Goal: Information Seeking & Learning: Learn about a topic

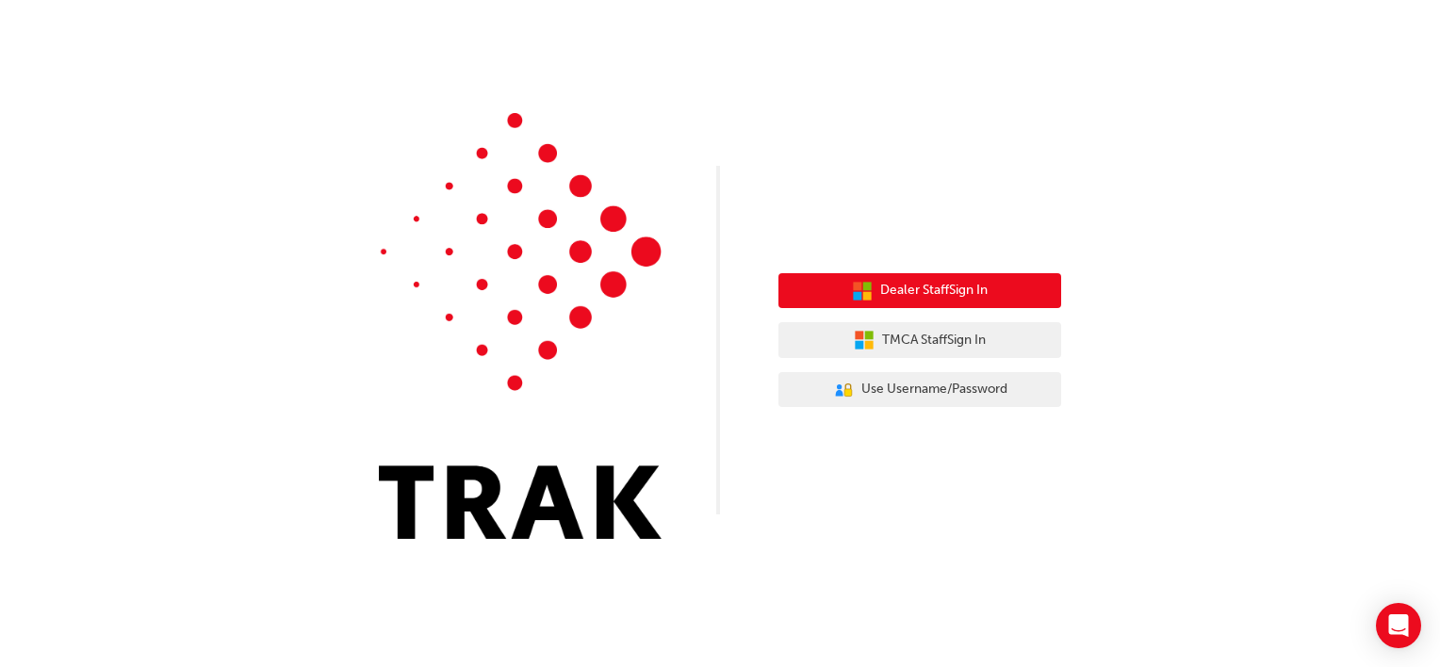
click at [900, 297] on span "Dealer Staff Sign In" at bounding box center [933, 291] width 107 height 22
click at [837, 291] on button "Dealer Staff Sign In" at bounding box center [919, 291] width 283 height 36
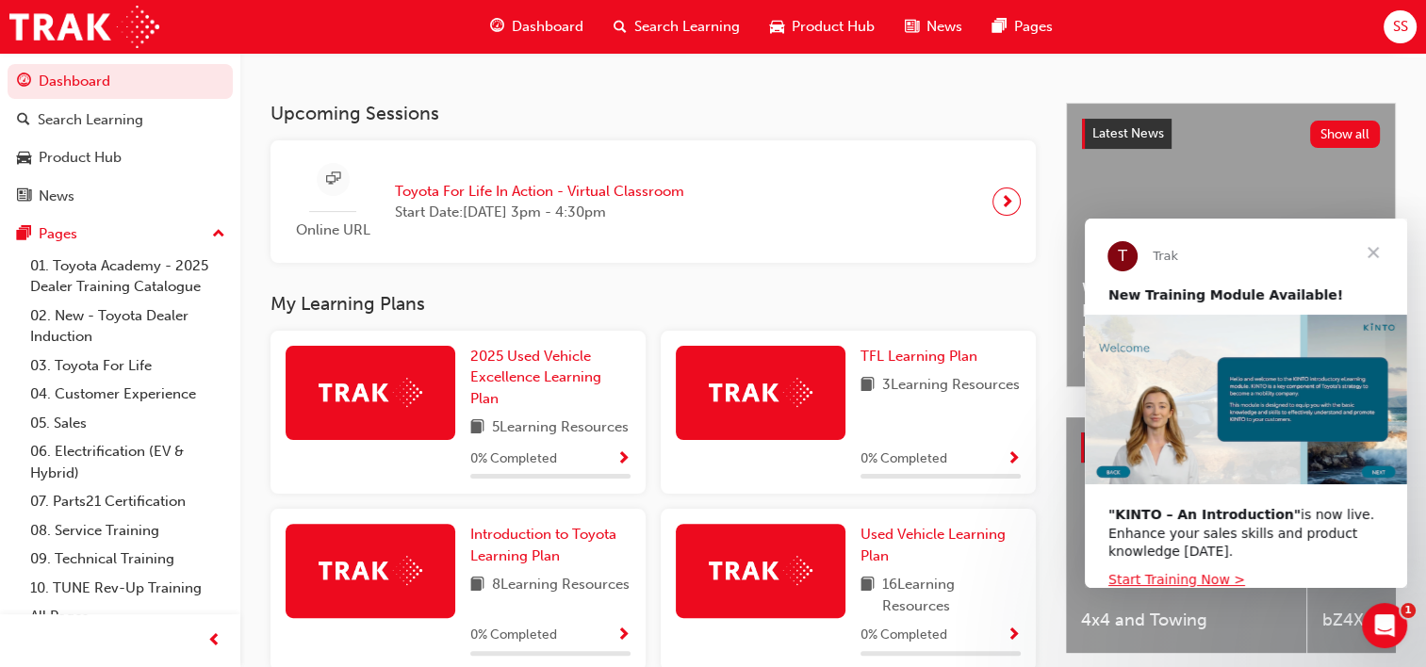
click at [1372, 249] on span "Close" at bounding box center [1373, 253] width 68 height 68
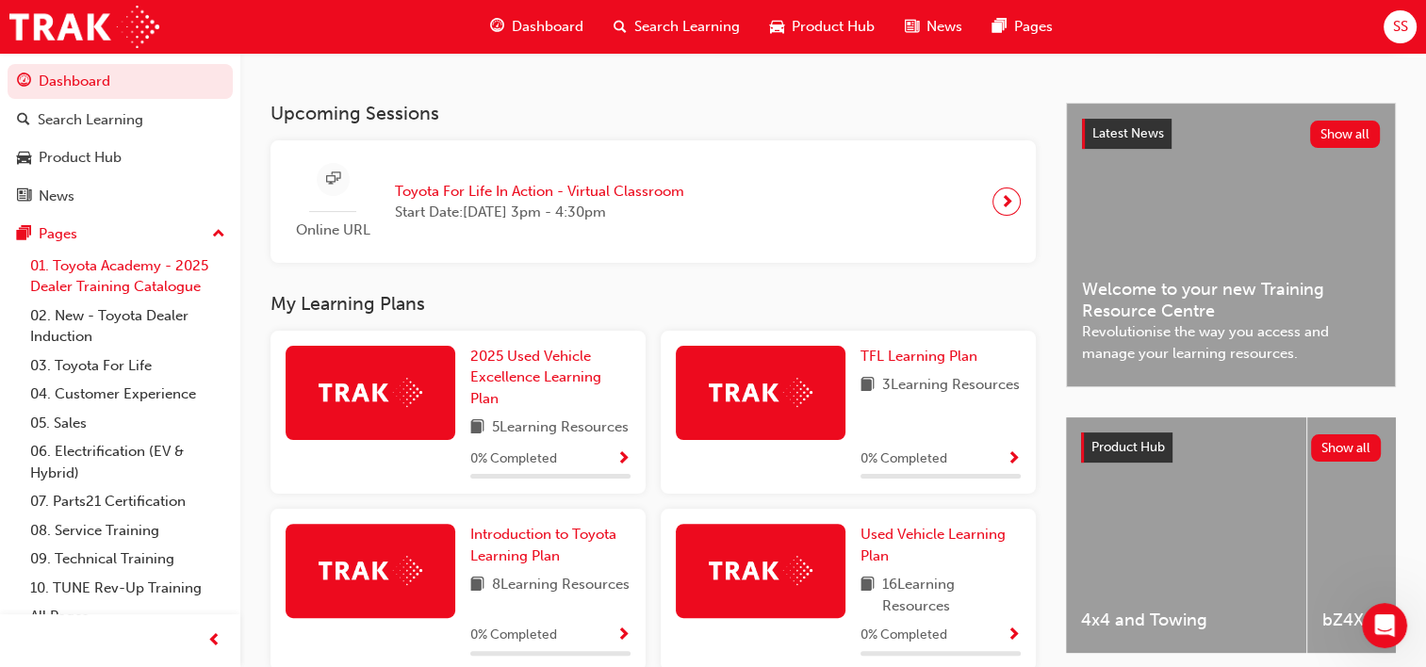
scroll to position [19, 0]
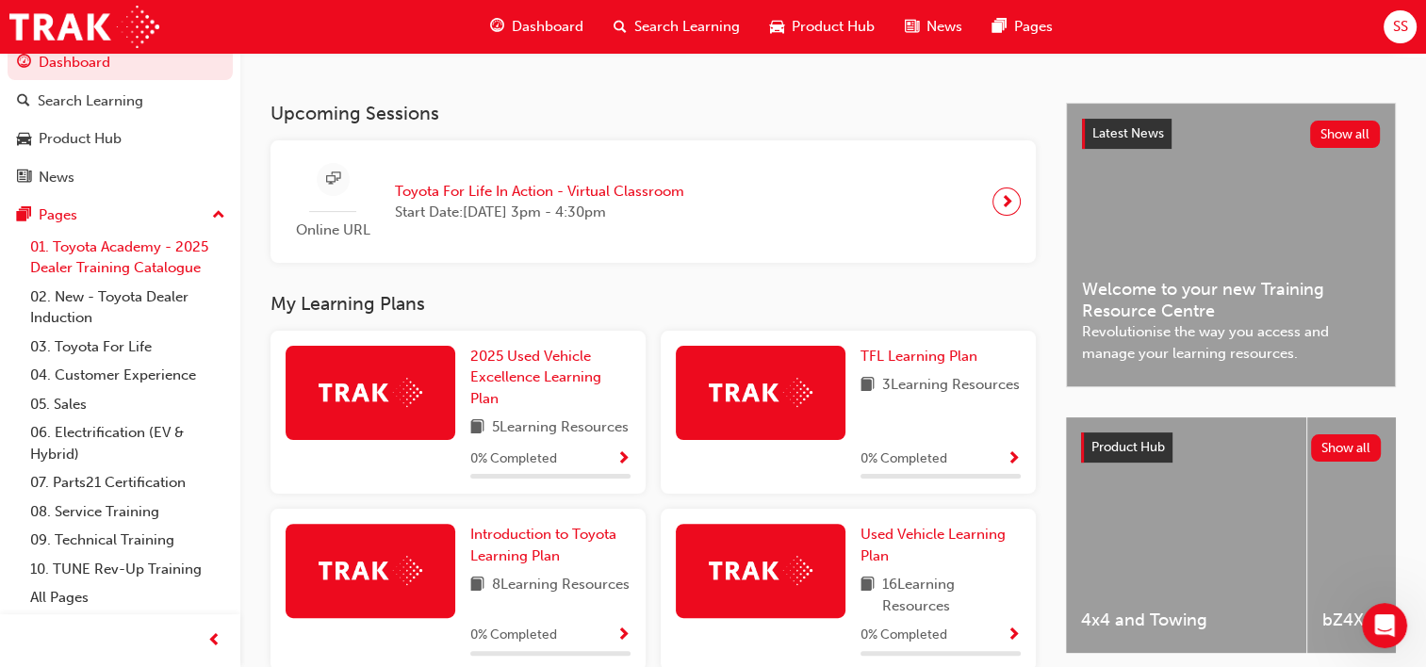
click at [64, 249] on link "01. Toyota Academy - 2025 Dealer Training Catalogue" at bounding box center [128, 258] width 210 height 50
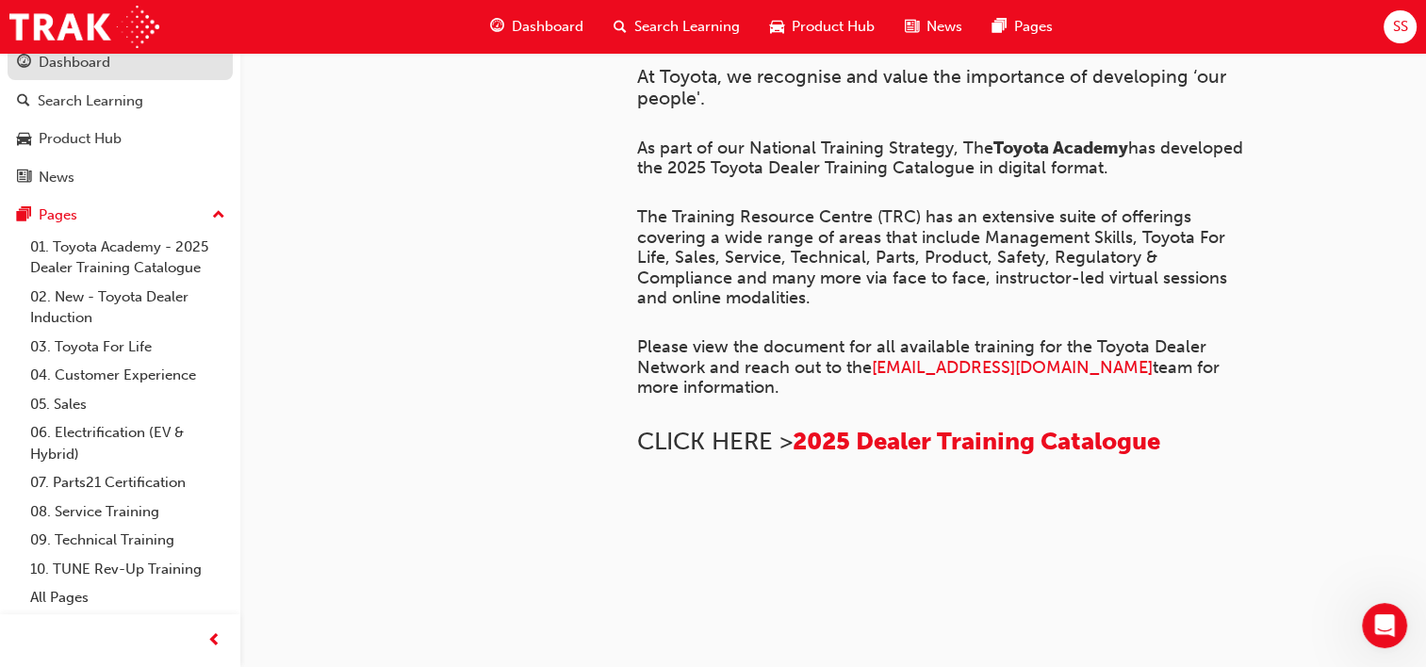
click at [83, 60] on div "Dashboard" at bounding box center [75, 63] width 72 height 22
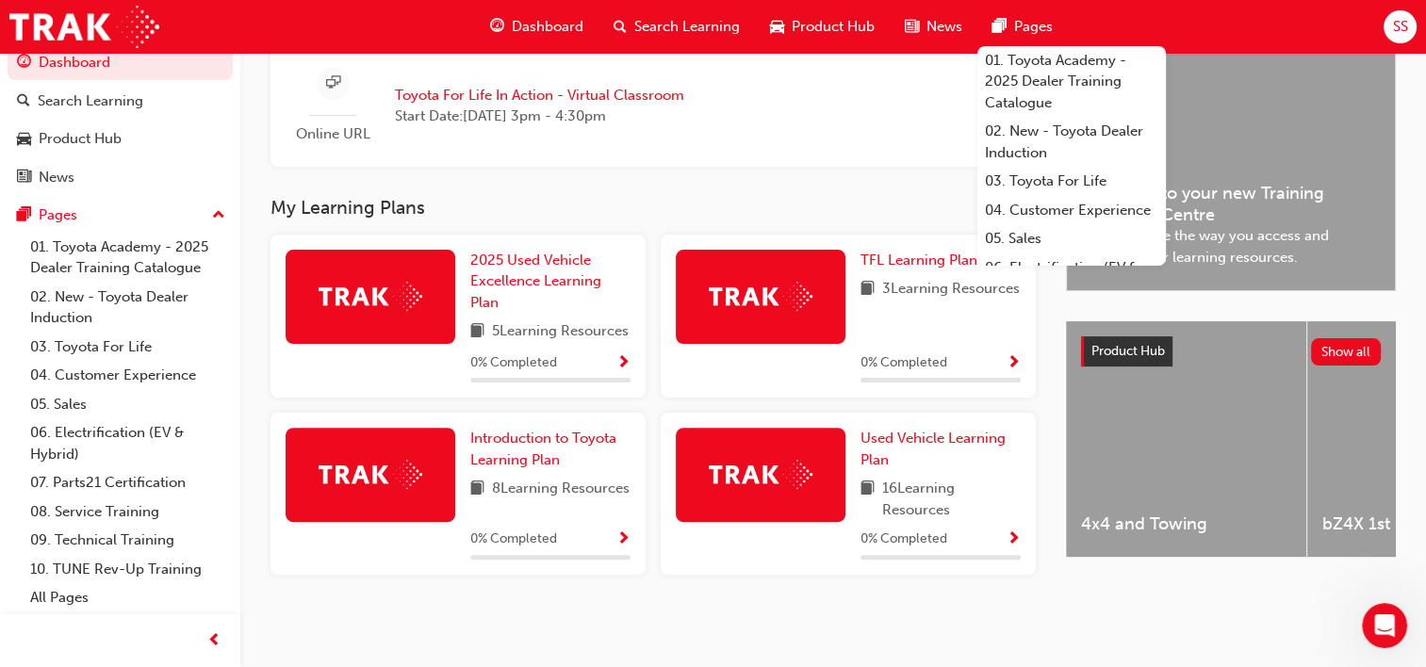
scroll to position [499, 0]
click at [431, 618] on div "Upcoming Sessions Online URL Toyota For Life In Action - Virtual Classroom Star…" at bounding box center [667, 313] width 795 height 613
click at [593, 173] on div "Upcoming Sessions Online URL Toyota For Life In Action - Virtual Classroom Star…" at bounding box center [667, 313] width 795 height 613
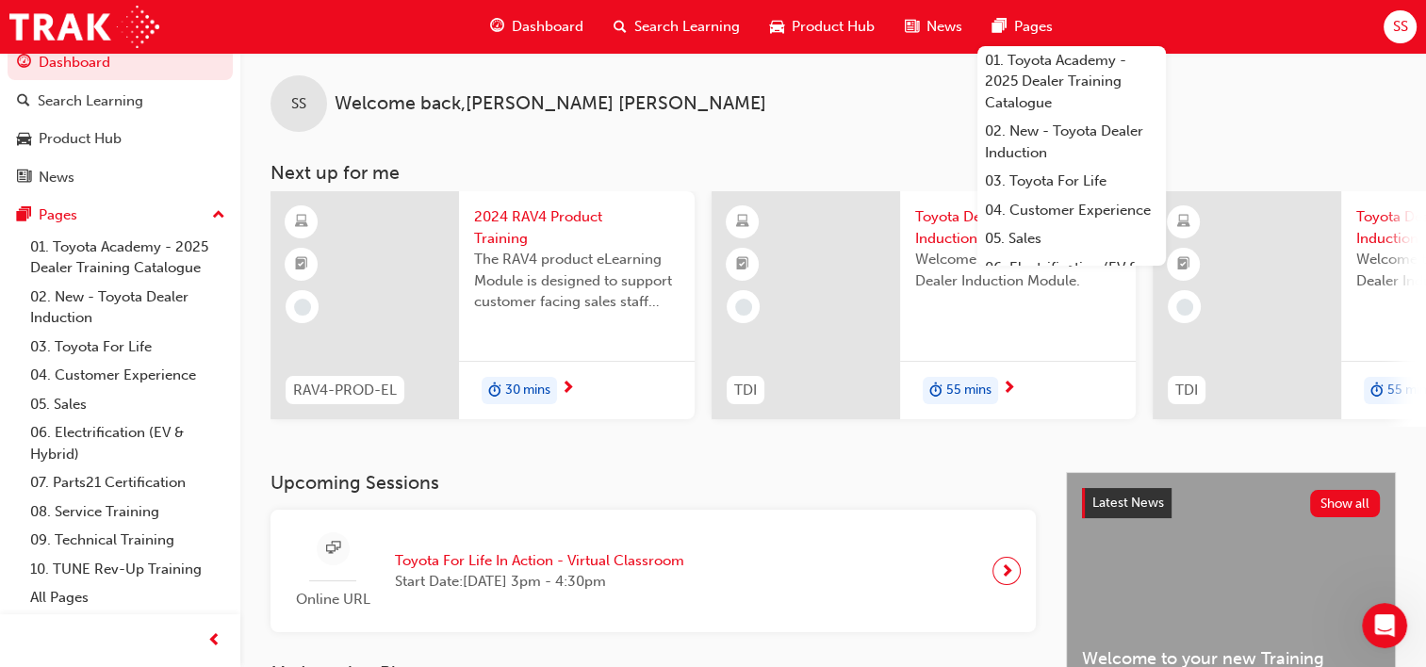
scroll to position [0, 0]
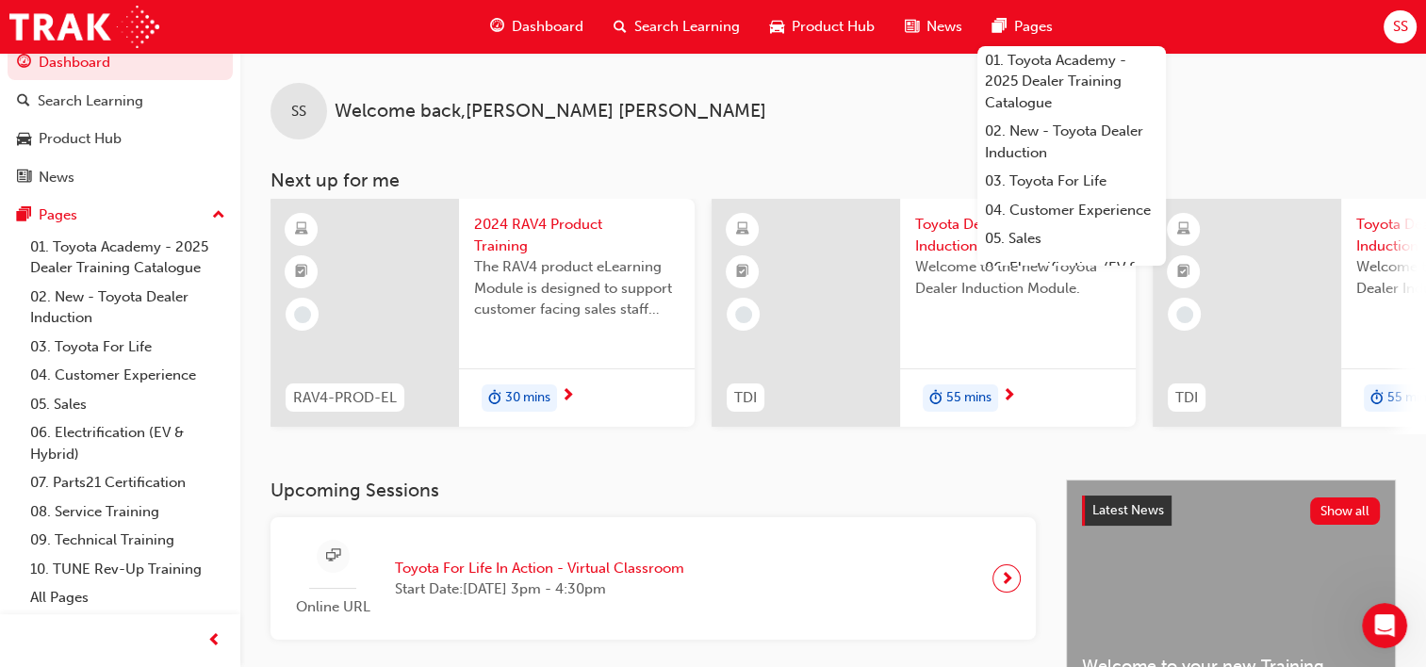
click at [787, 122] on div "SS Welcome back , Sachindra Singh" at bounding box center [833, 96] width 1186 height 87
click at [142, 263] on link "01. Toyota Academy - 2025 Dealer Training Catalogue" at bounding box center [128, 258] width 210 height 50
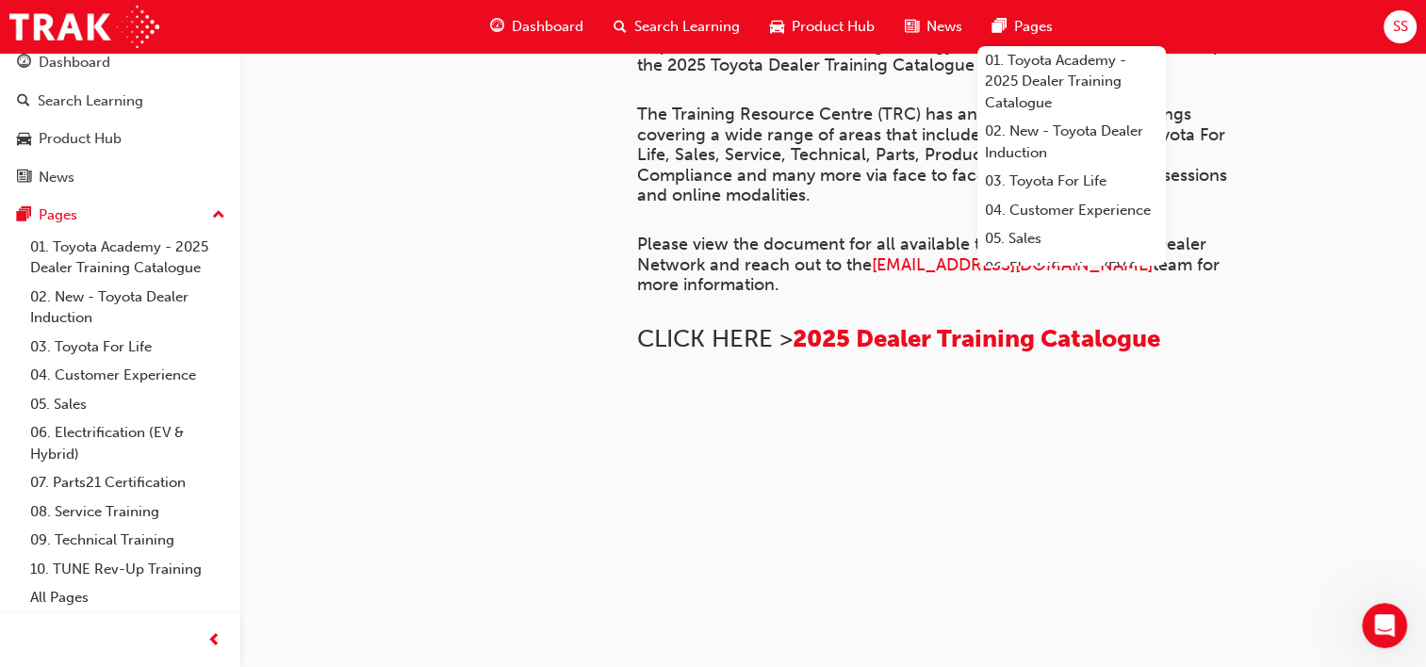
scroll to position [848, 0]
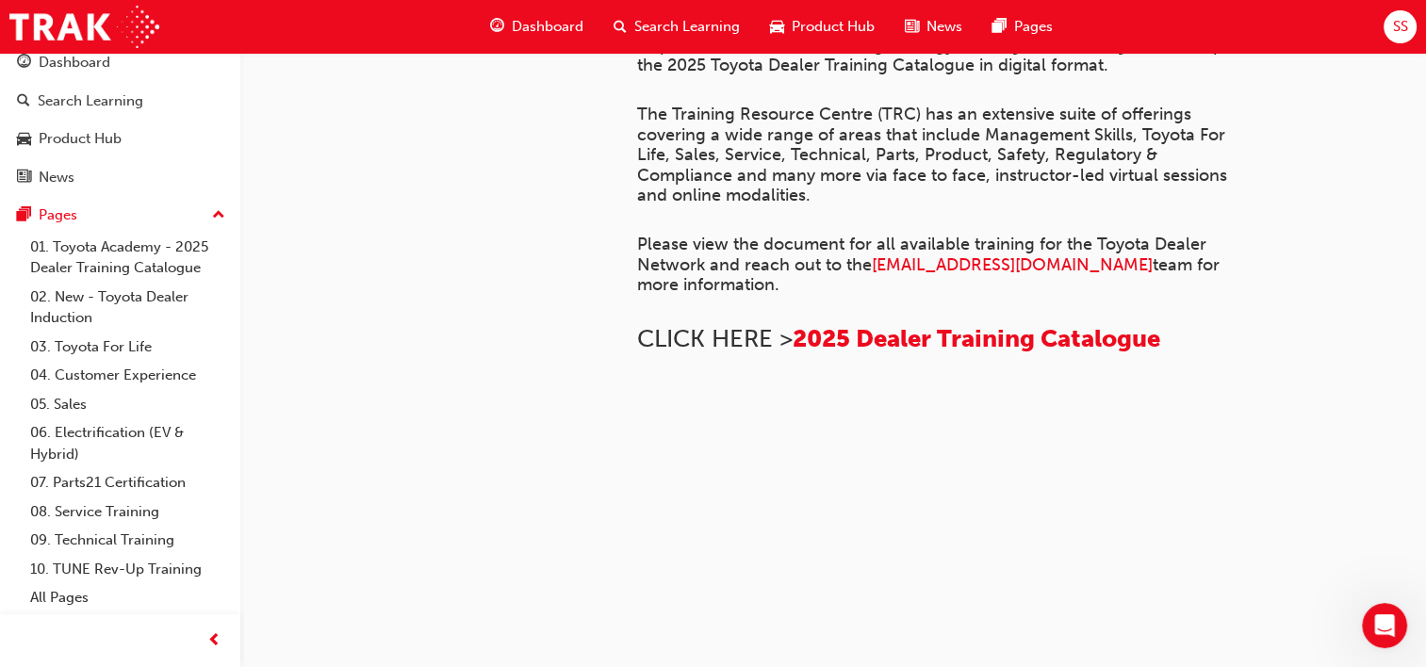
click at [1340, 193] on div "﻿ At Toyota, we recognise and value the importance of developing ‘our people'. …" at bounding box center [1002, 180] width 731 height 582
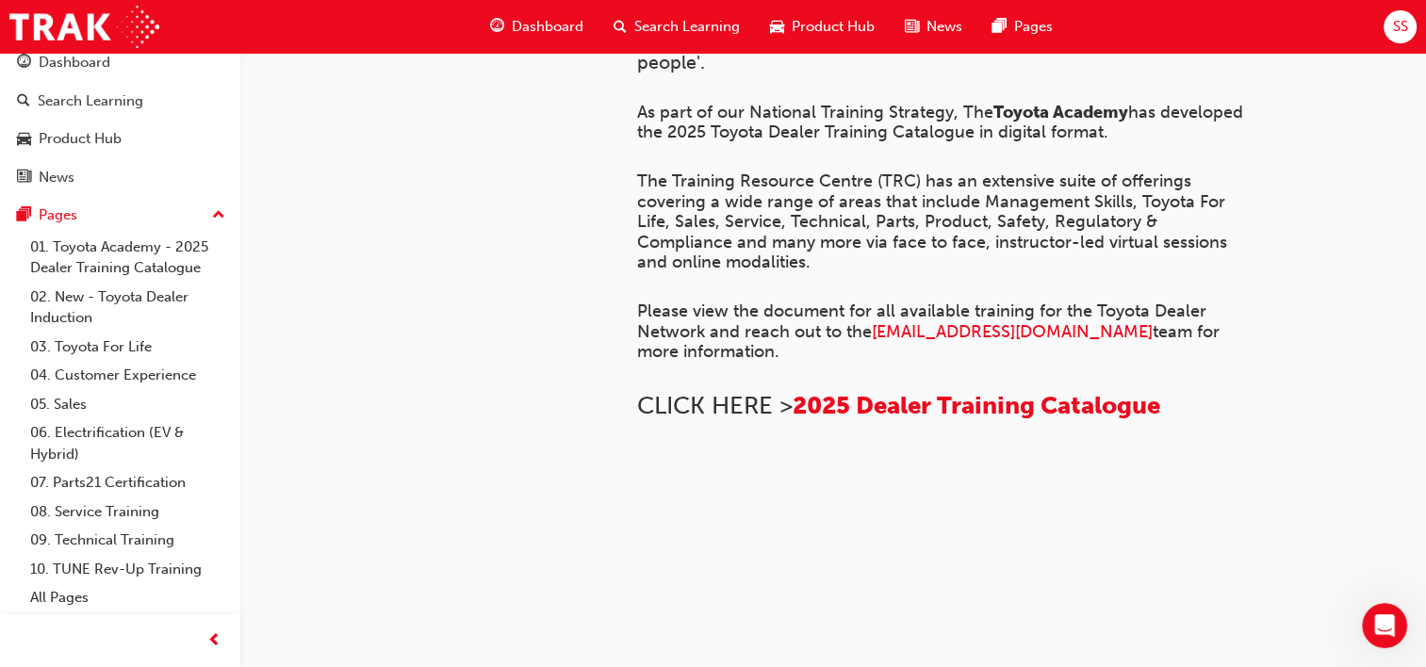
scroll to position [471, 0]
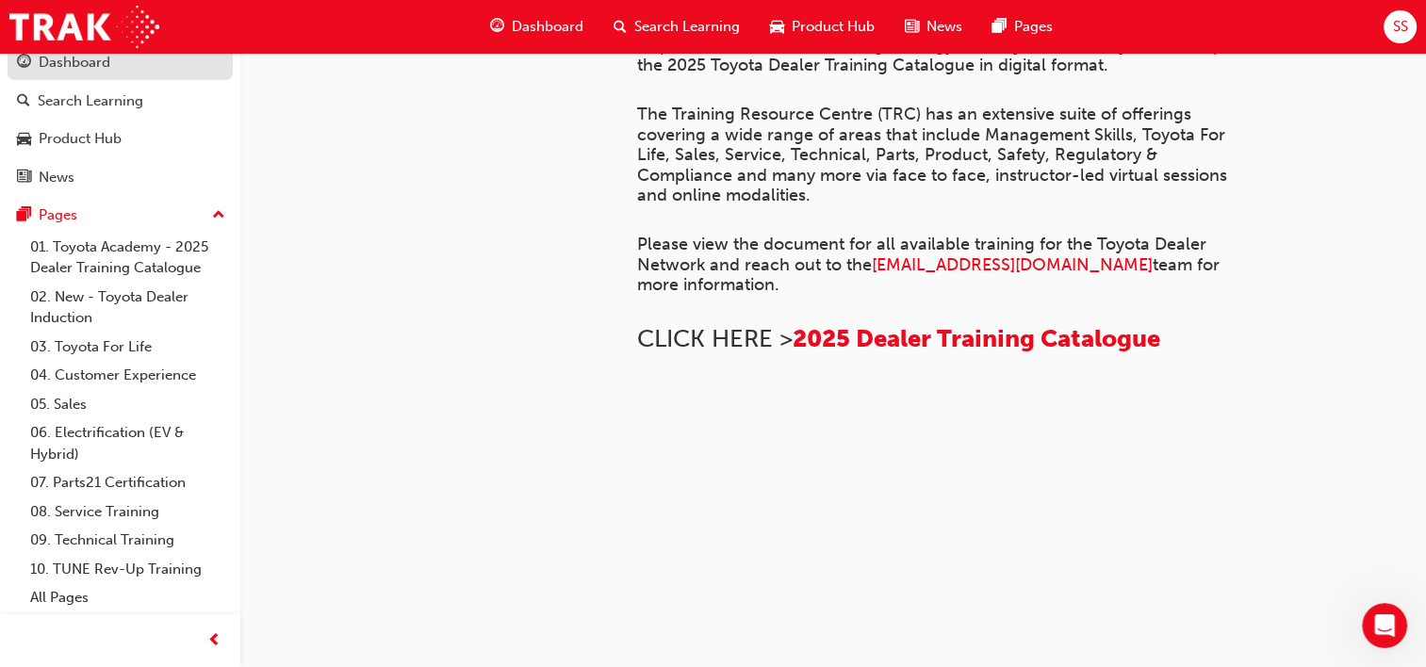
click at [38, 59] on div "Dashboard" at bounding box center [120, 63] width 206 height 24
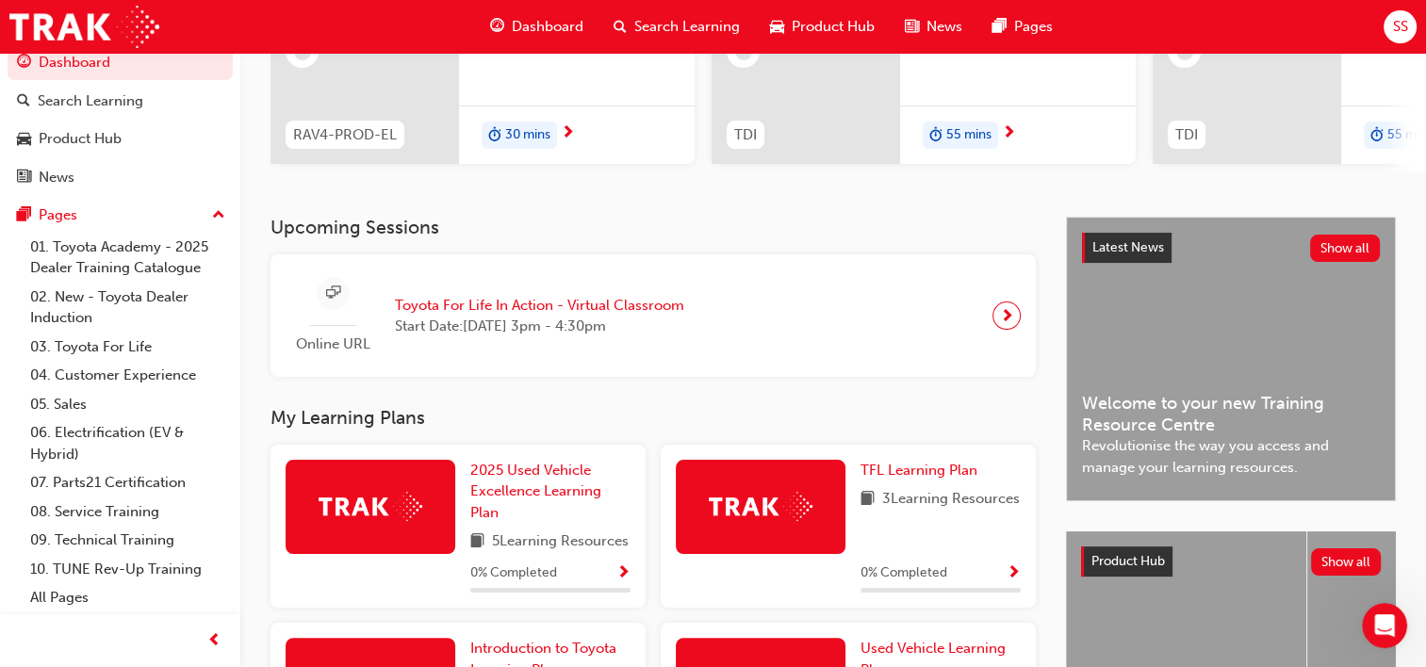
scroll to position [499, 0]
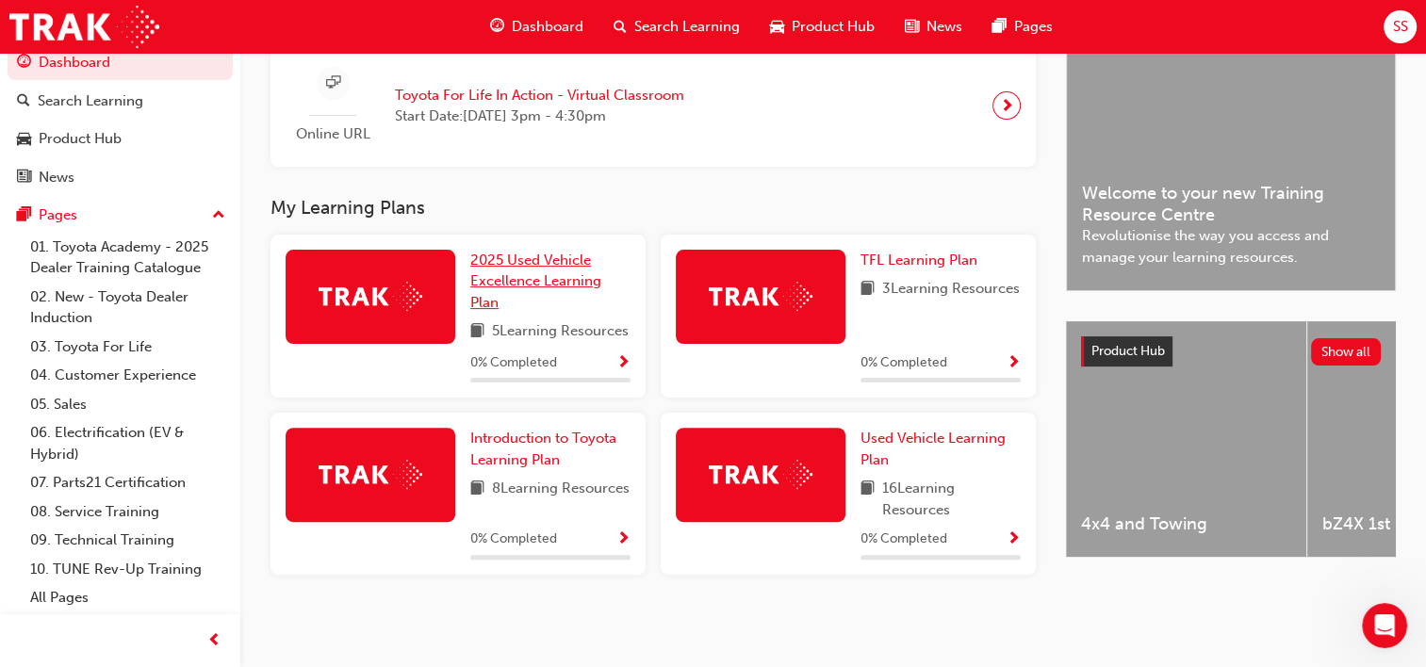
click at [507, 259] on span "2025 Used Vehicle Excellence Learning Plan" at bounding box center [535, 281] width 131 height 59
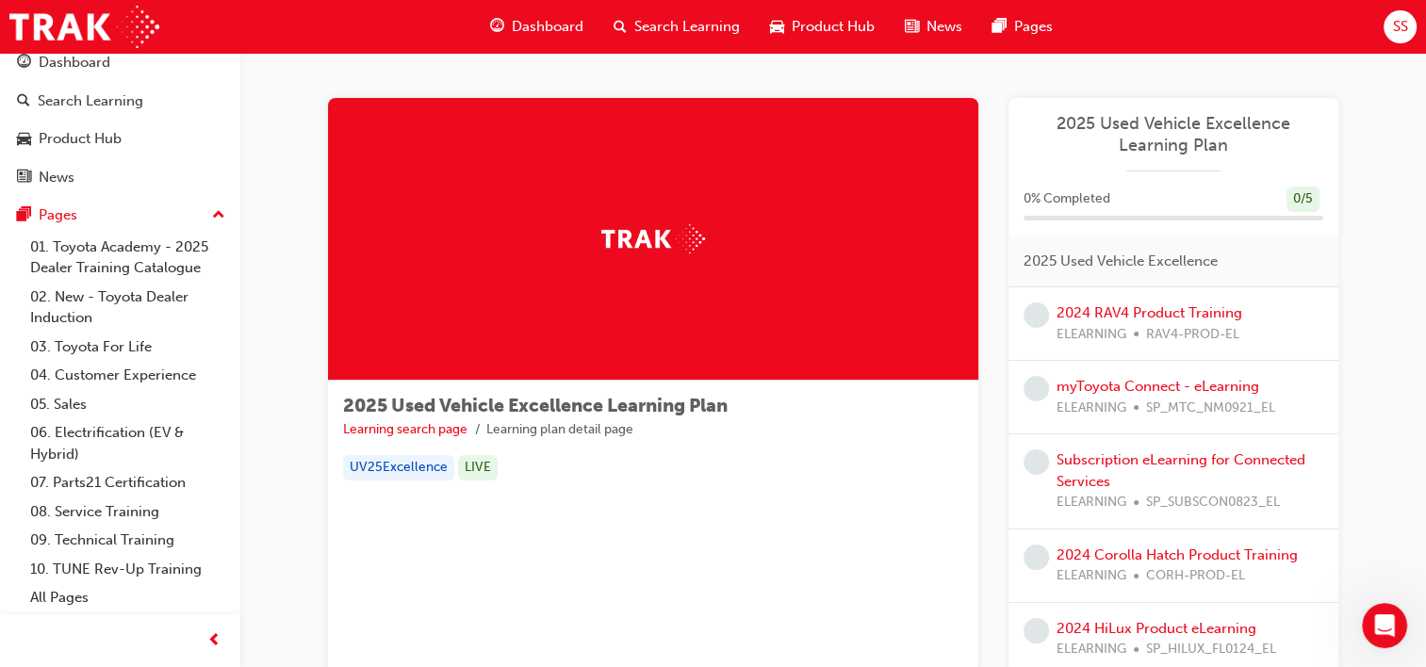
scroll to position [145, 0]
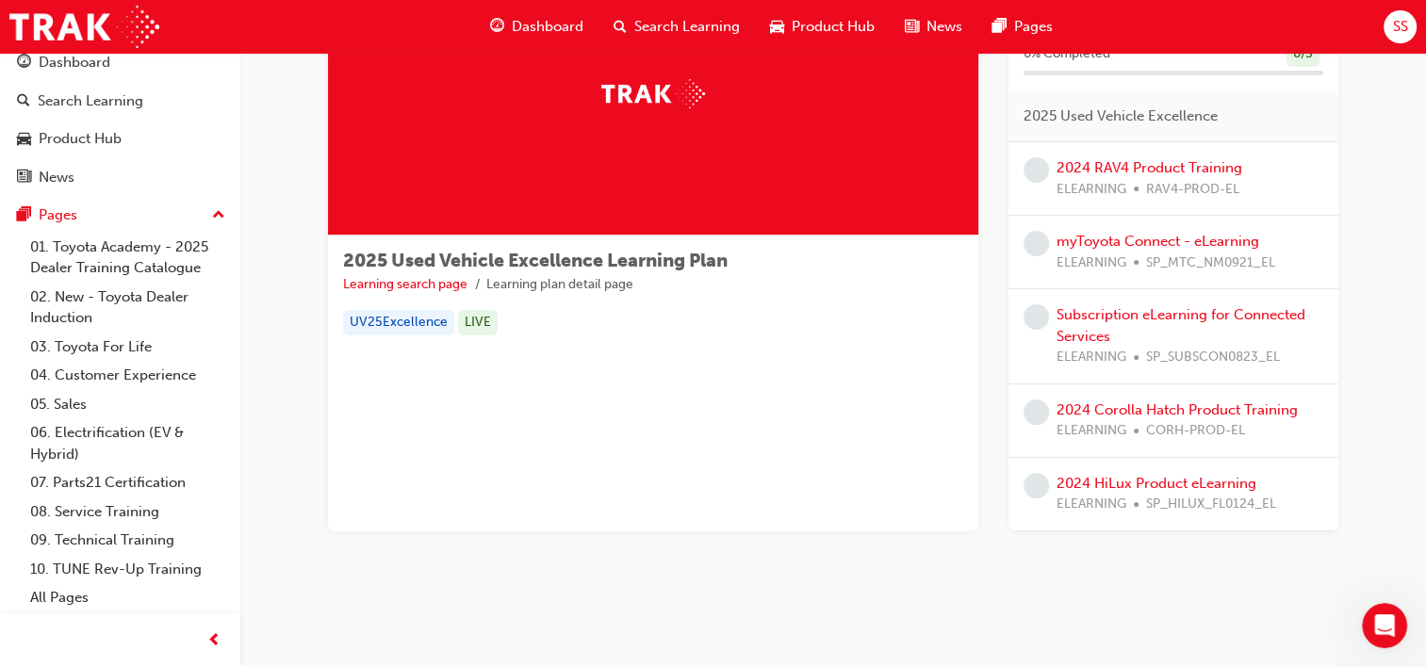
click at [467, 321] on div "LIVE" at bounding box center [478, 322] width 40 height 25
click at [418, 324] on div "UV25Excellence" at bounding box center [398, 322] width 111 height 25
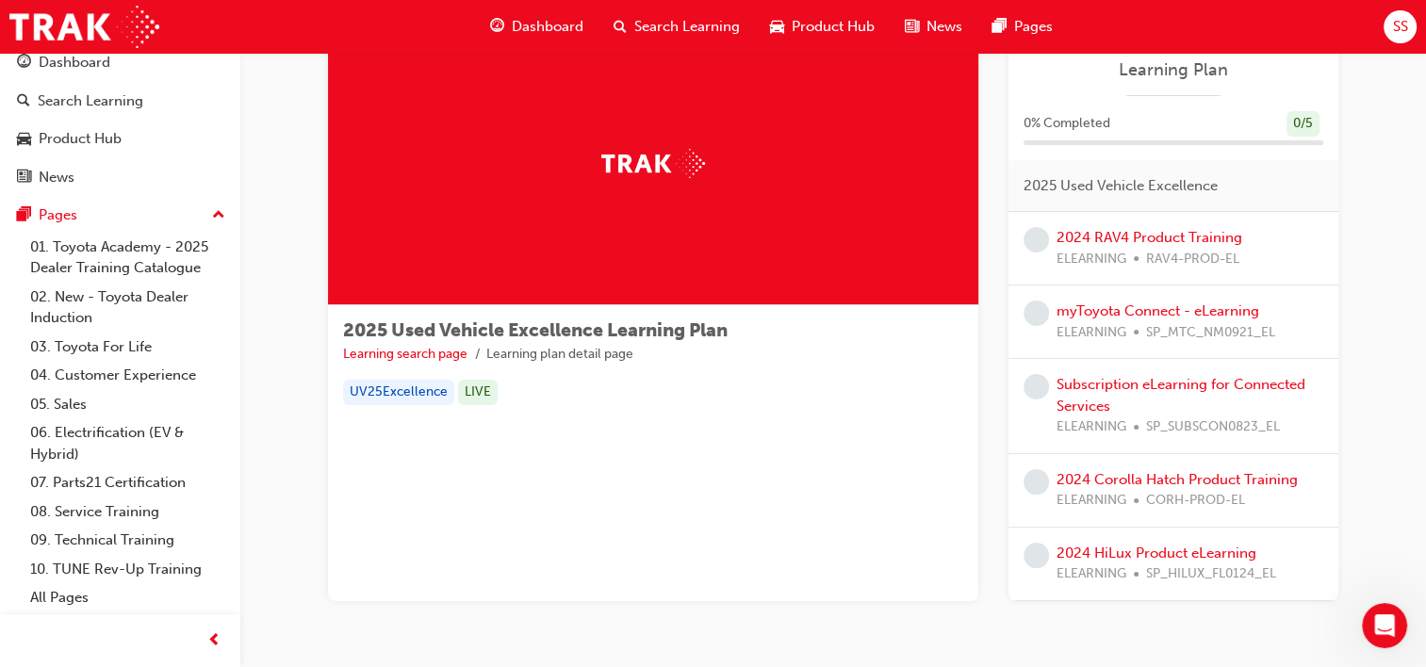
scroll to position [0, 0]
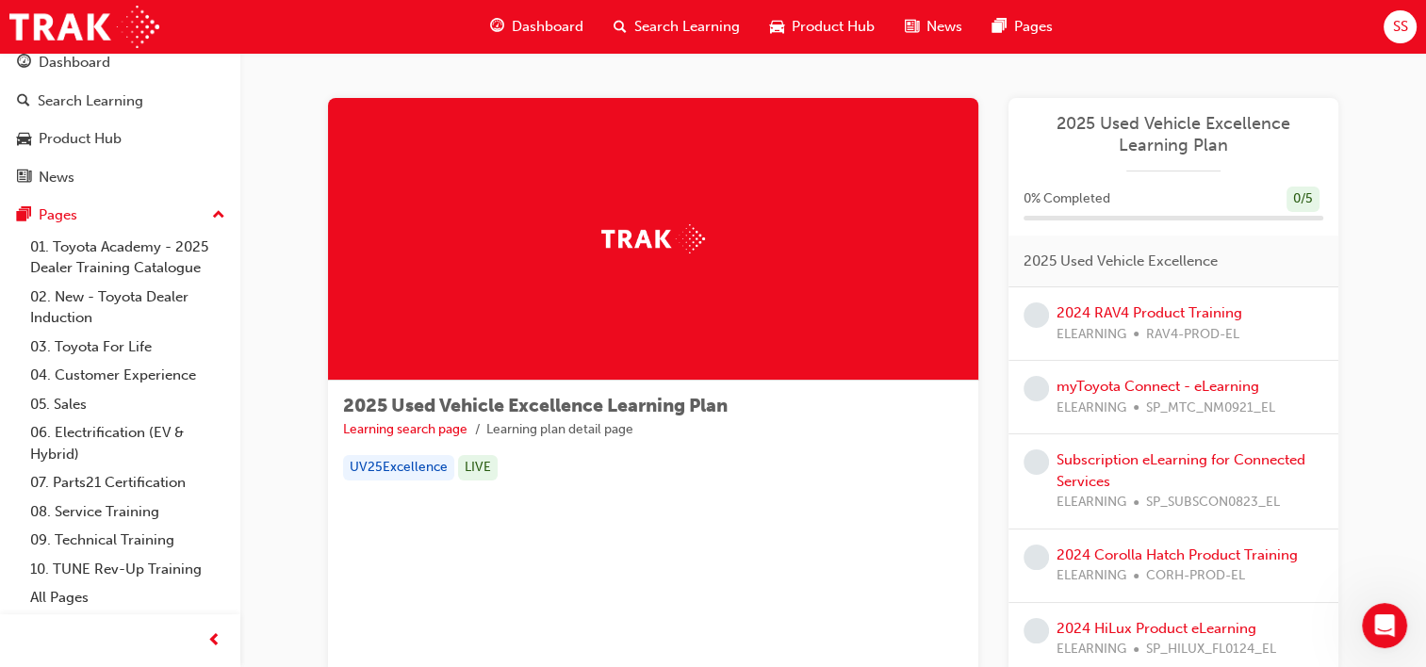
click at [1126, 128] on span "2025 Used Vehicle Excellence Learning Plan" at bounding box center [1173, 134] width 300 height 42
click at [675, 237] on img at bounding box center [653, 238] width 104 height 29
click at [543, 24] on span "Dashboard" at bounding box center [548, 27] width 72 height 22
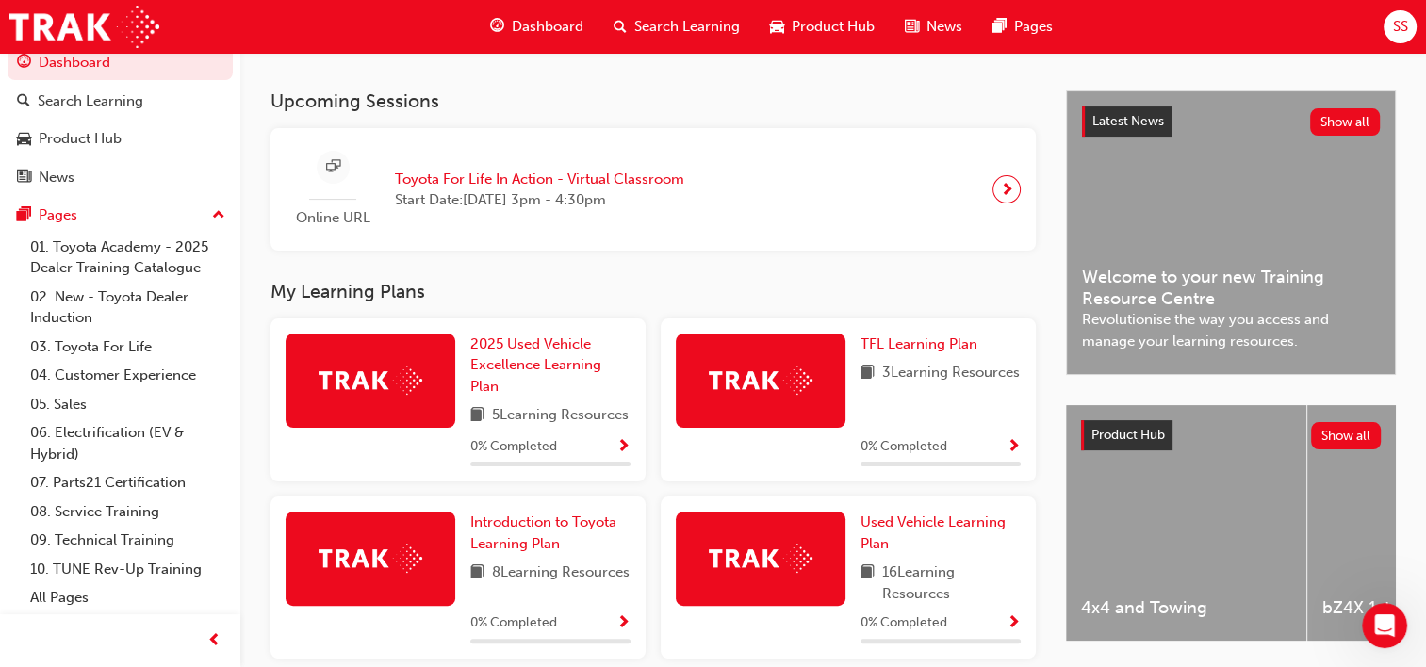
scroll to position [404, 0]
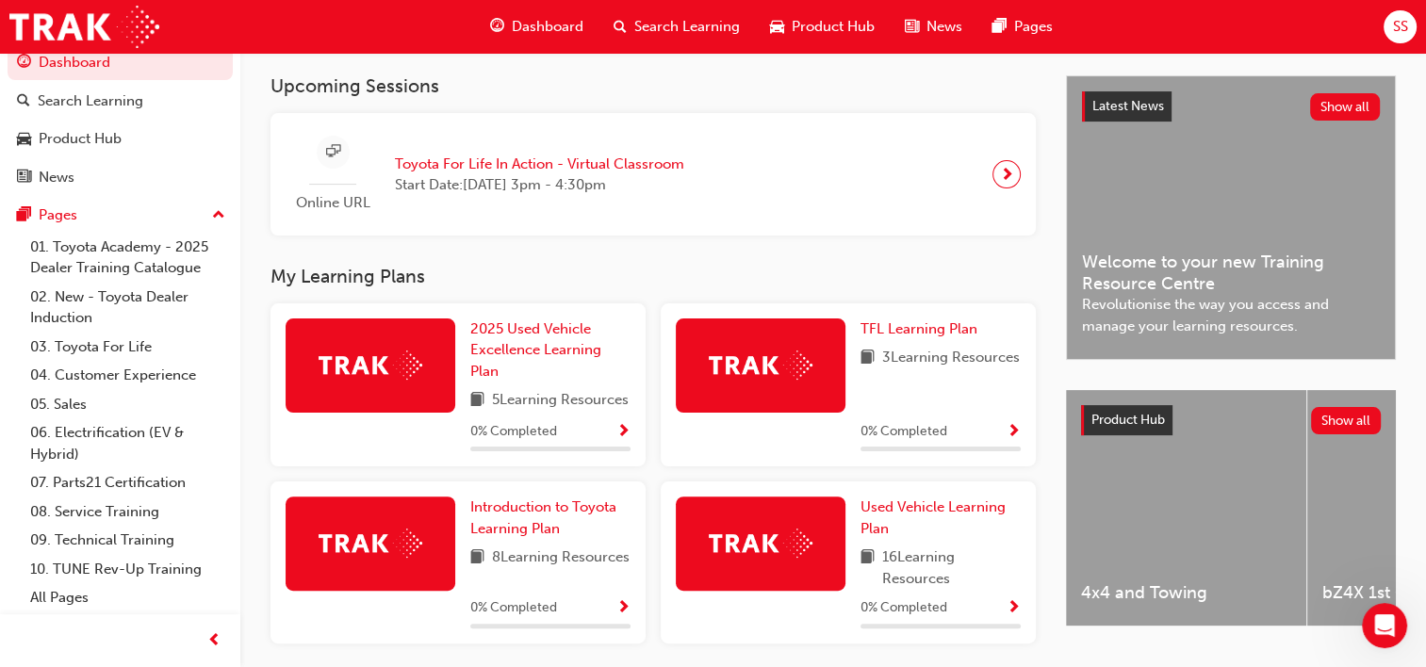
click at [525, 413] on span "5 Learning Resources" at bounding box center [560, 401] width 137 height 24
click at [529, 353] on span "2025 Used Vehicle Excellence Learning Plan" at bounding box center [535, 349] width 131 height 59
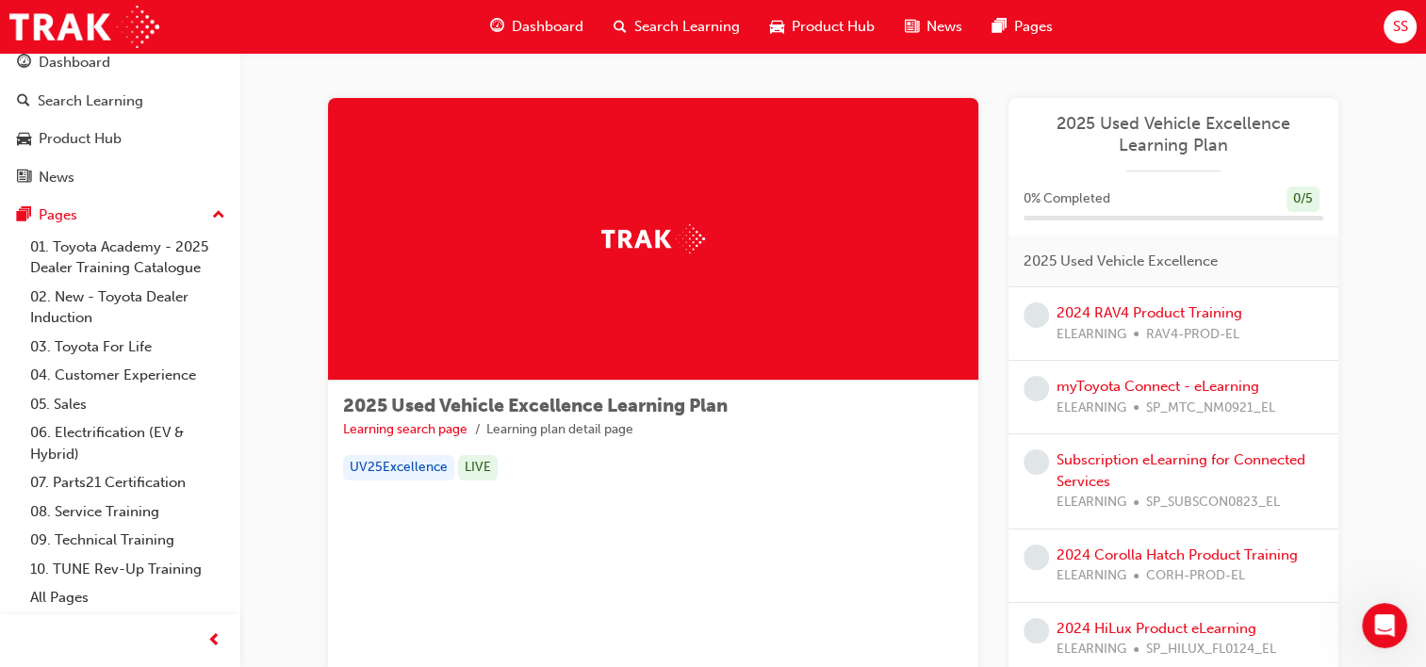
click at [379, 467] on div "UV25Excellence" at bounding box center [398, 467] width 111 height 25
click at [471, 471] on div "LIVE" at bounding box center [478, 467] width 40 height 25
click at [417, 467] on div "UV25Excellence" at bounding box center [398, 467] width 111 height 25
click at [679, 225] on img at bounding box center [653, 238] width 104 height 29
click at [664, 225] on img at bounding box center [653, 238] width 104 height 29
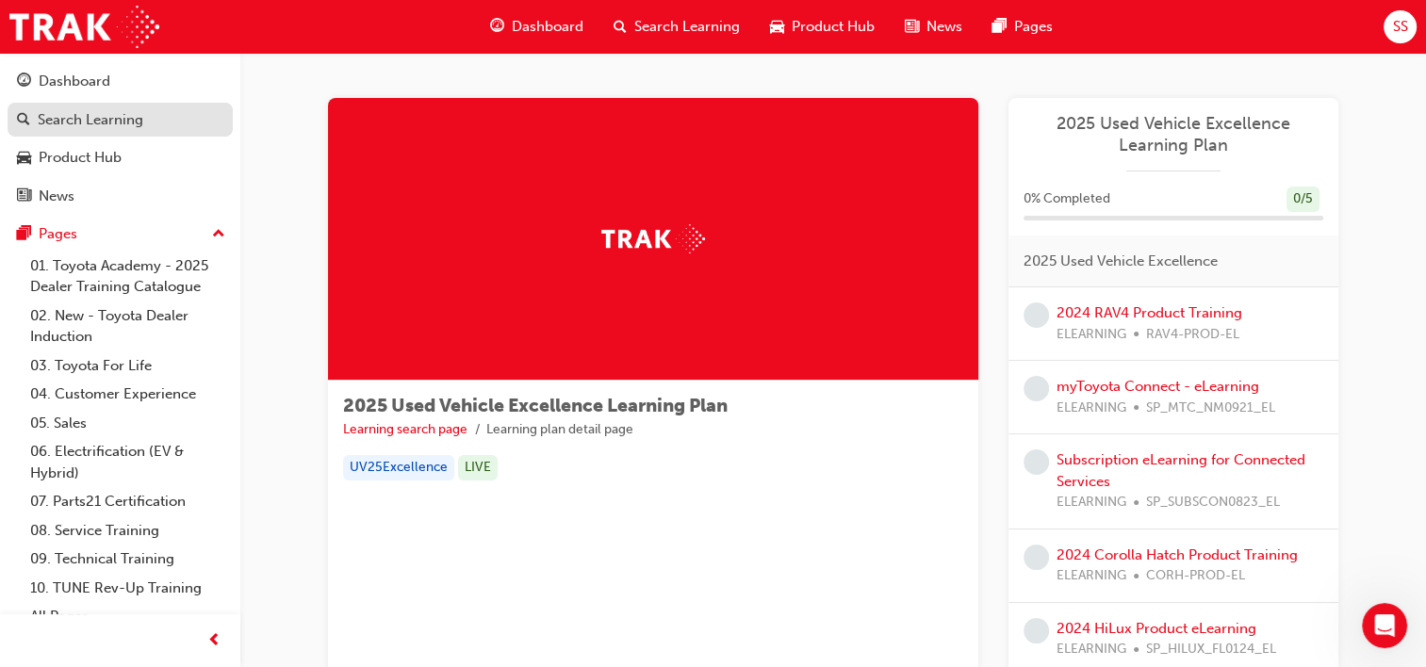
click at [133, 125] on div "Search Learning" at bounding box center [91, 120] width 106 height 22
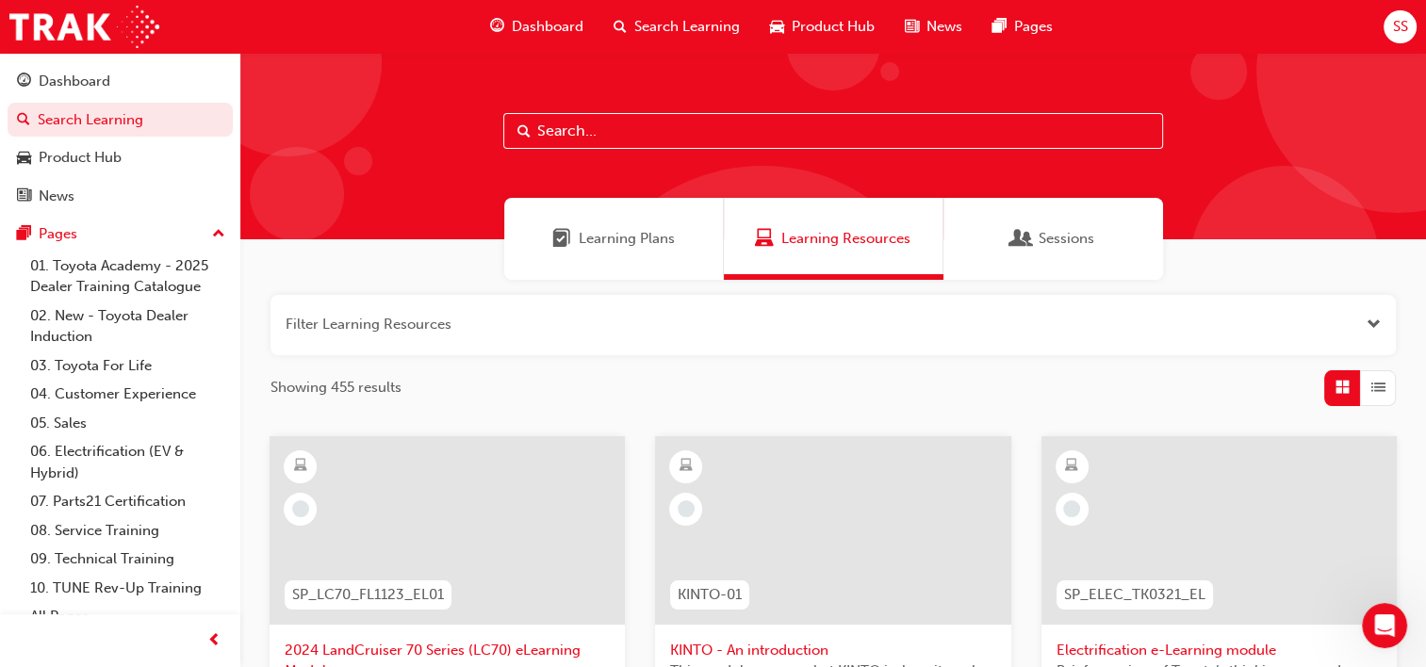
click at [647, 141] on input "text" at bounding box center [833, 131] width 660 height 36
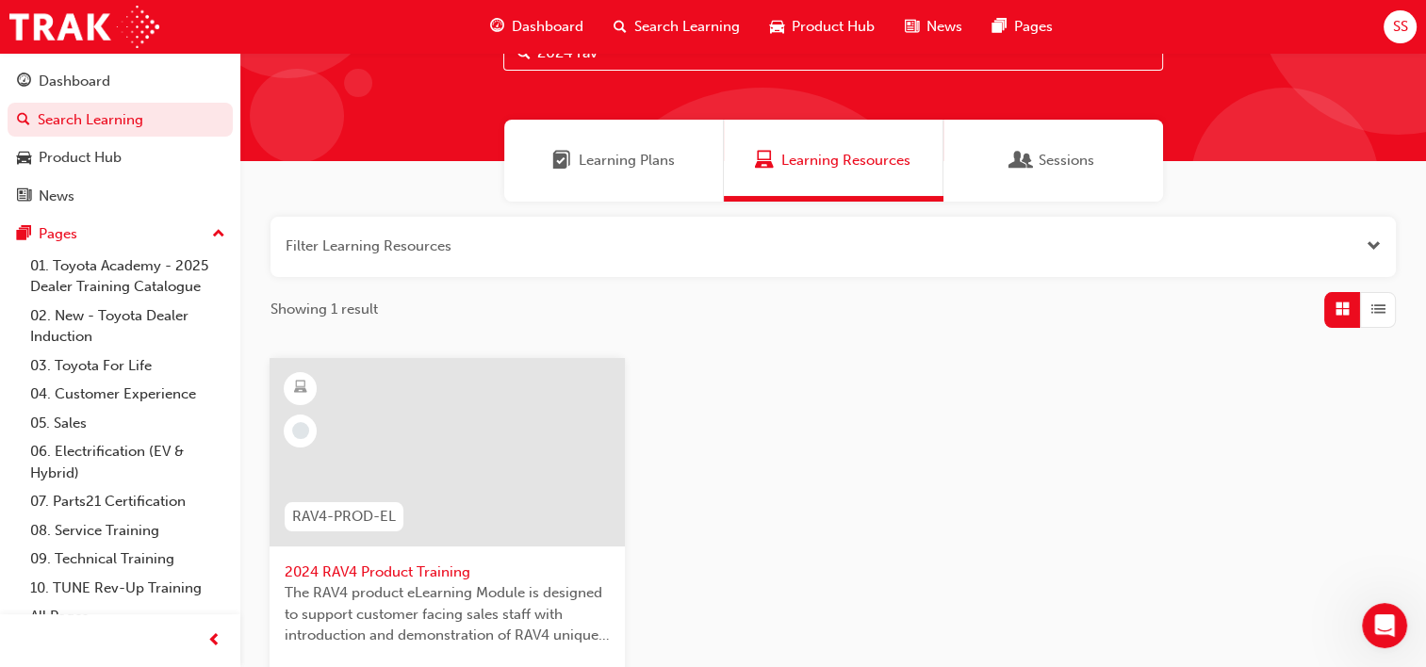
scroll to position [188, 0]
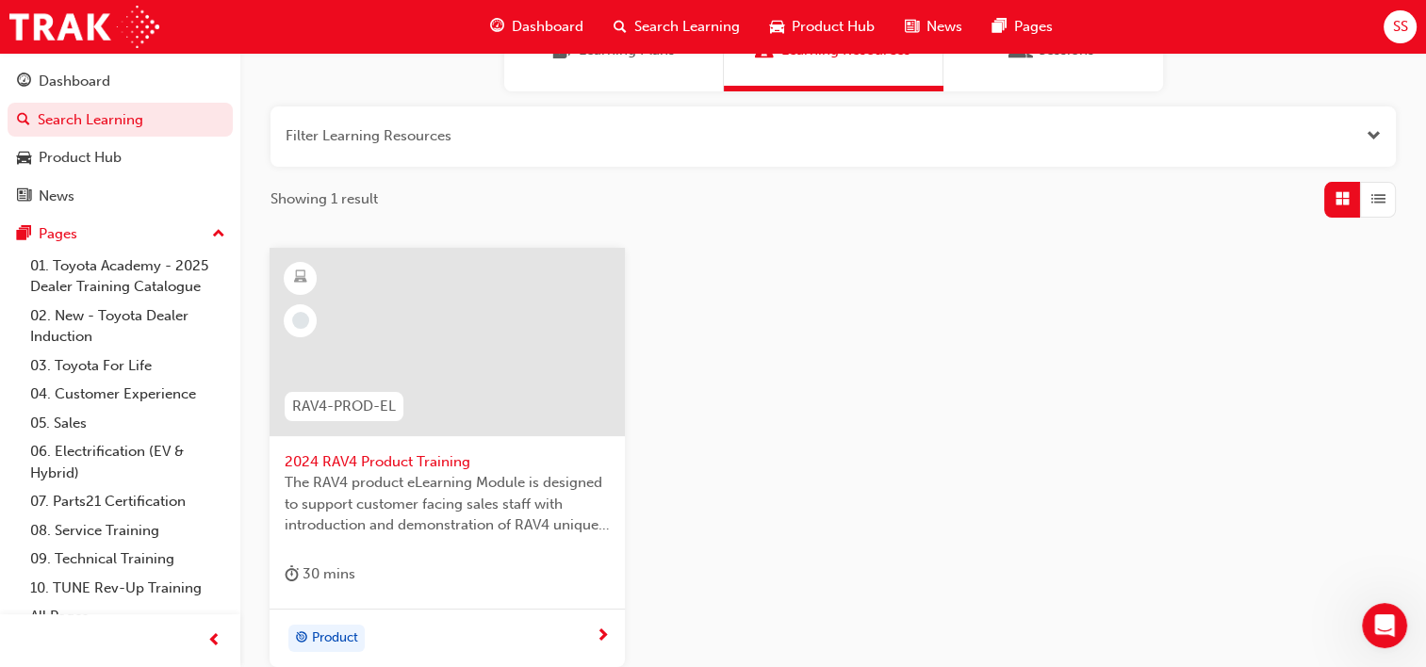
type input "2024 rav"
click at [428, 461] on span "2024 RAV4 Product Training" at bounding box center [447, 462] width 325 height 22
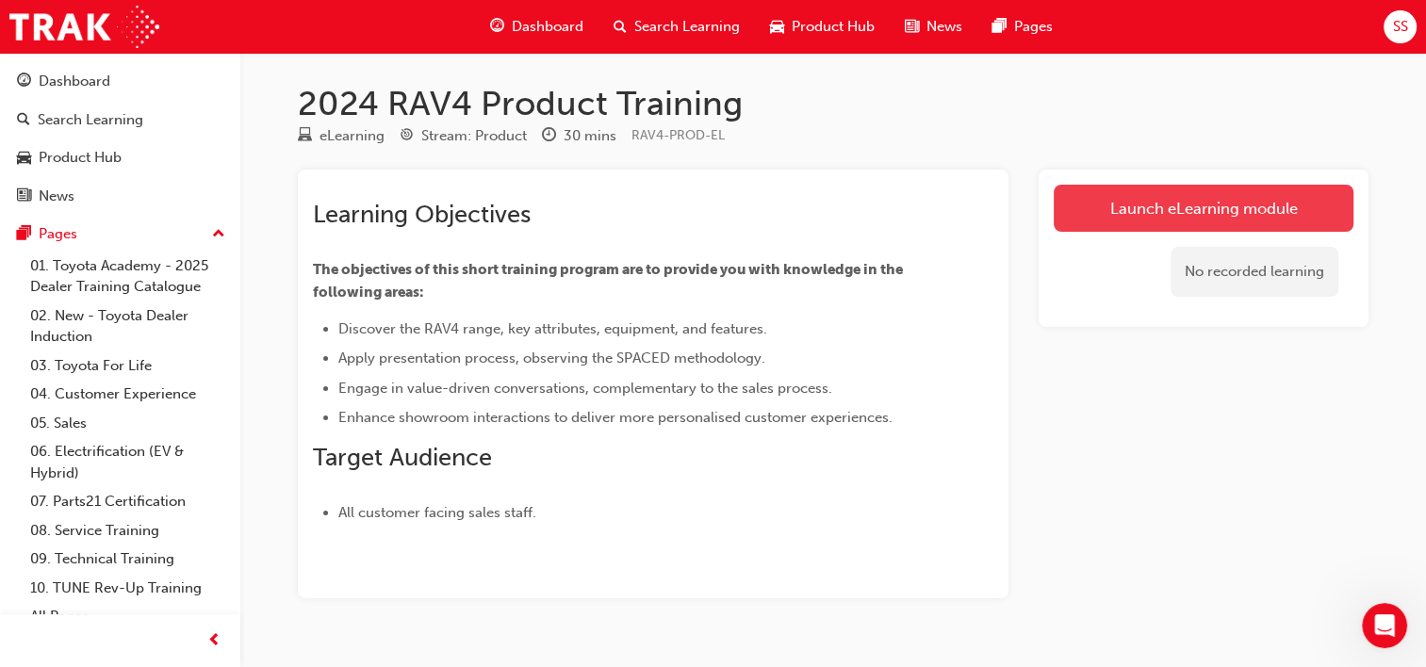
click at [1247, 205] on link "Launch eLearning module" at bounding box center [1204, 208] width 300 height 47
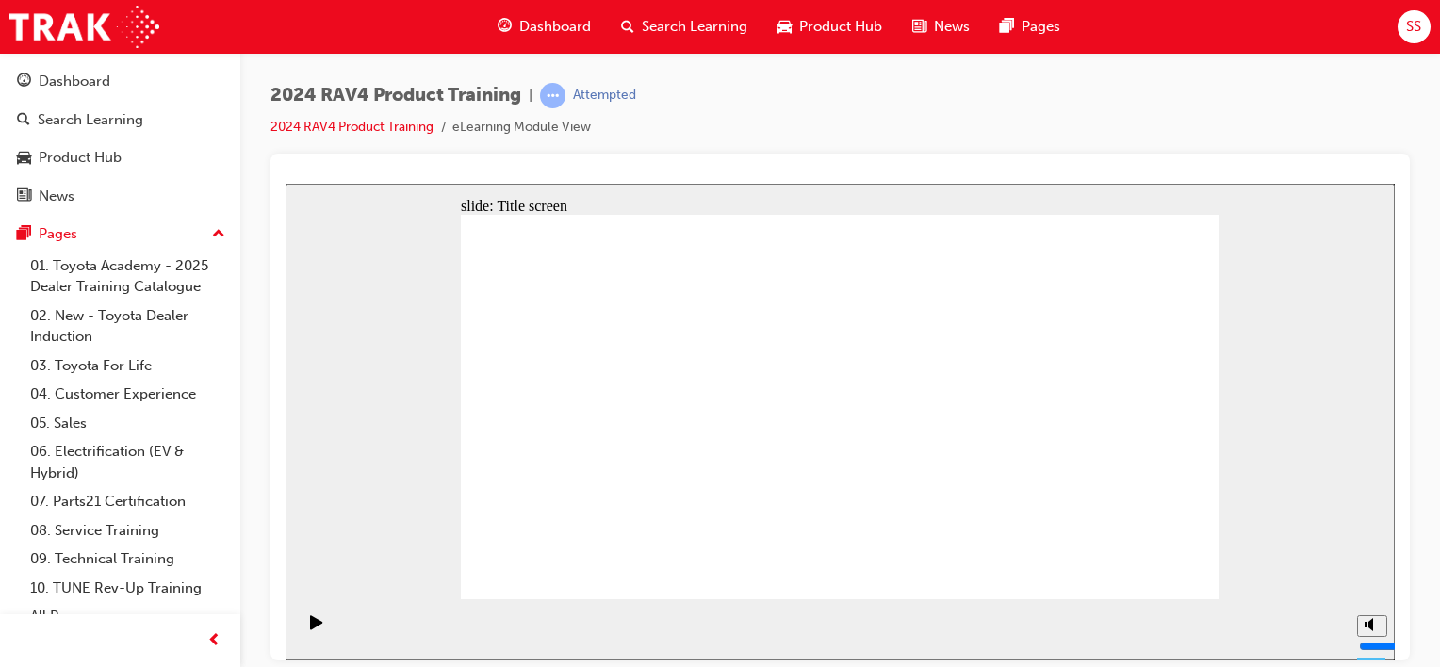
click at [360, 443] on div "slide: Navigation Rectangle 2 Group 2 Rectangle 4 This eLearning module contain…" at bounding box center [840, 421] width 1109 height 477
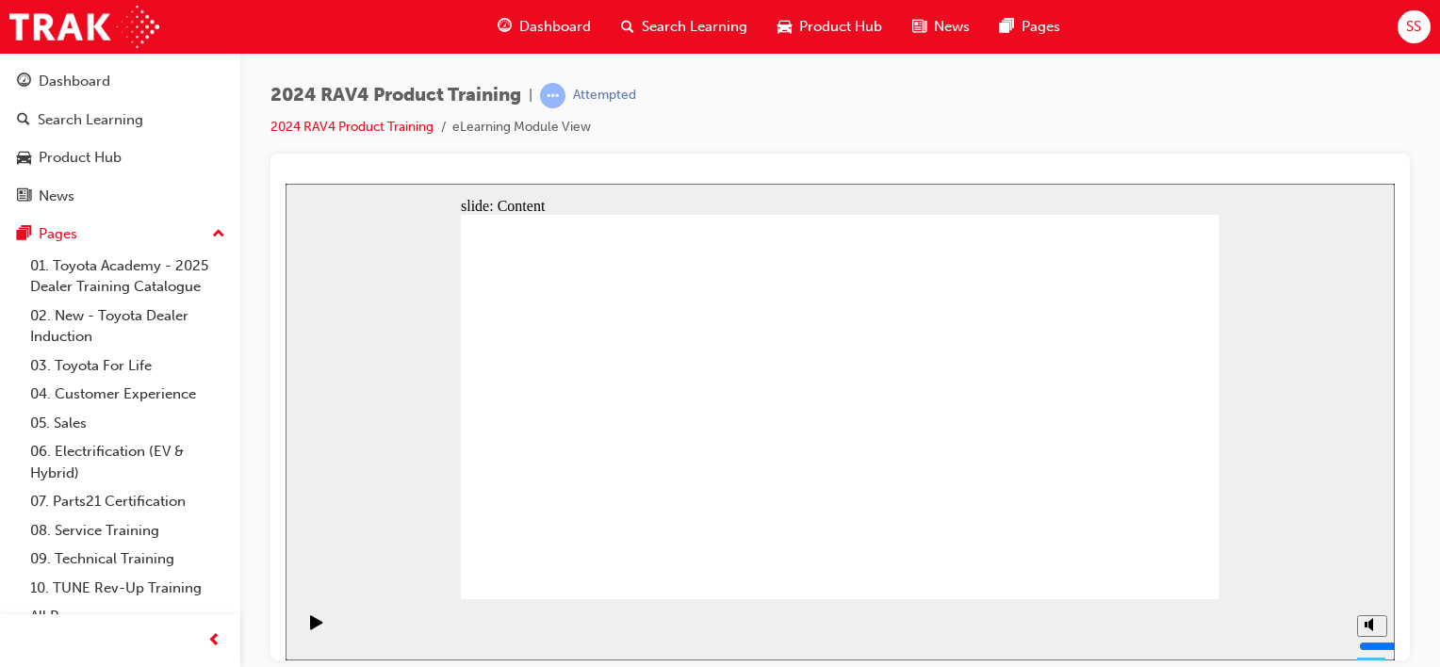
drag, startPoint x: 960, startPoint y: 330, endPoint x: 961, endPoint y: 318, distance: 12.3
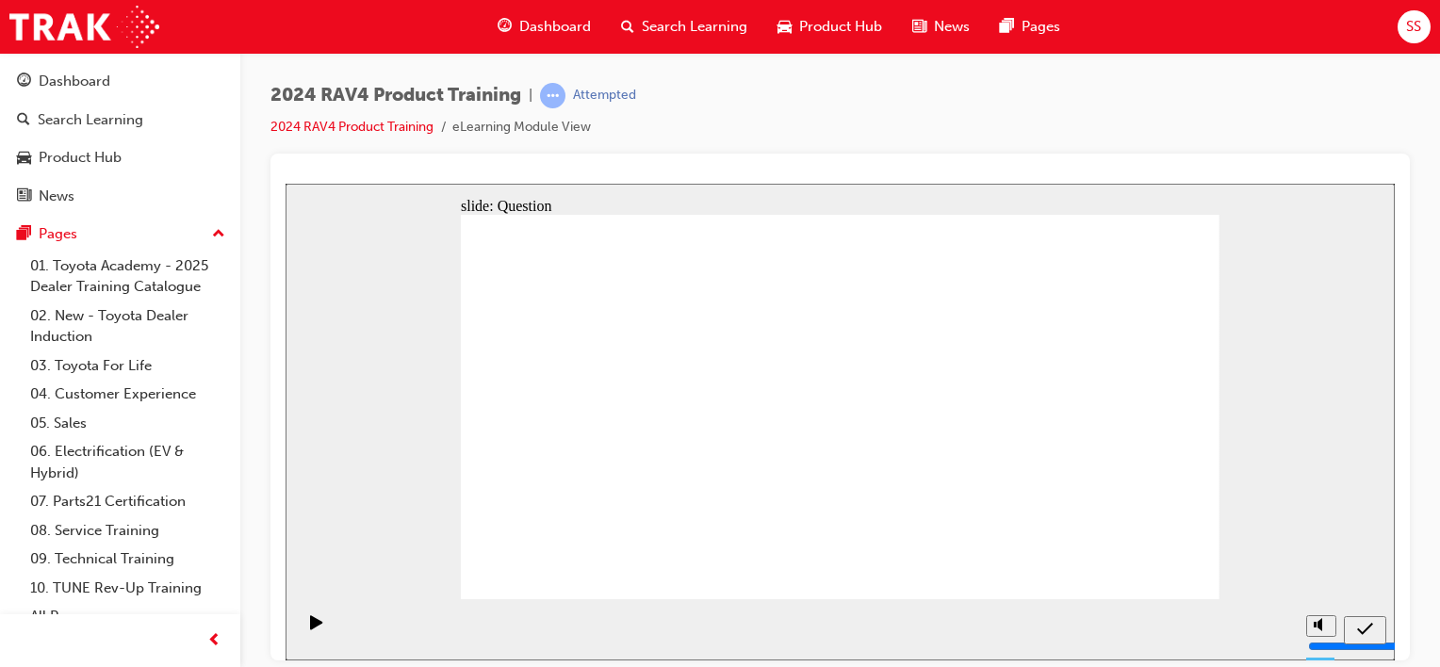
radio input "true"
drag, startPoint x: 1007, startPoint y: 347, endPoint x: 983, endPoint y: 375, distance: 36.8
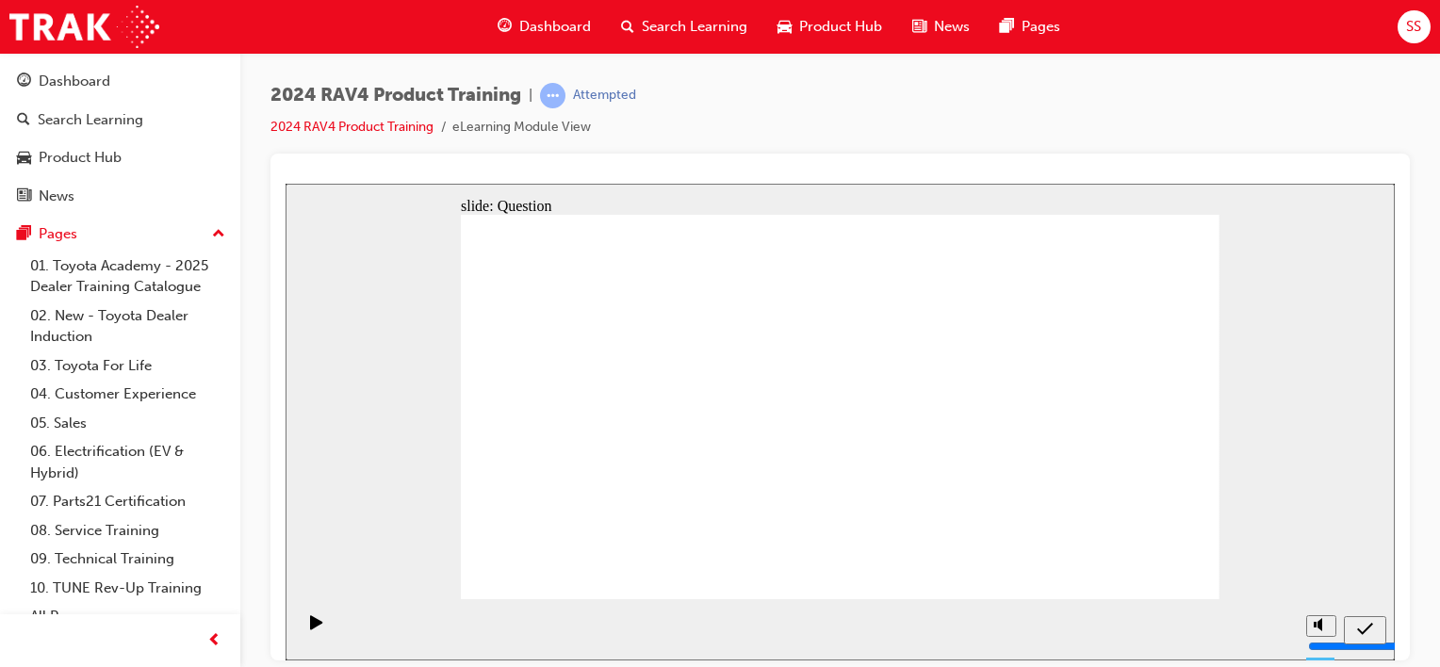
radio input "true"
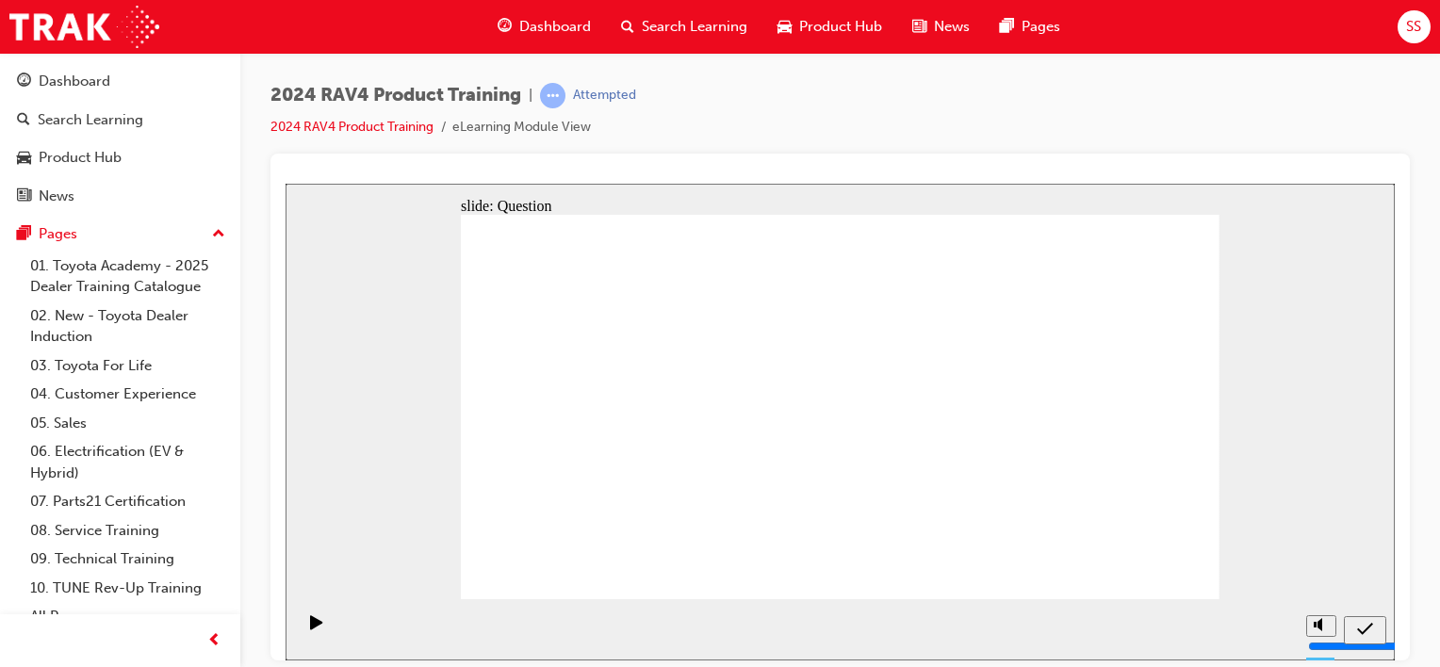
drag, startPoint x: 990, startPoint y: 399, endPoint x: 912, endPoint y: 393, distance: 77.5
radio input "true"
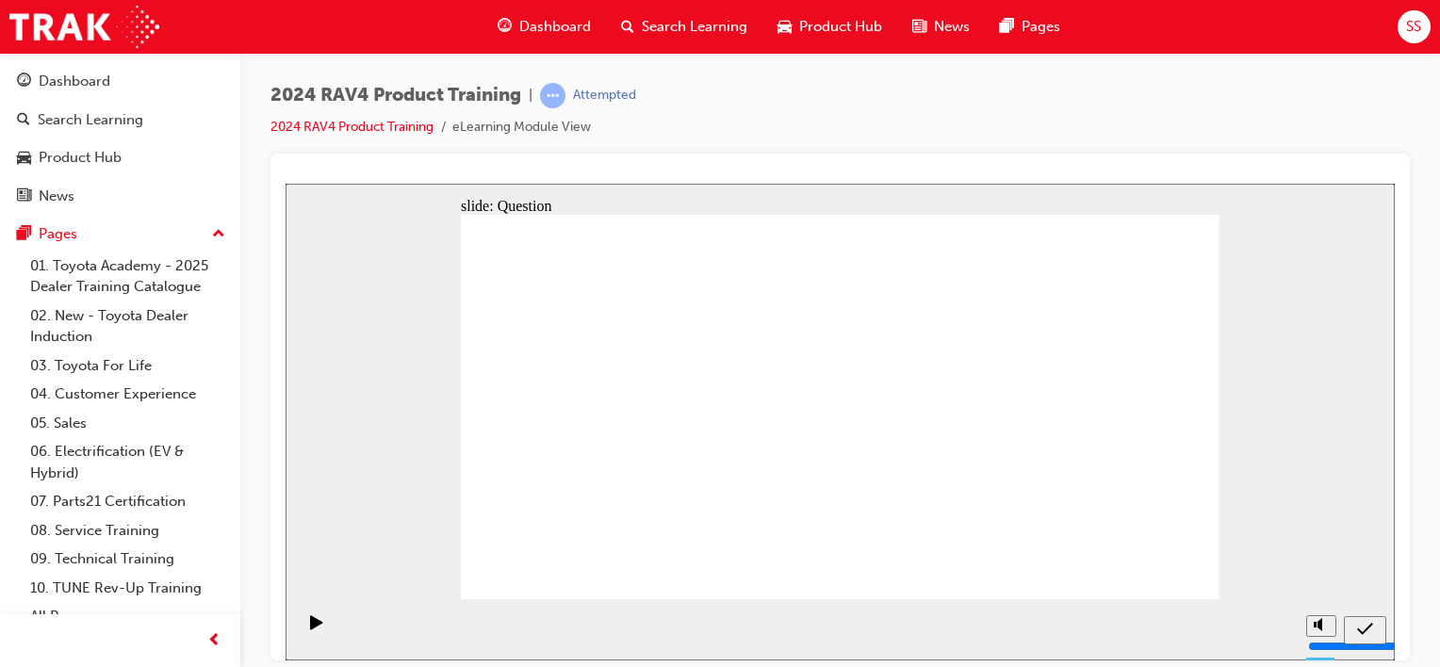
radio input "true"
drag, startPoint x: 1039, startPoint y: 511, endPoint x: 715, endPoint y: 330, distance: 370.4
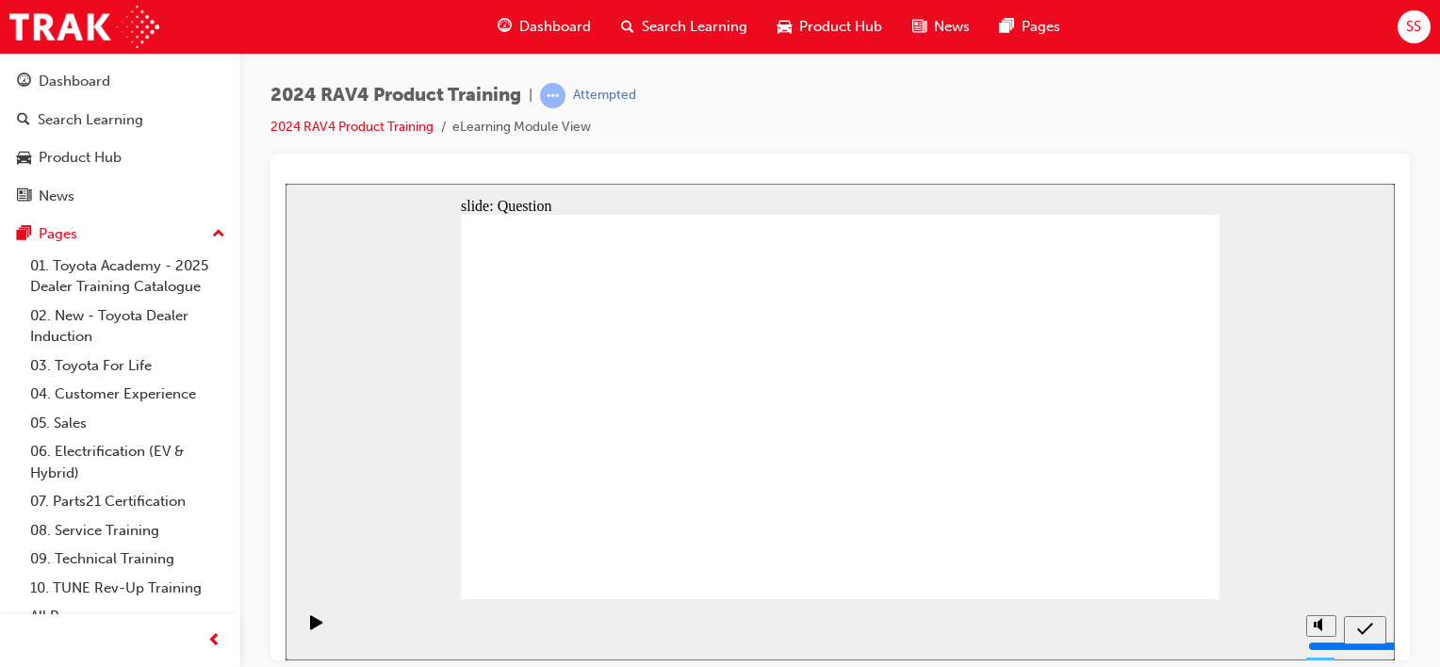
drag, startPoint x: 719, startPoint y: 349, endPoint x: 1009, endPoint y: 481, distance: 318.8
drag, startPoint x: 1066, startPoint y: 368, endPoint x: 766, endPoint y: 496, distance: 325.9
drag, startPoint x: 566, startPoint y: 363, endPoint x: 863, endPoint y: 491, distance: 323.3
drag, startPoint x: 925, startPoint y: 356, endPoint x: 639, endPoint y: 488, distance: 315.4
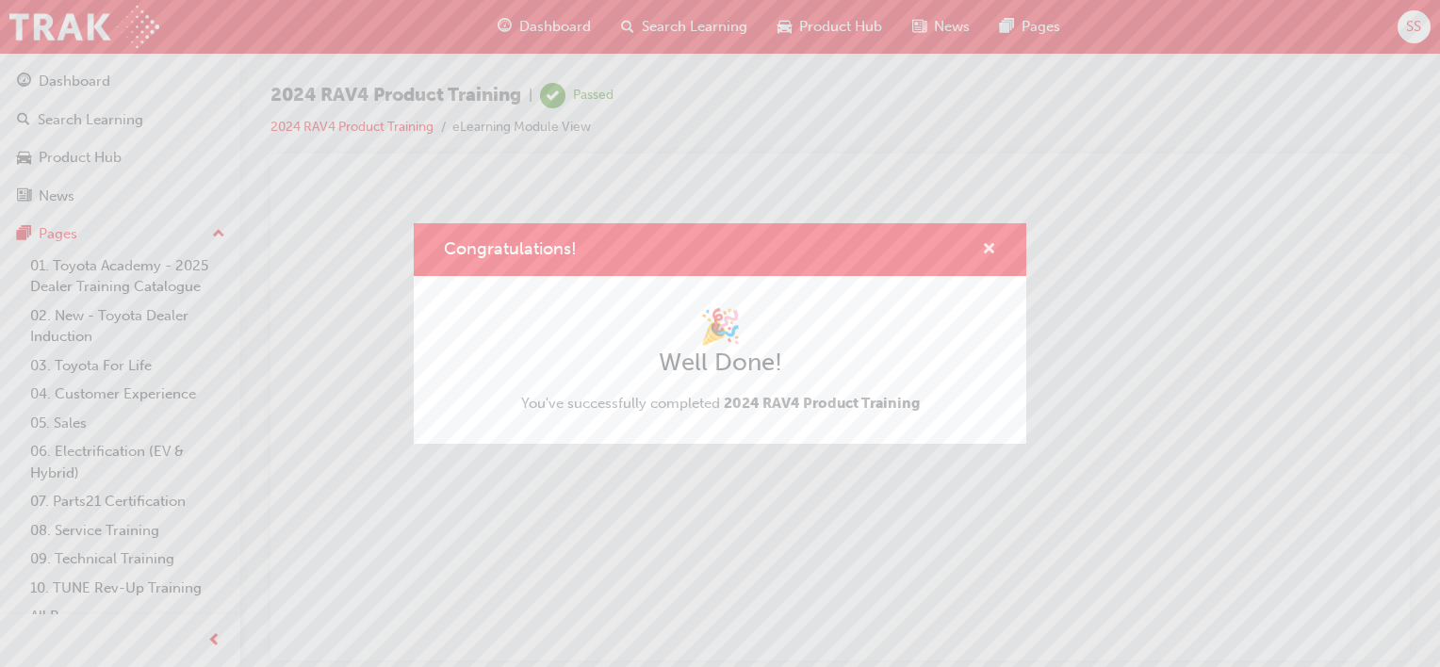
click at [984, 245] on span "cross-icon" at bounding box center [989, 250] width 14 height 17
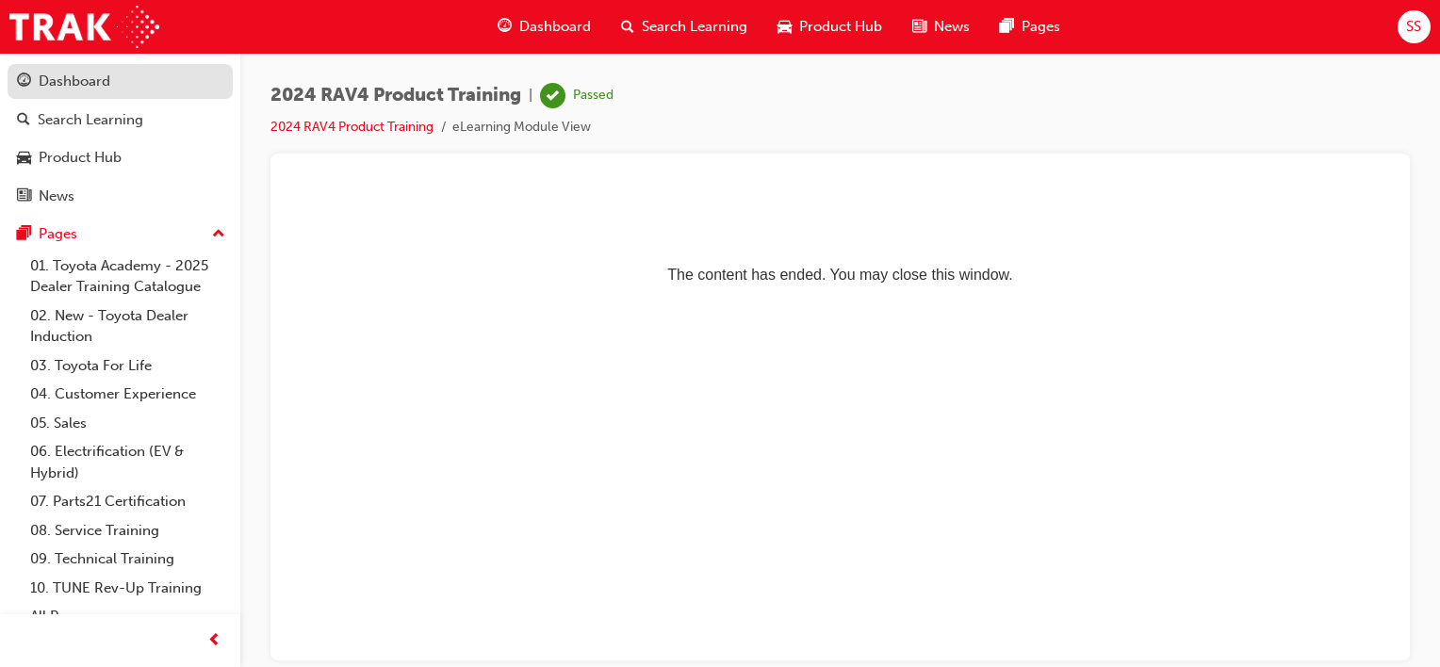
click at [105, 78] on div "Dashboard" at bounding box center [75, 82] width 72 height 22
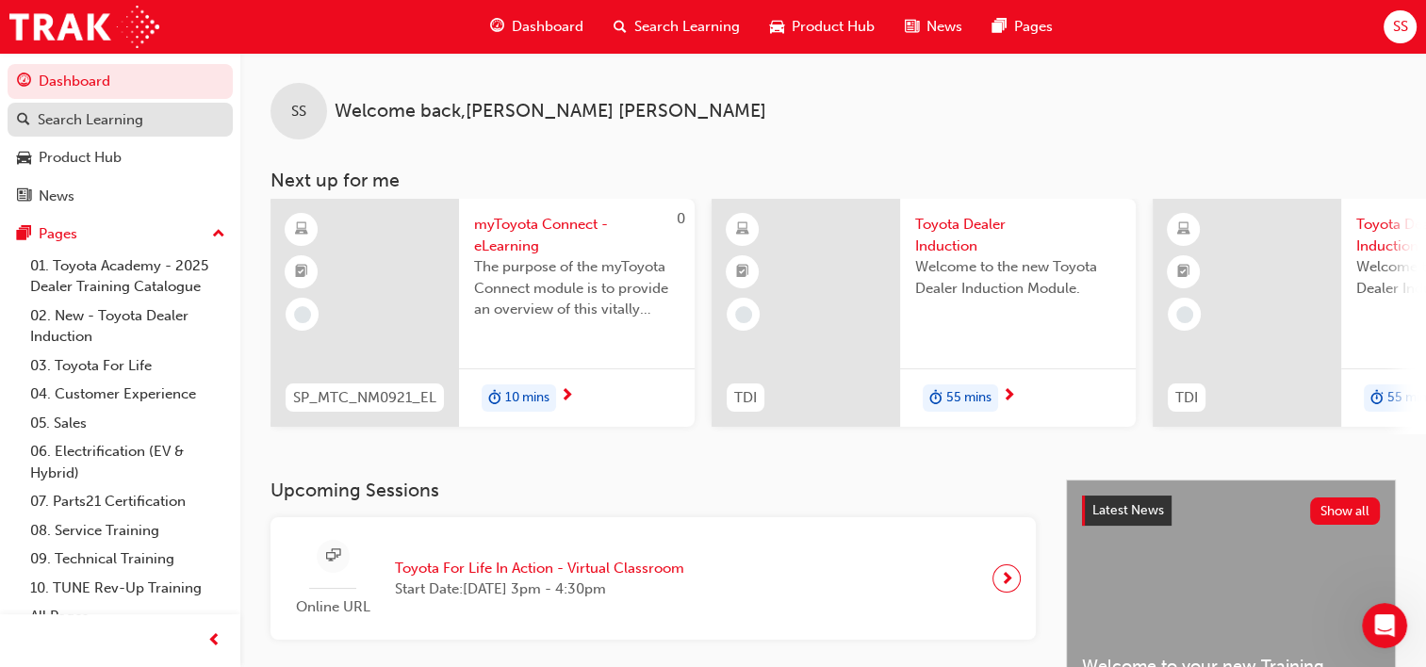
click at [55, 118] on div "Search Learning" at bounding box center [91, 120] width 106 height 22
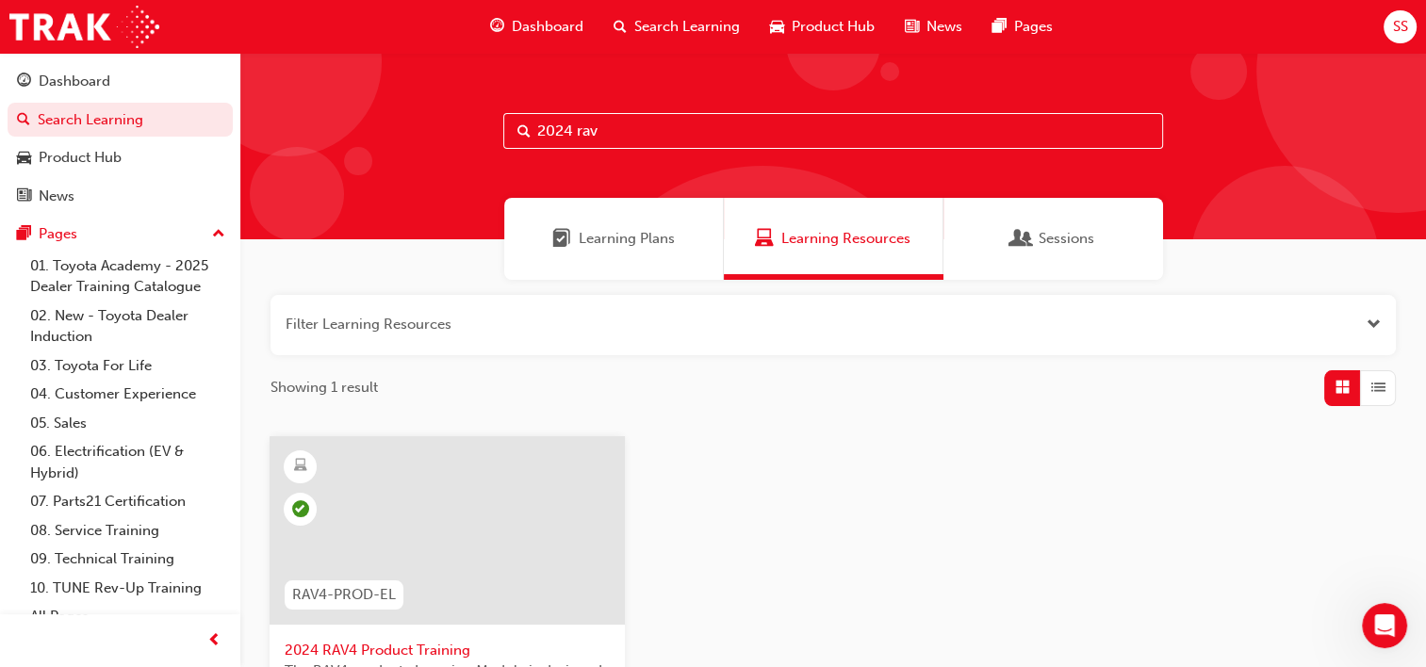
click at [755, 138] on input "2024 rav" at bounding box center [833, 131] width 660 height 36
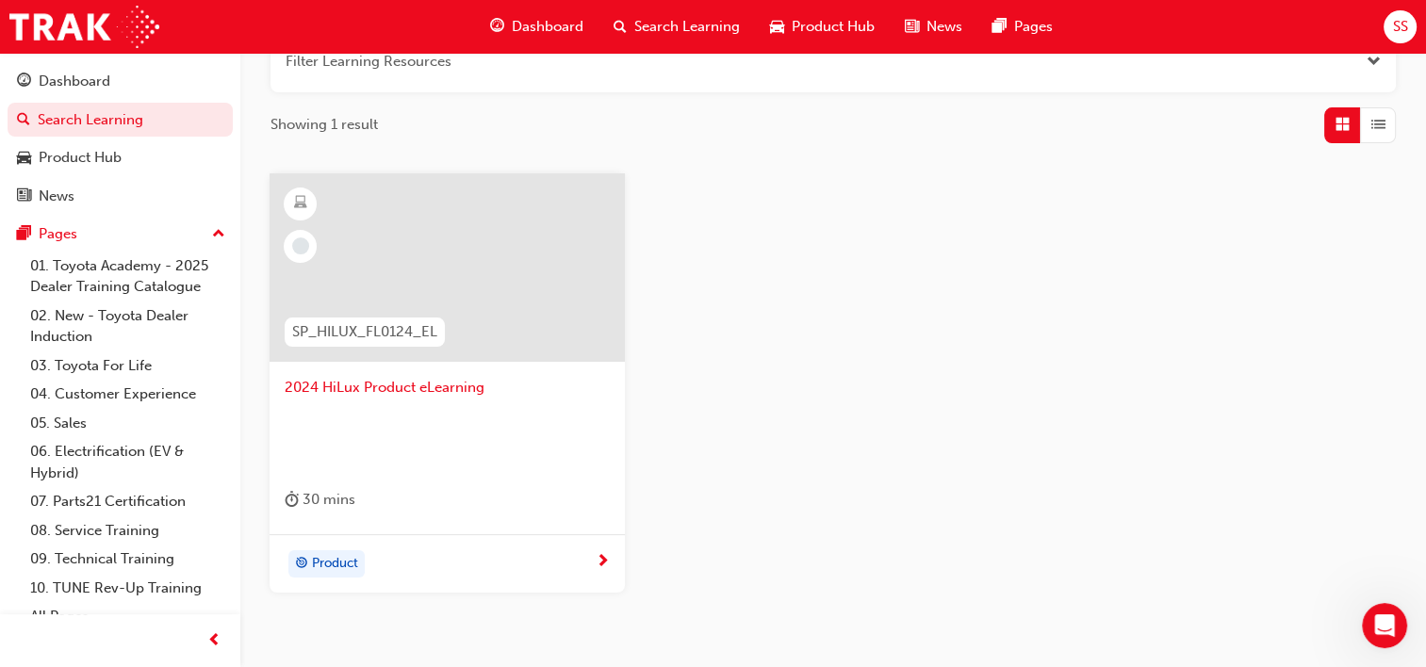
scroll to position [283, 0]
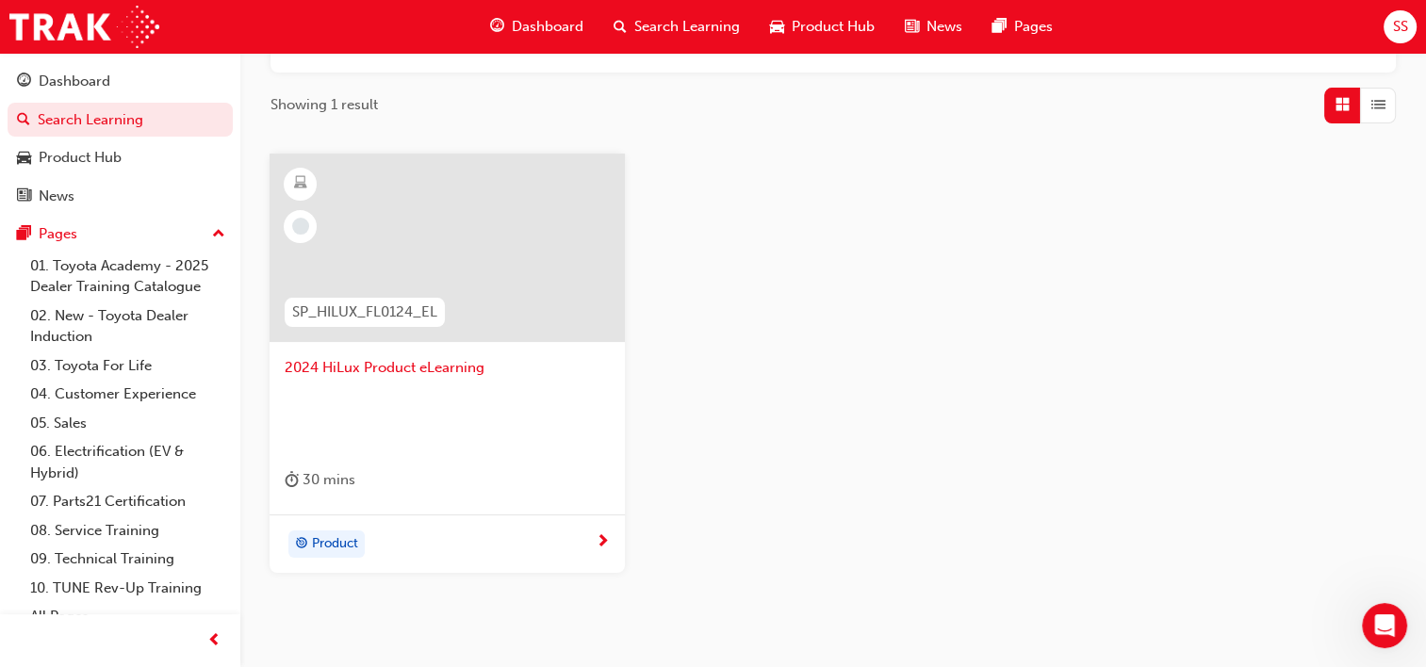
type input "hilux pro"
click at [588, 545] on div "Product" at bounding box center [440, 545] width 311 height 28
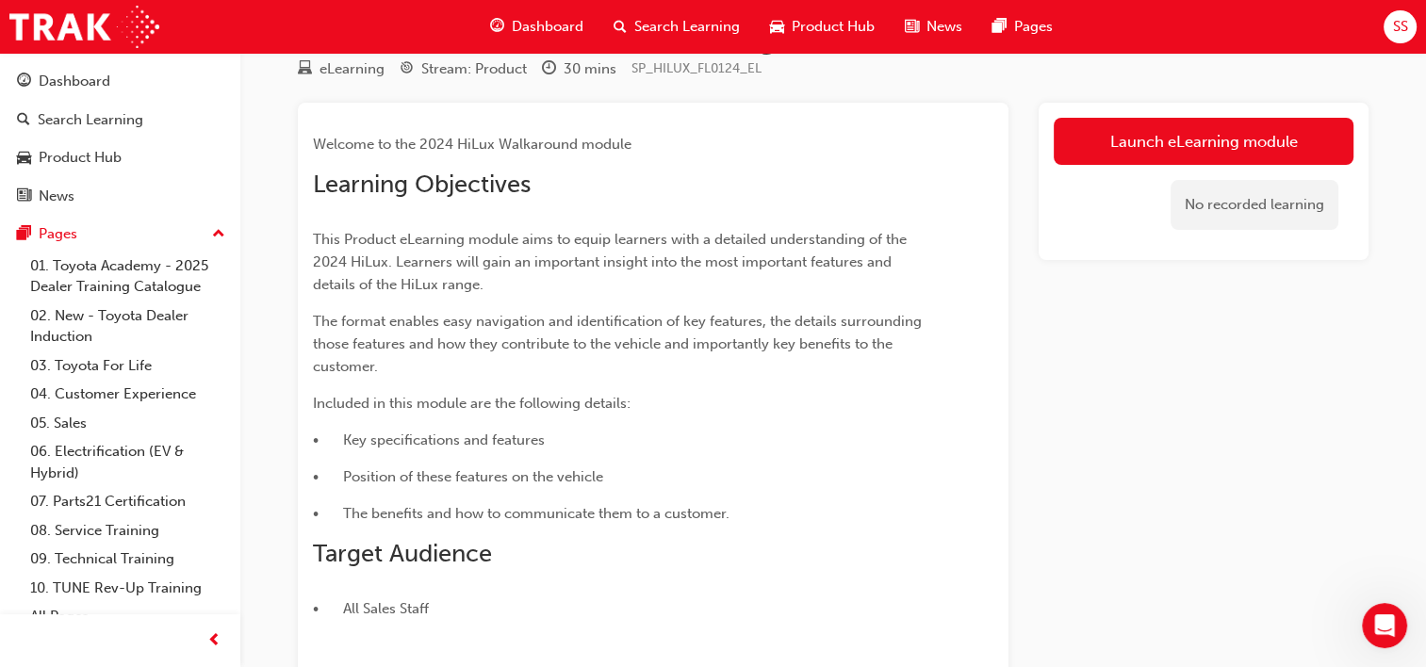
scroll to position [13, 0]
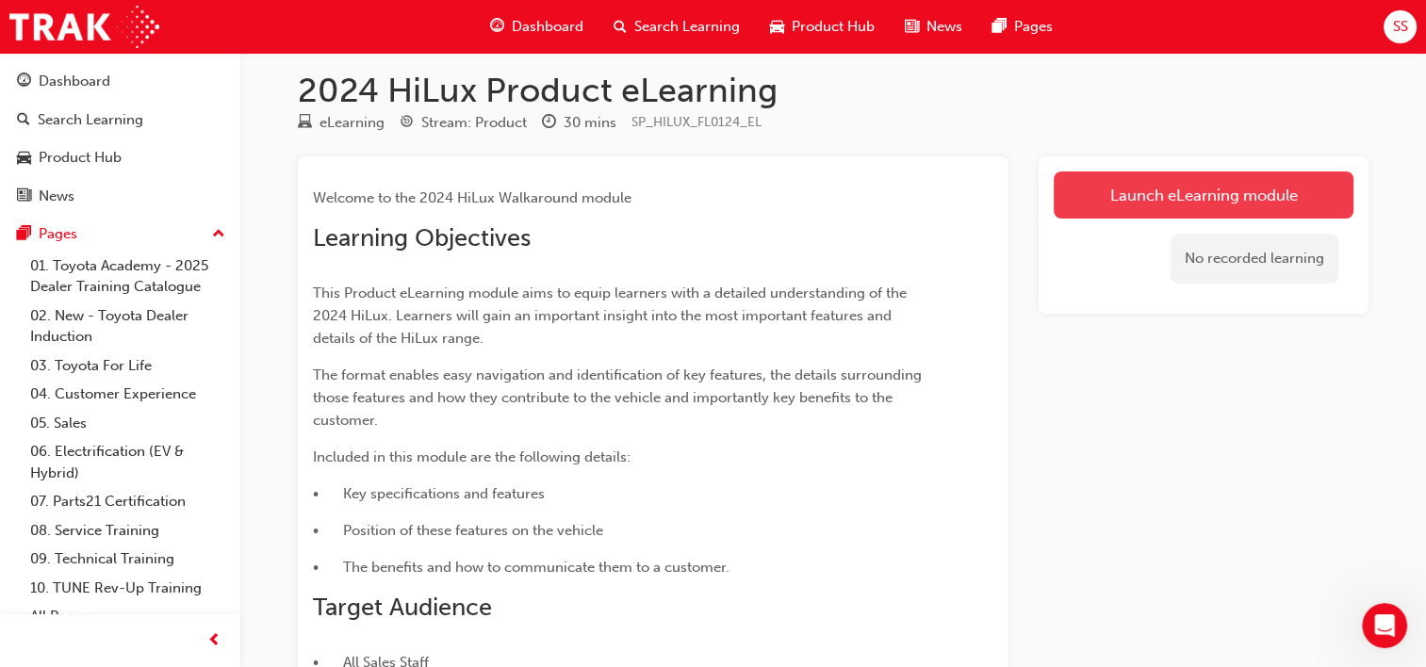
click at [1165, 204] on link "Launch eLearning module" at bounding box center [1204, 195] width 300 height 47
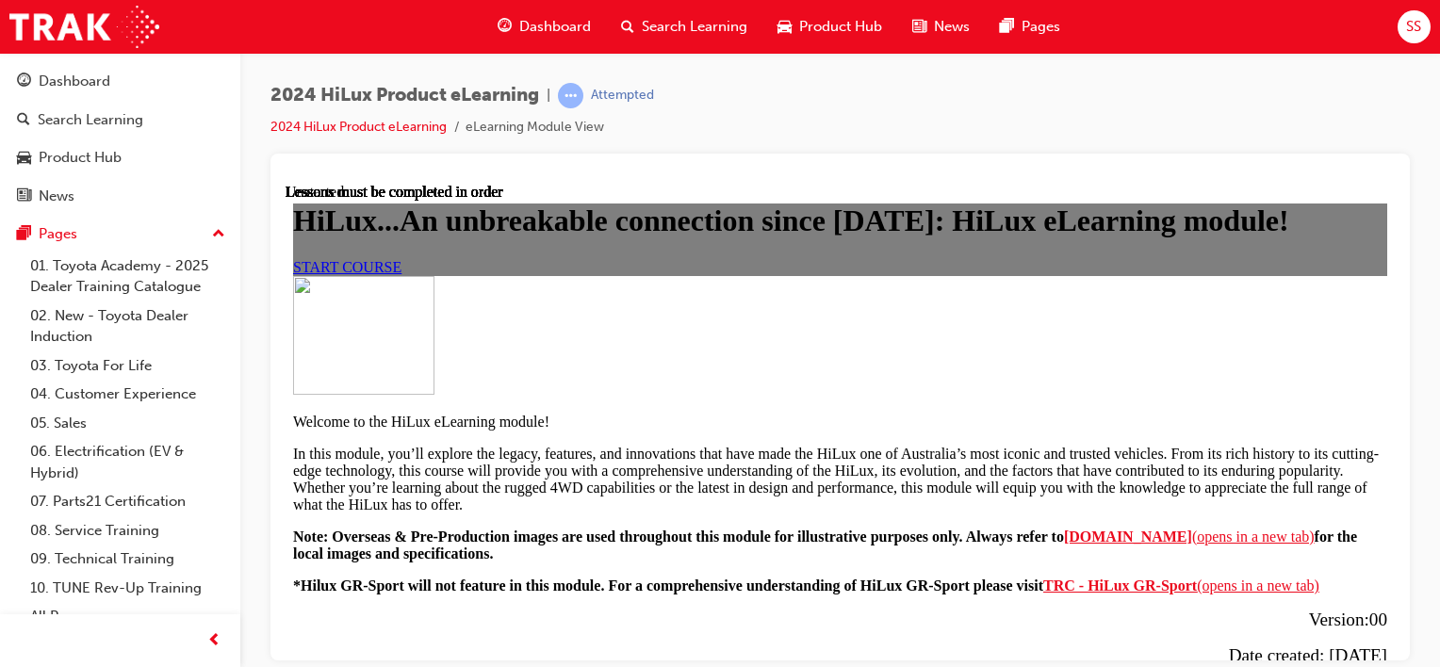
click at [401, 274] on link "START COURSE" at bounding box center [347, 266] width 108 height 16
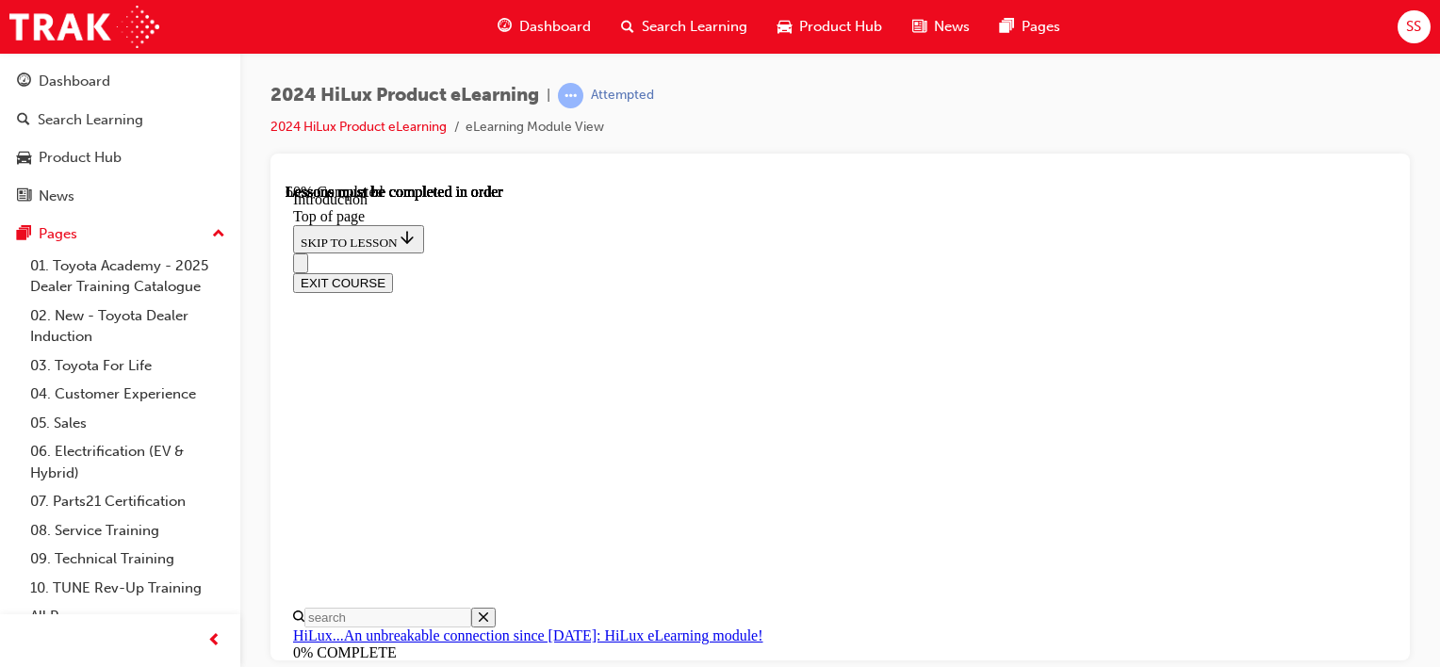
scroll to position [2262, 0]
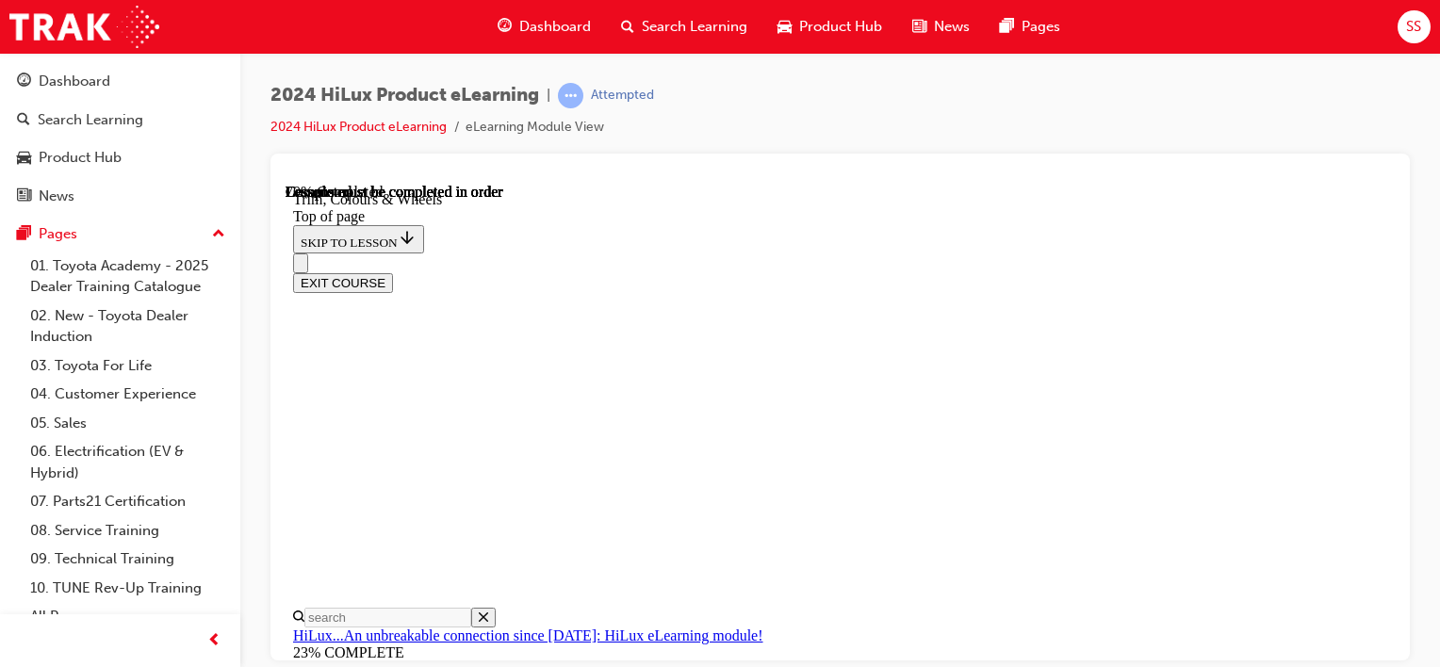
scroll to position [2509, 0]
click at [743, 253] on div "EXIT COURSE" at bounding box center [833, 273] width 1080 height 40
click at [834, 253] on div "EXIT COURSE" at bounding box center [833, 273] width 1080 height 40
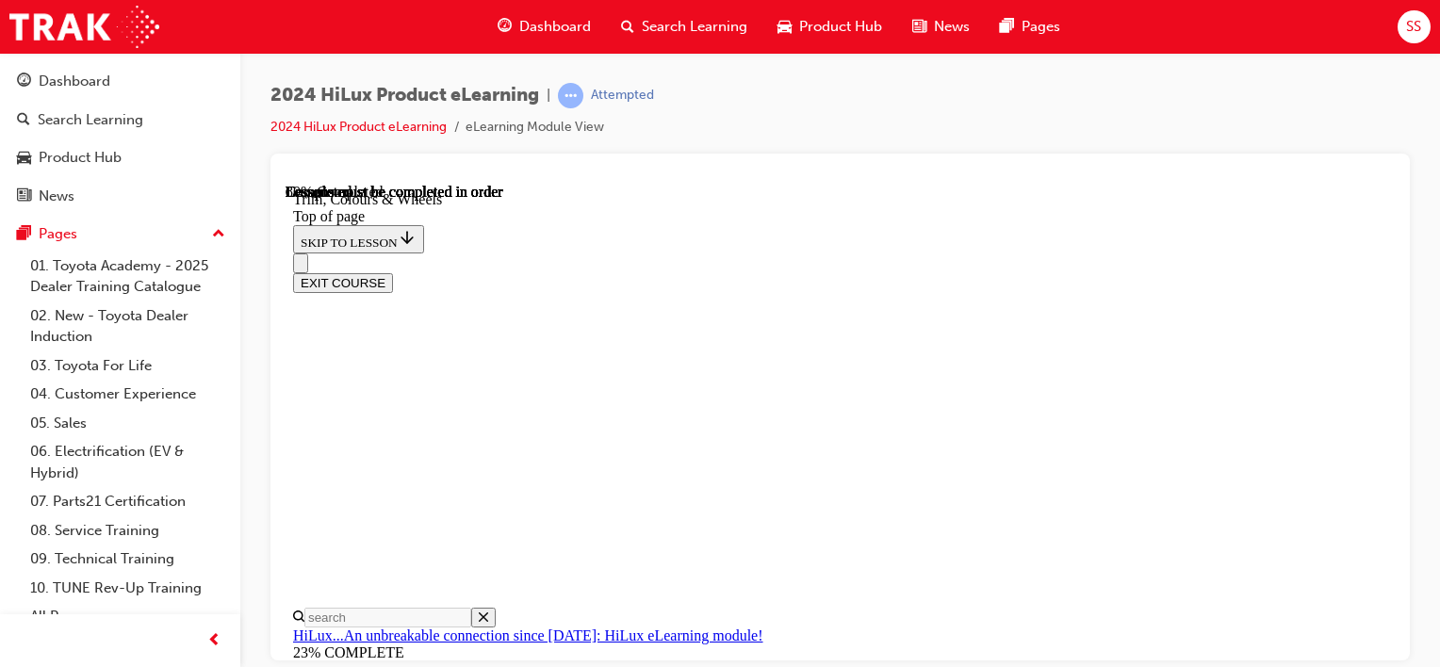
click at [815, 253] on div "EXIT COURSE" at bounding box center [833, 273] width 1080 height 40
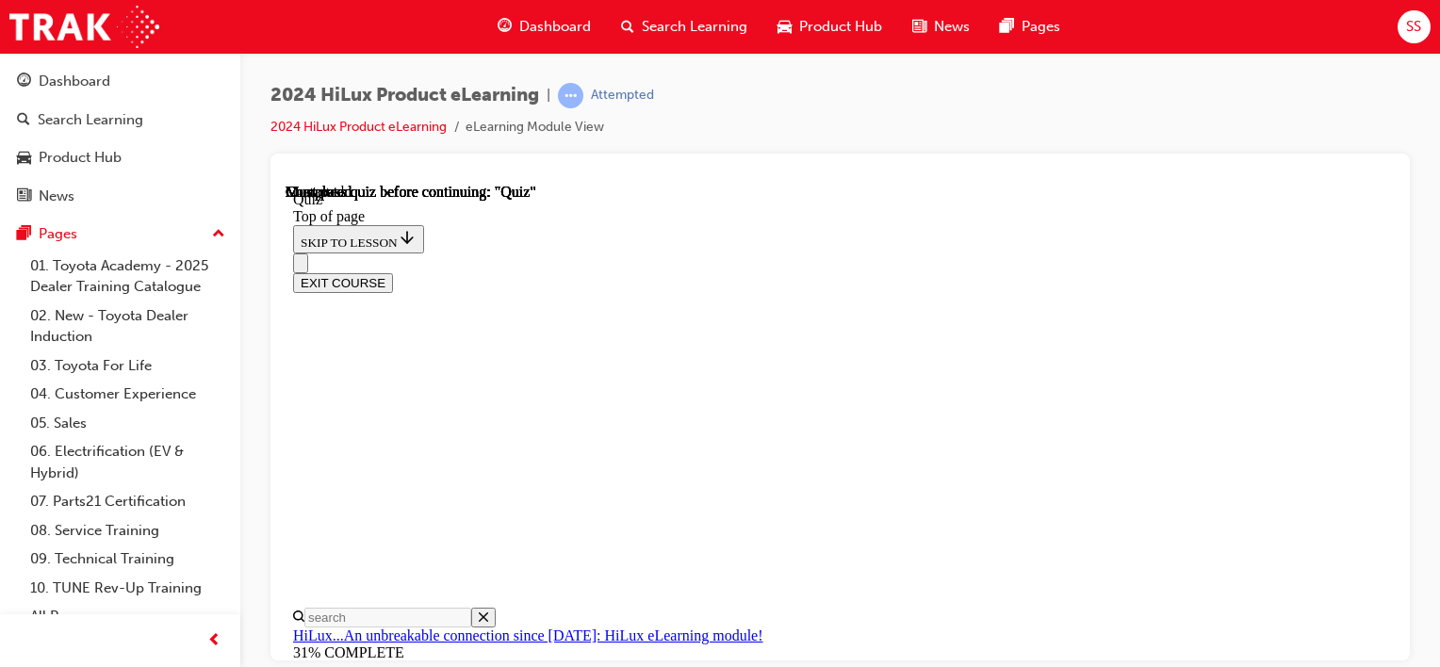
scroll to position [189, 0]
drag, startPoint x: 732, startPoint y: 427, endPoint x: 780, endPoint y: 477, distance: 69.3
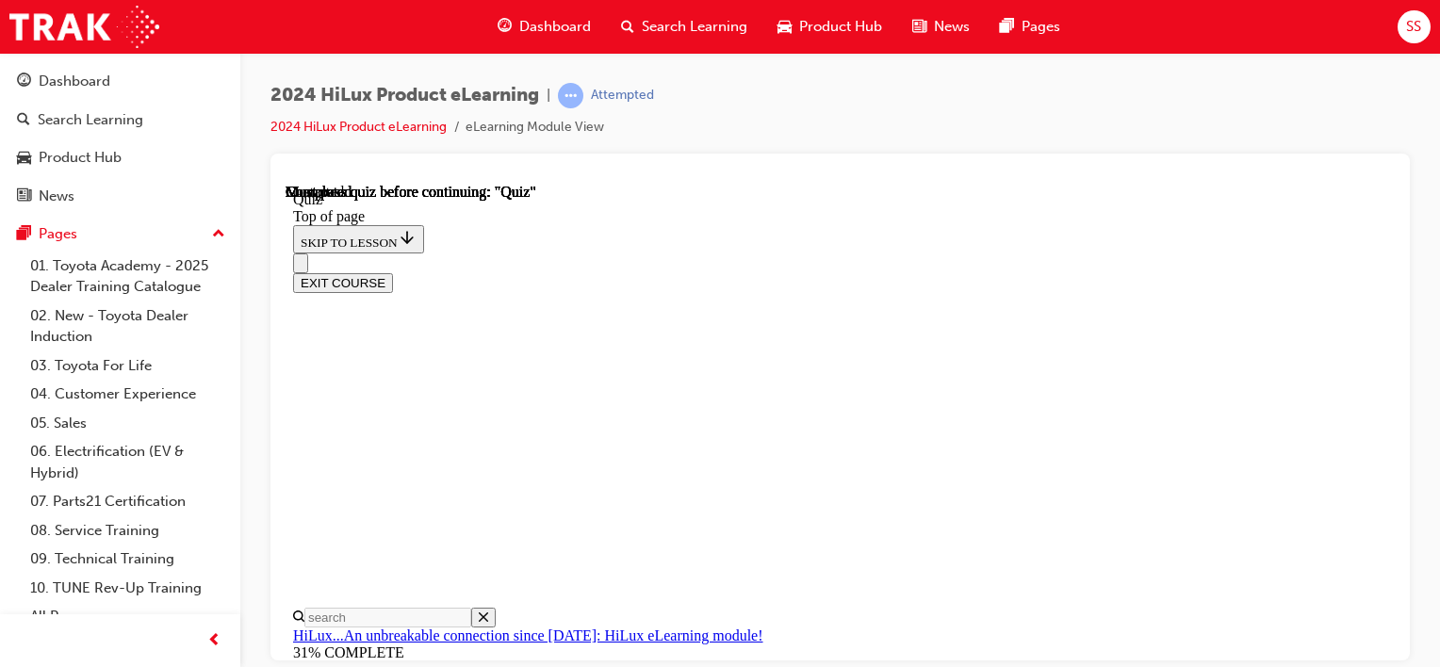
copy p "What contributions did Toyota Australia's local Engineering and Design teams ma…"
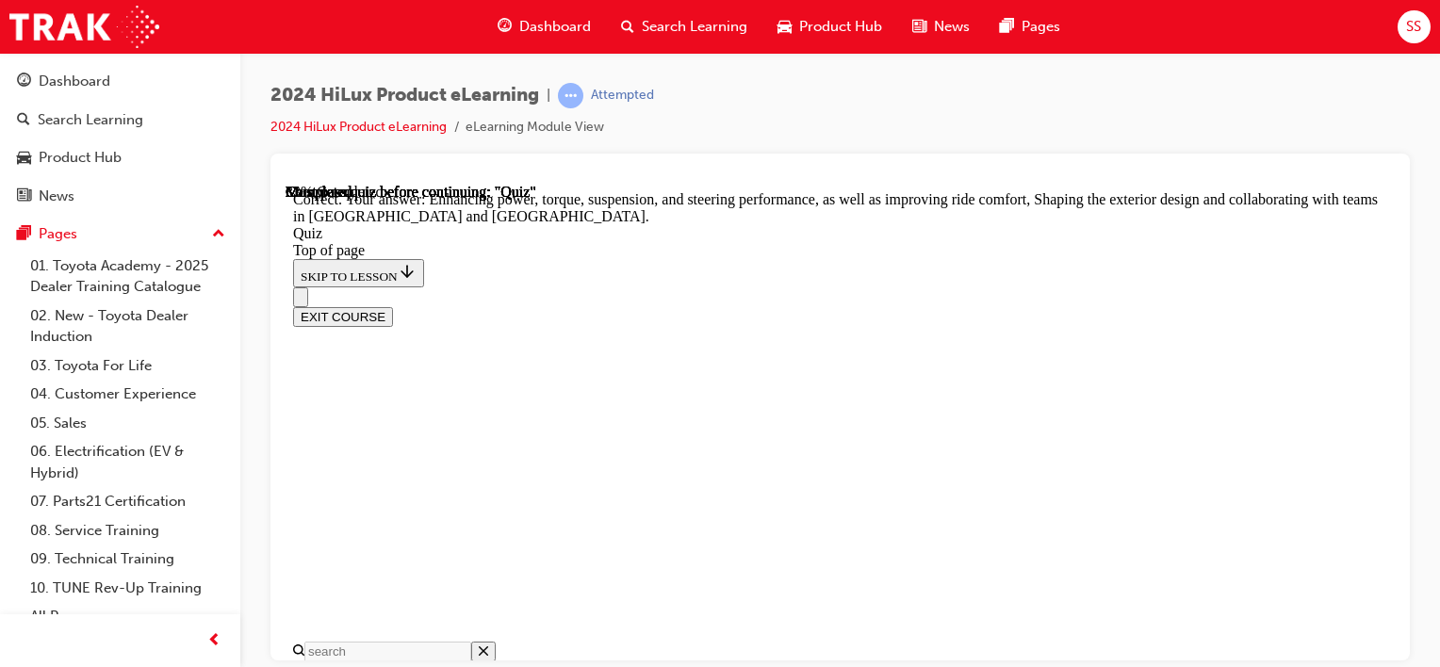
scroll to position [715, 0]
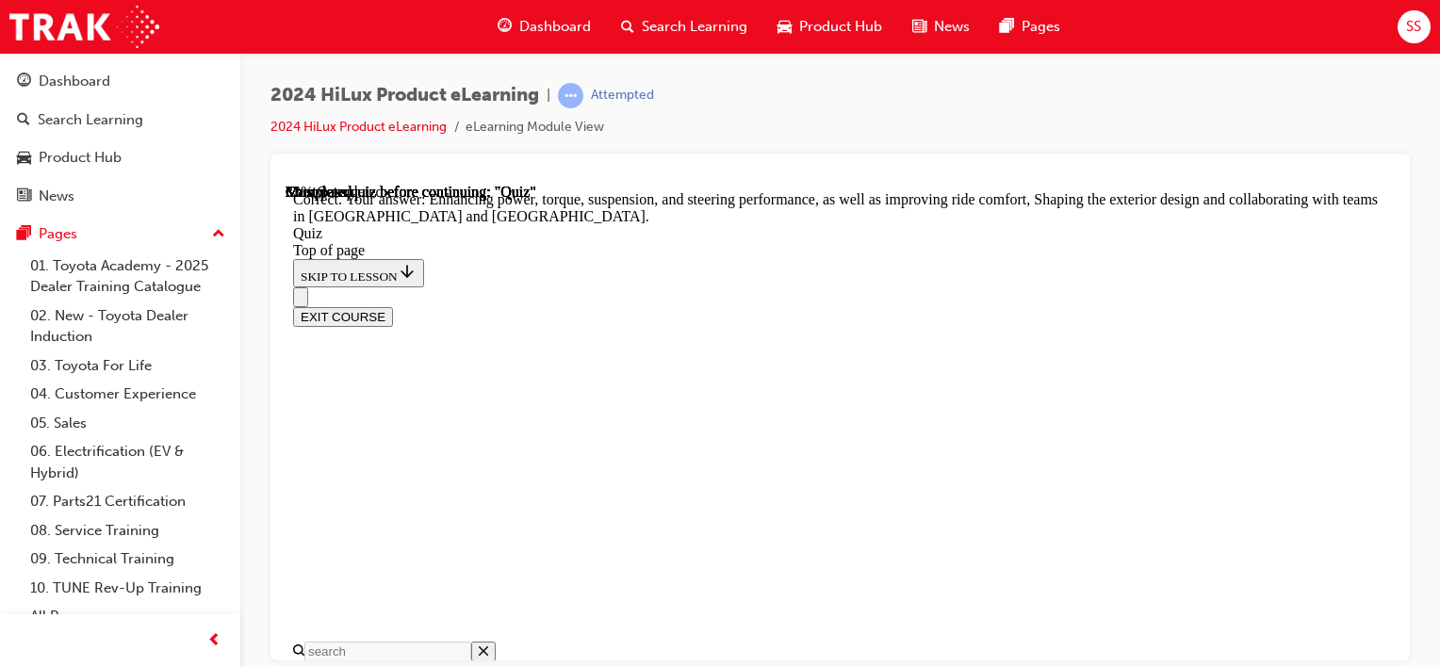
scroll to position [471, 0]
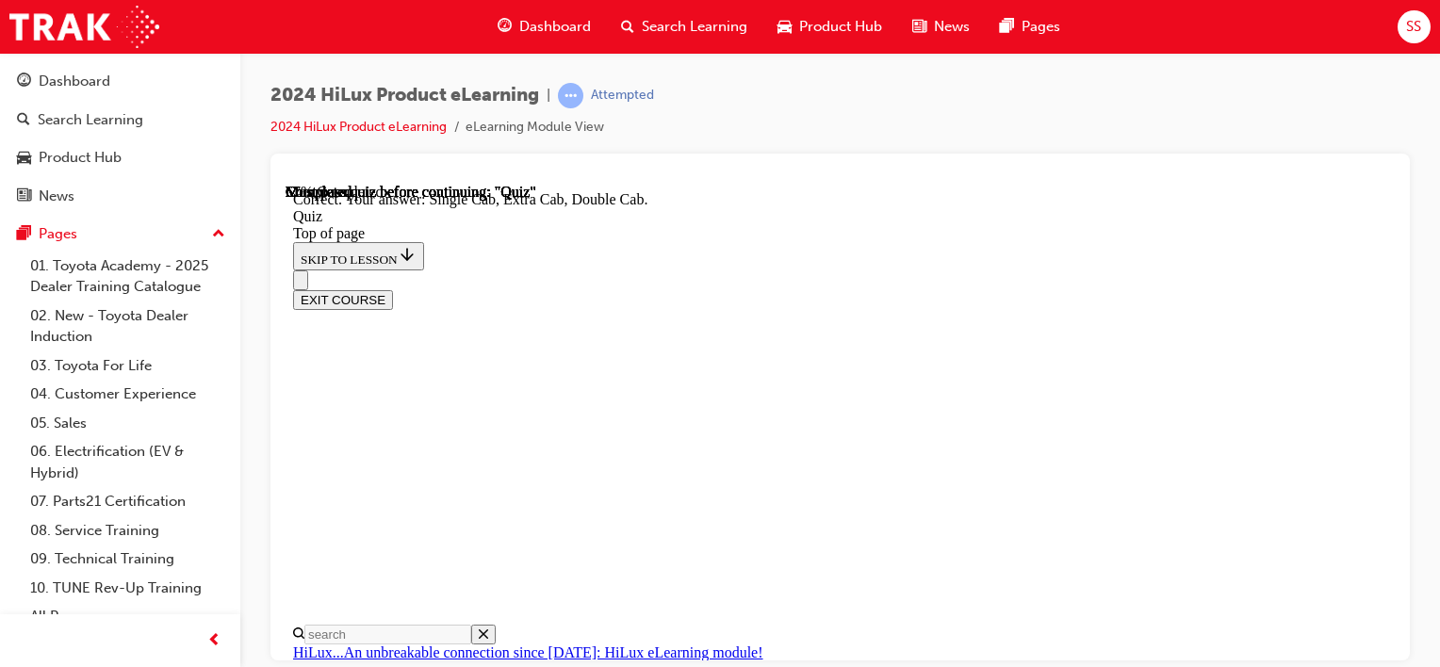
scroll to position [678, 0]
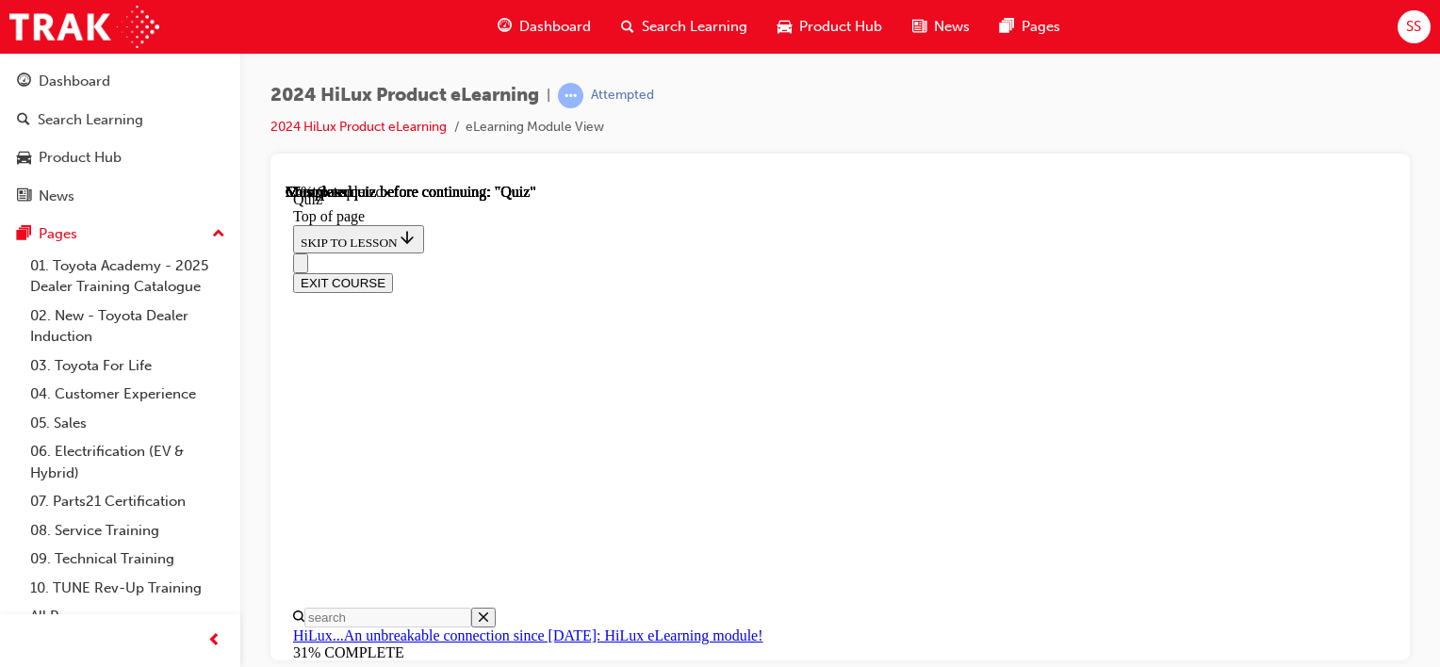
scroll to position [283, 0]
drag, startPoint x: 722, startPoint y: 234, endPoint x: 1052, endPoint y: 243, distance: 330.0
copy p "What Deck variants is the HiLux available in"
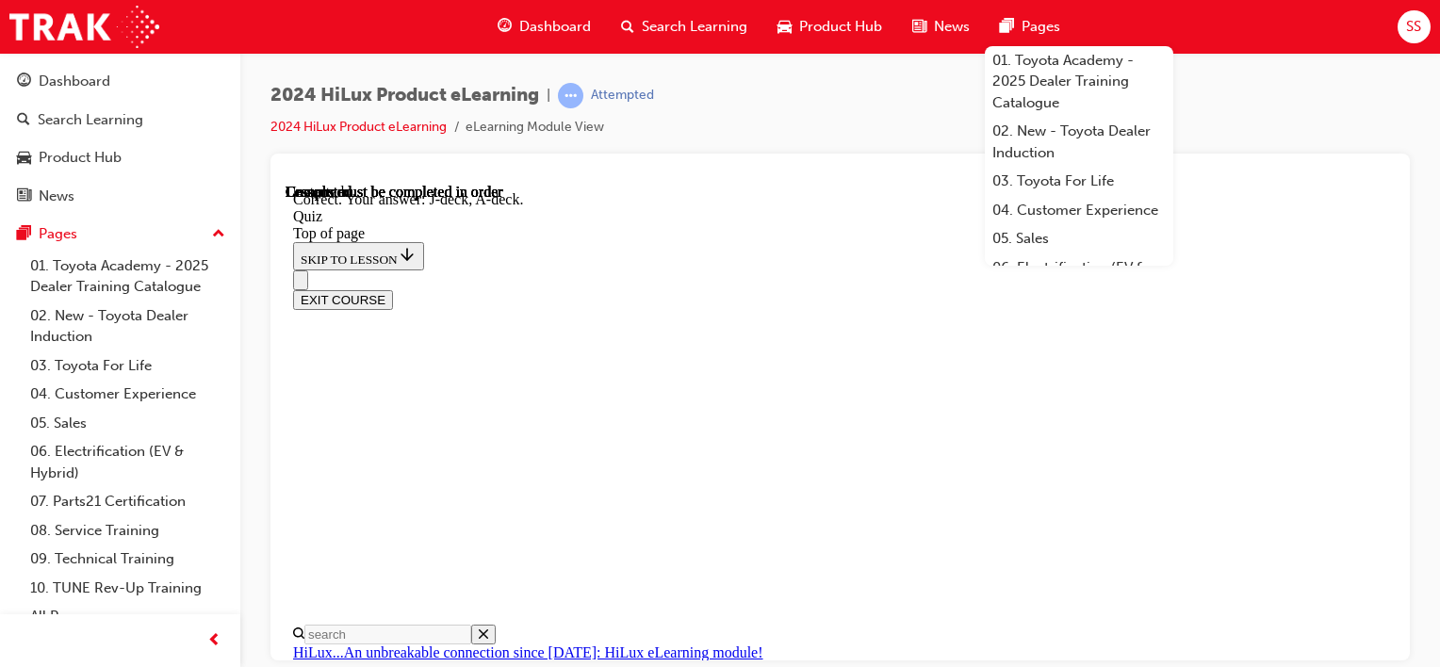
scroll to position [570, 0]
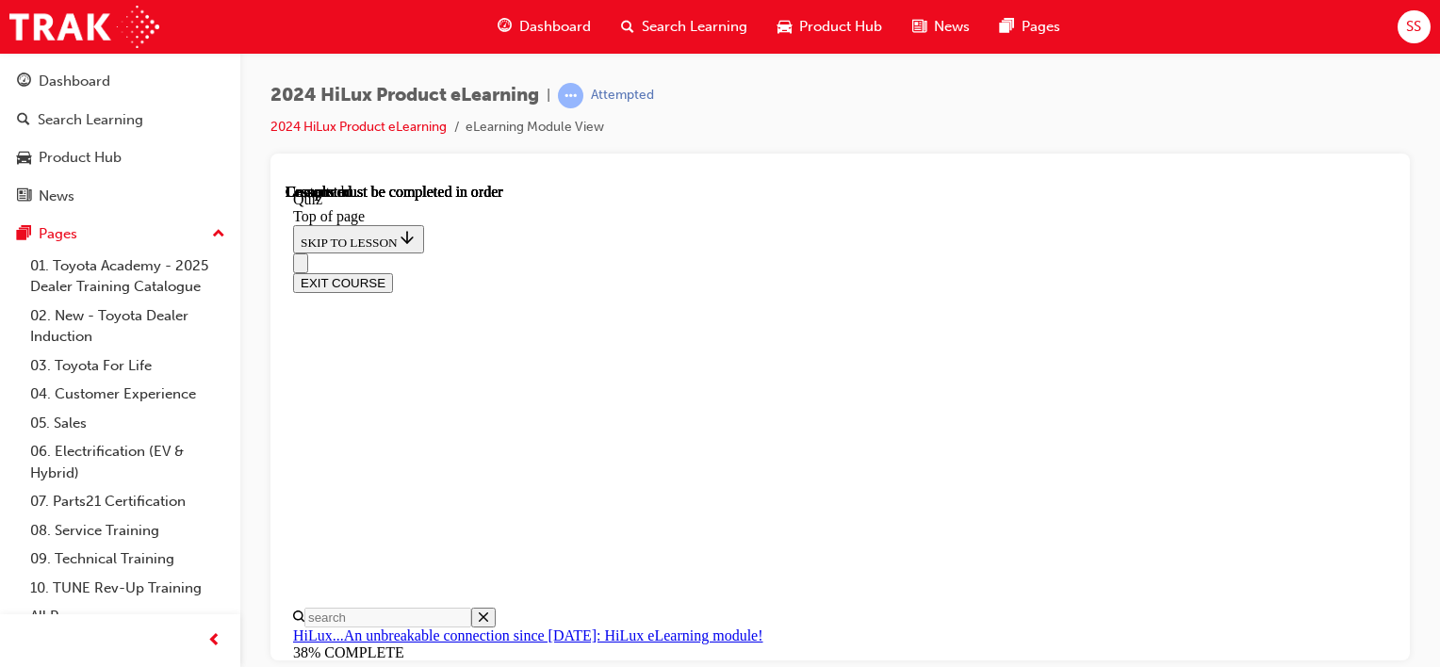
scroll to position [546, 0]
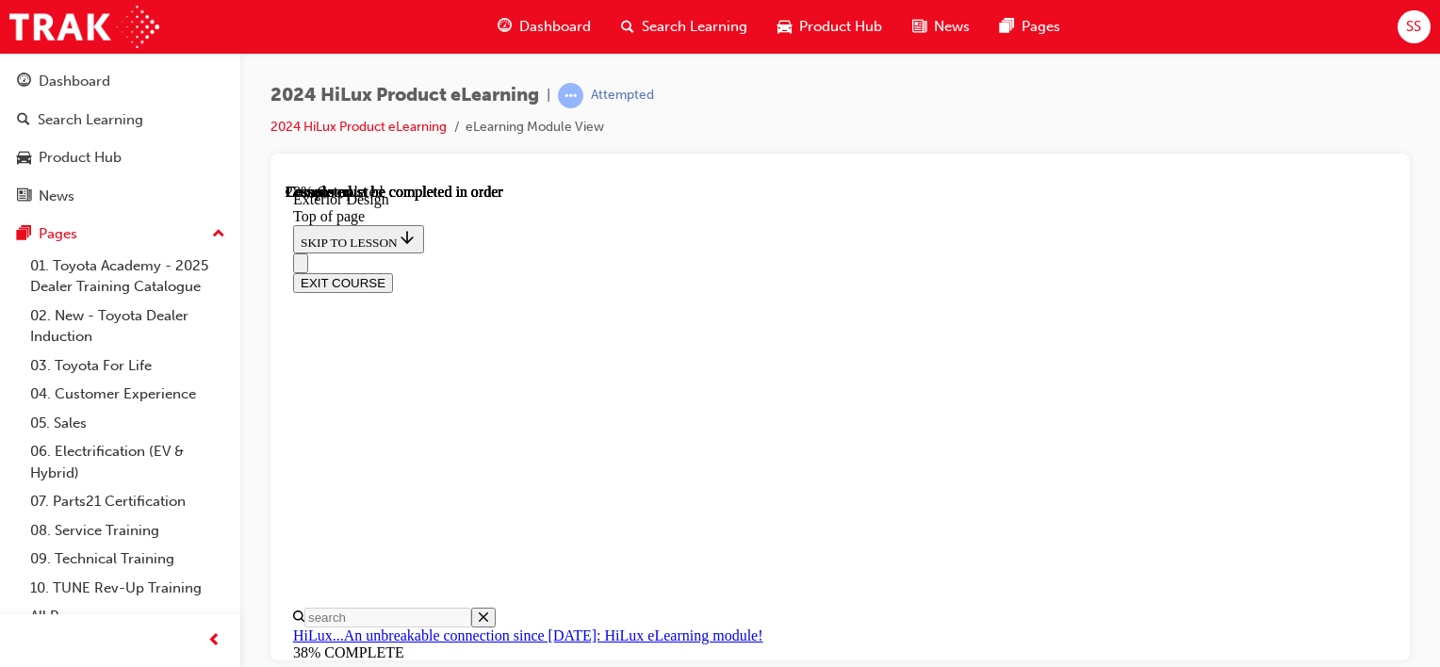
scroll to position [2226, 0]
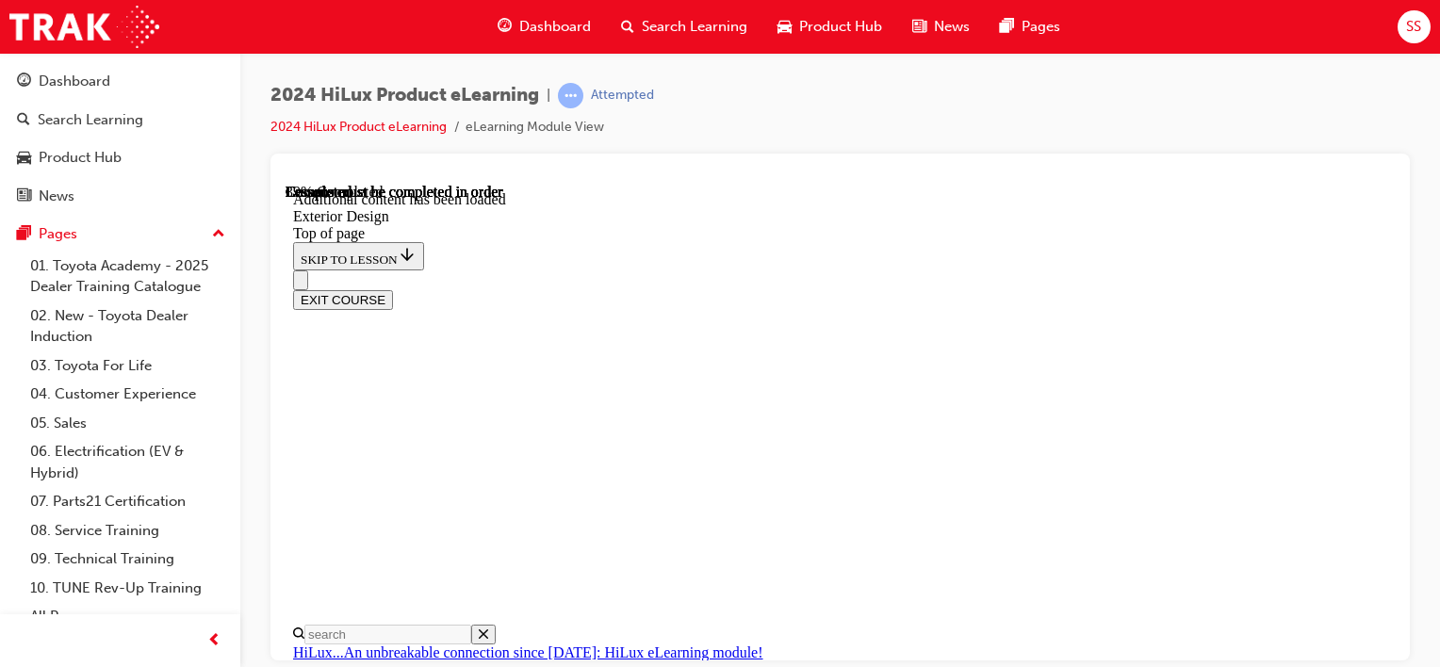
scroll to position [3341, 0]
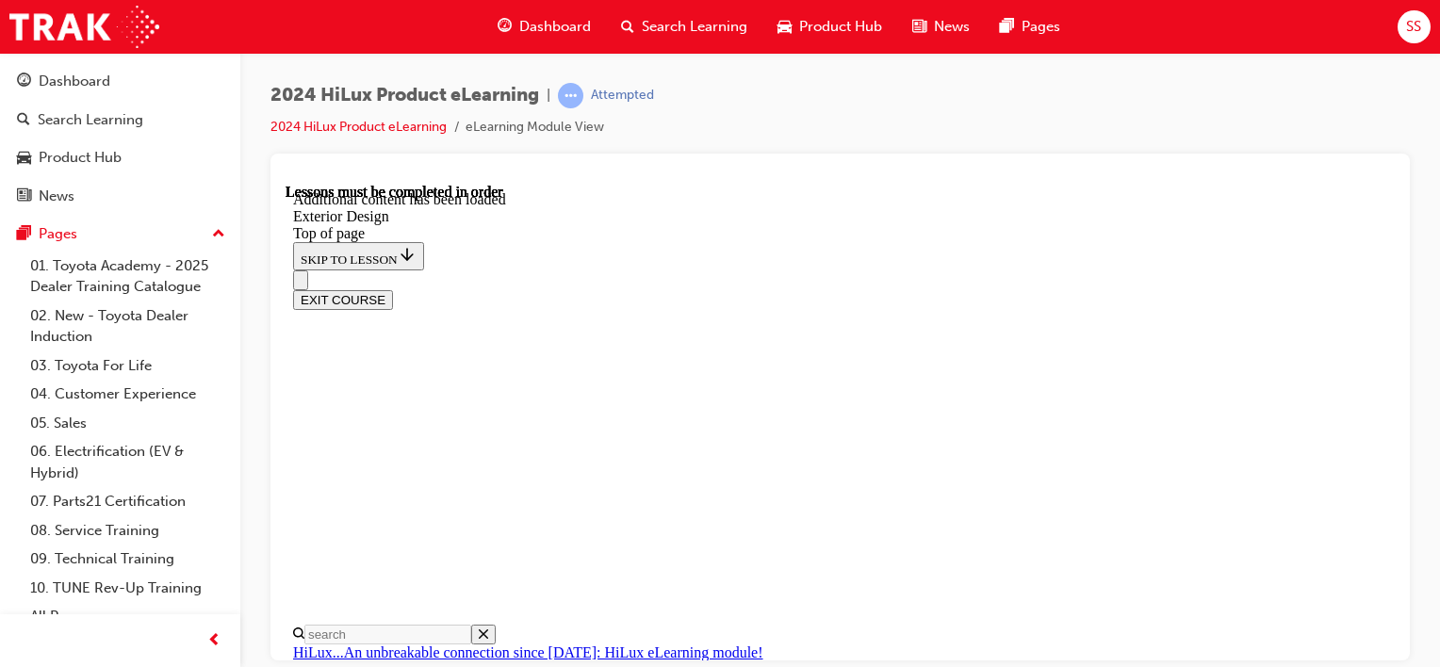
scroll to position [232, 0]
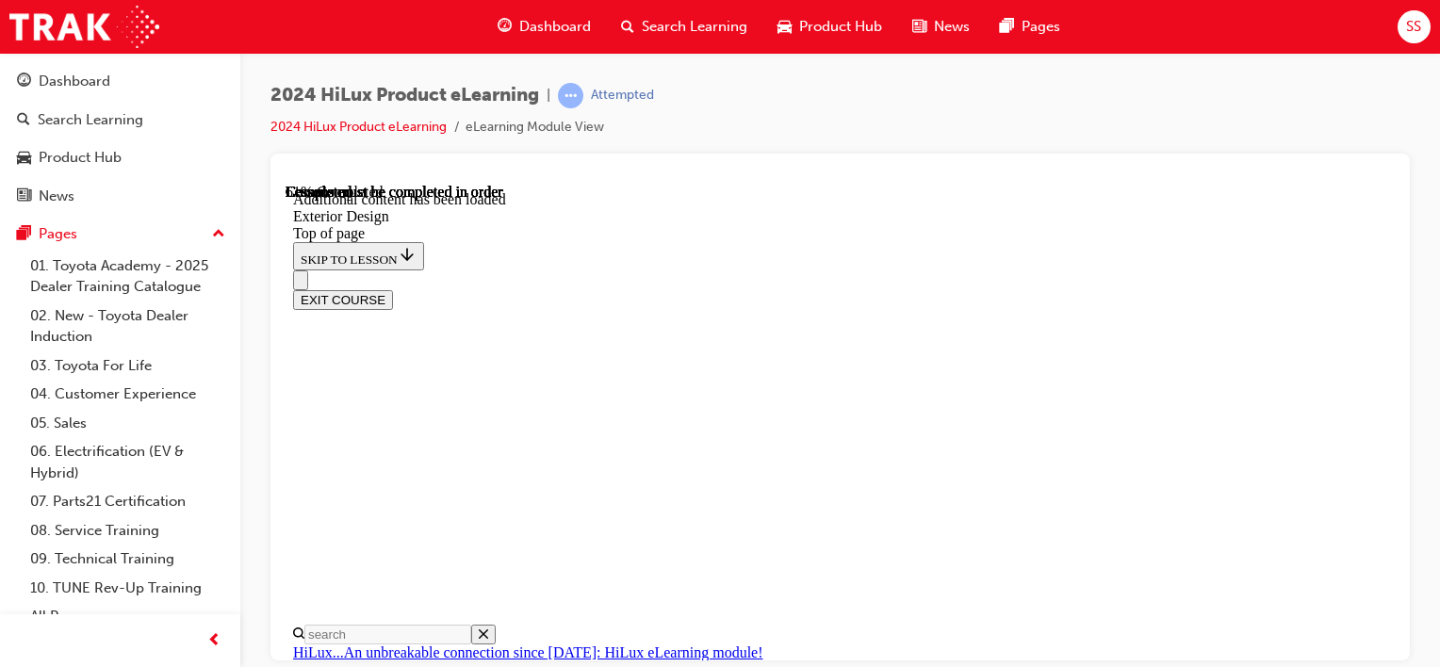
scroll to position [4656, 0]
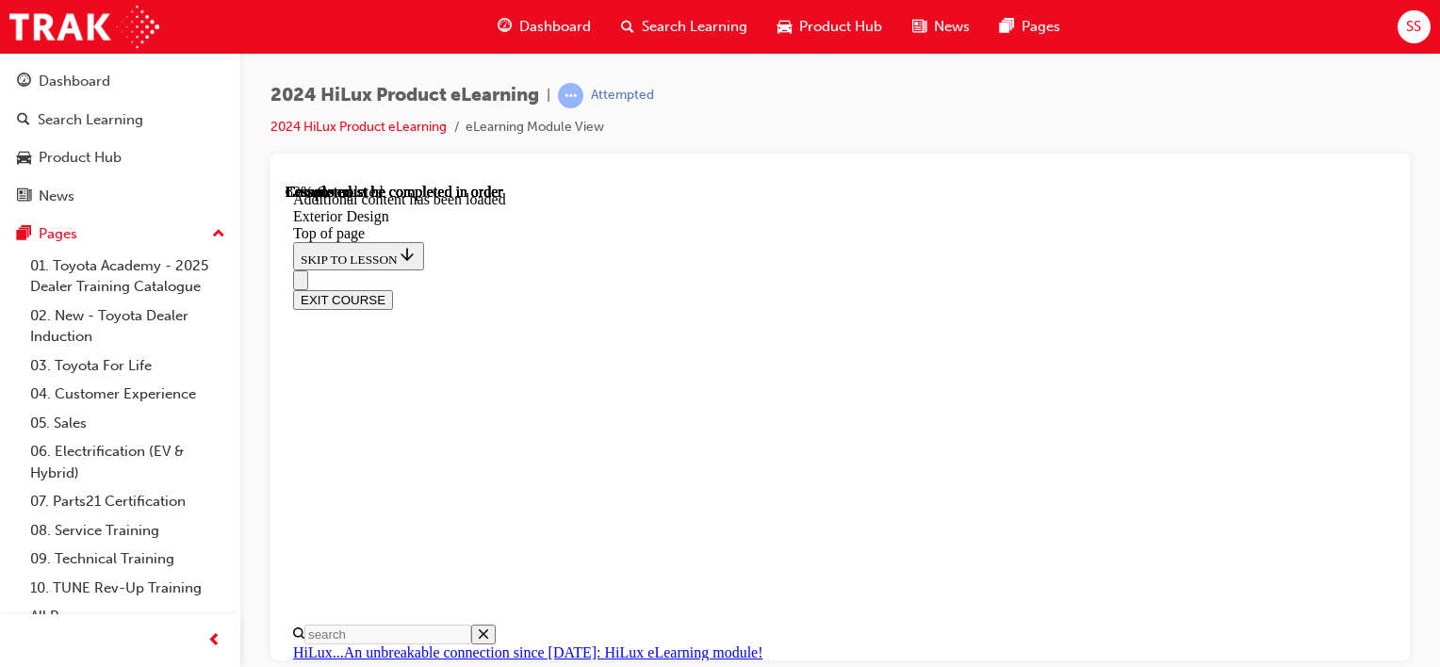
scroll to position [6356, 0]
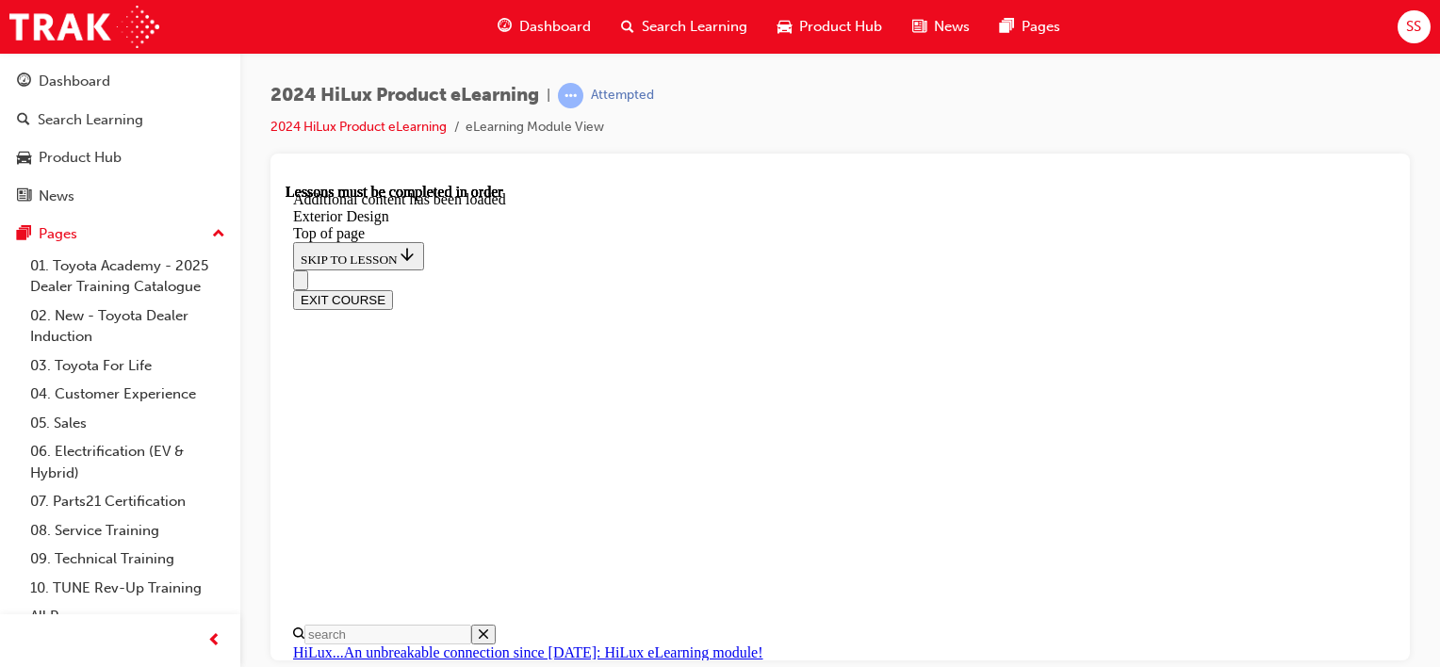
scroll to position [6353, 0]
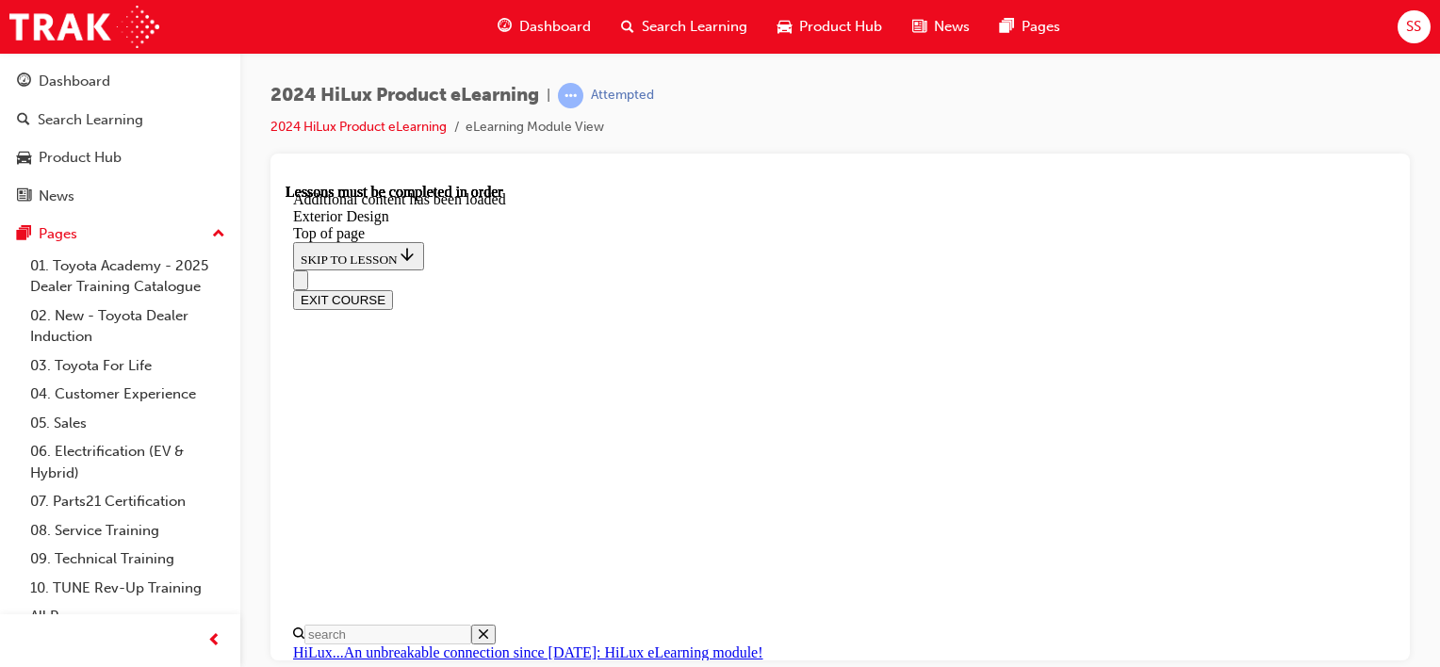
scroll to position [6627, 0]
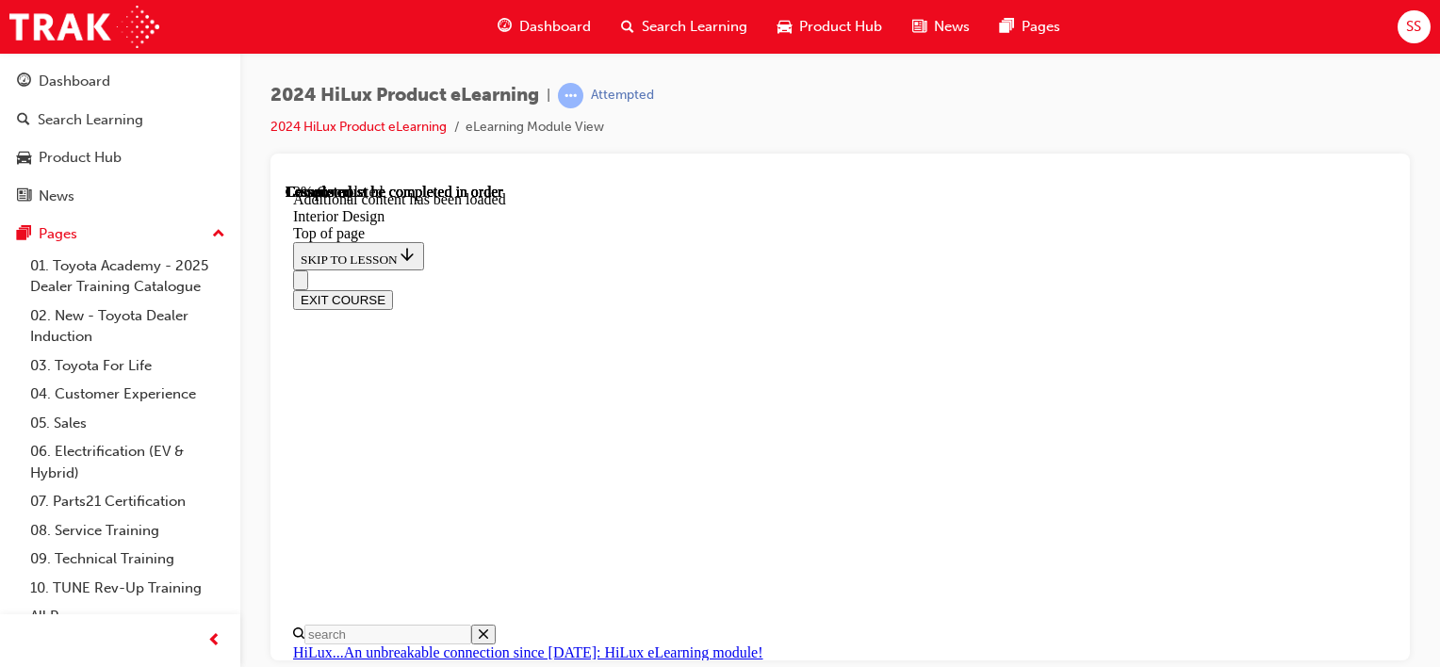
scroll to position [530, 0]
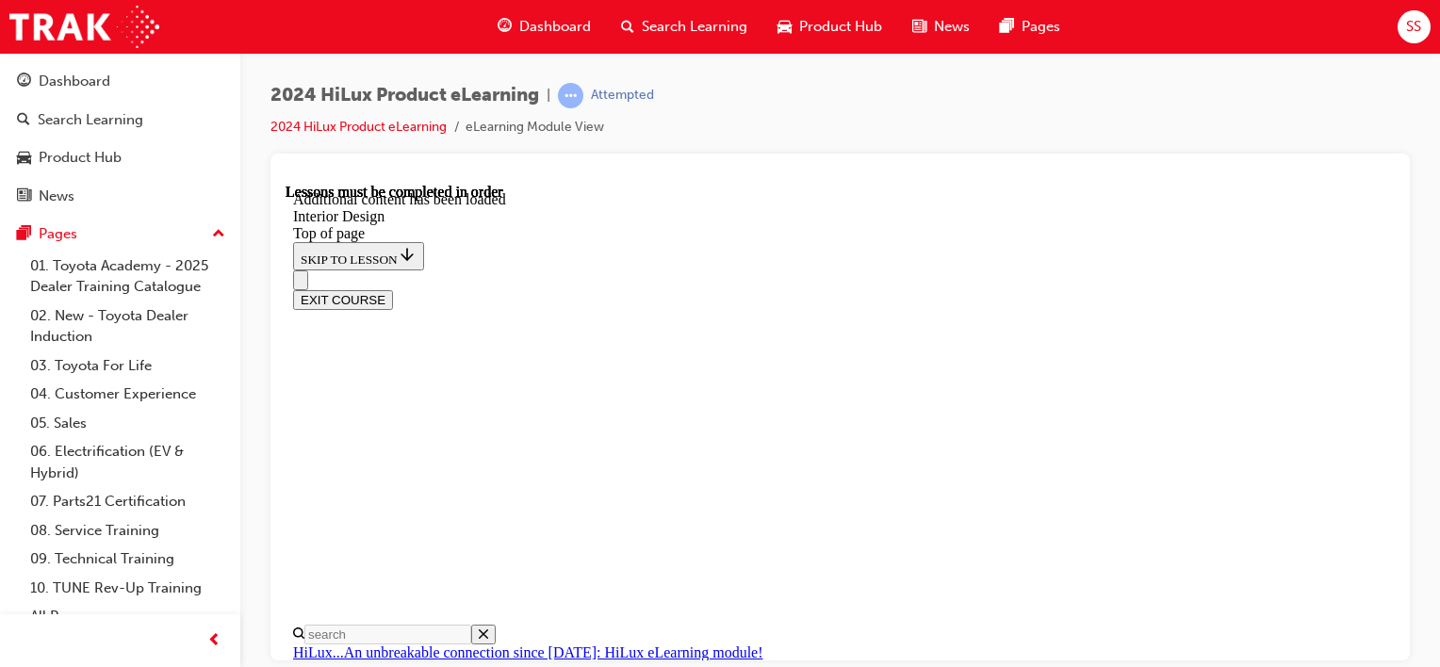
scroll to position [988, 0]
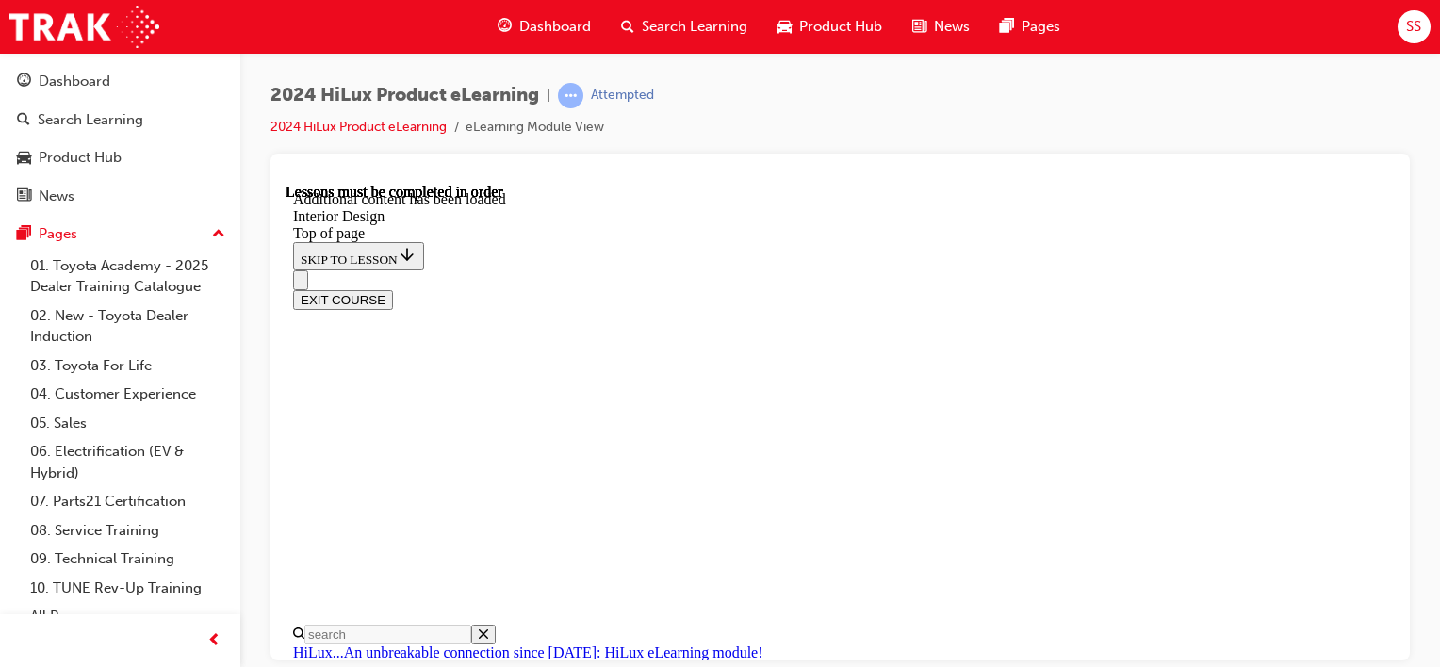
scroll to position [1270, 0]
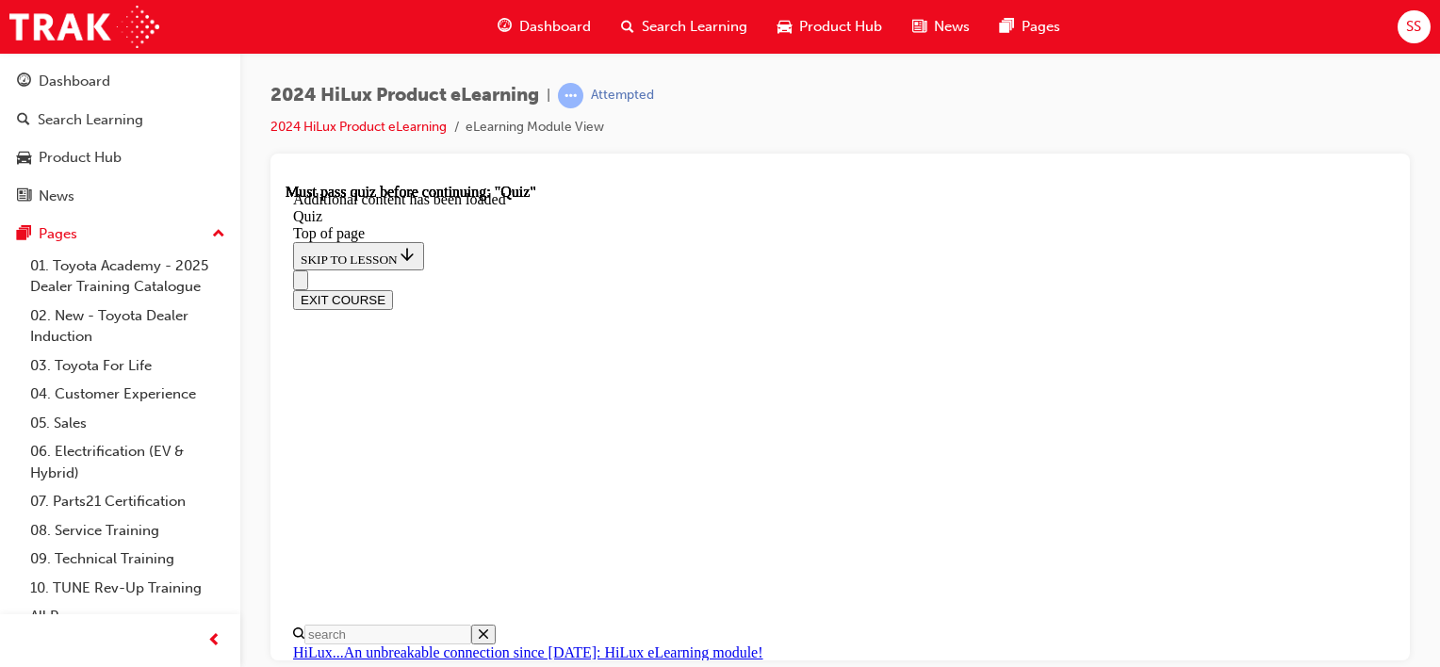
scroll to position [189, 0]
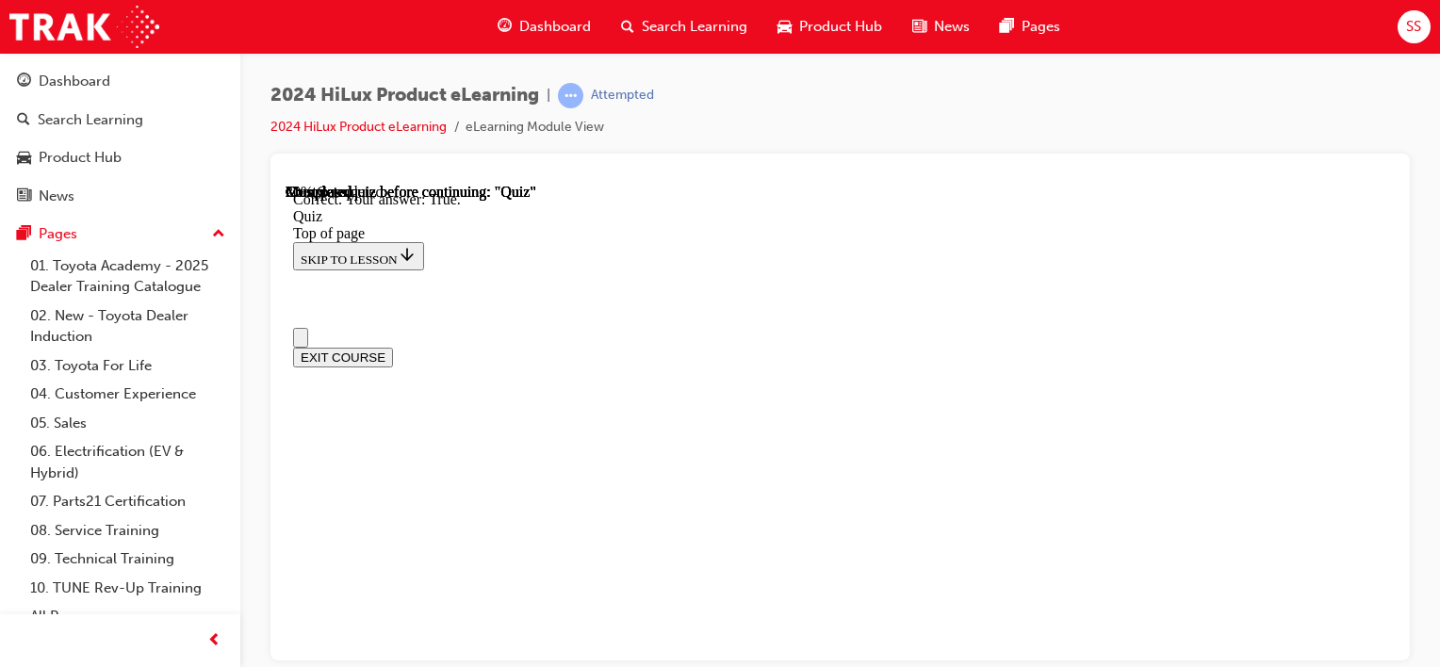
scroll to position [188, 0]
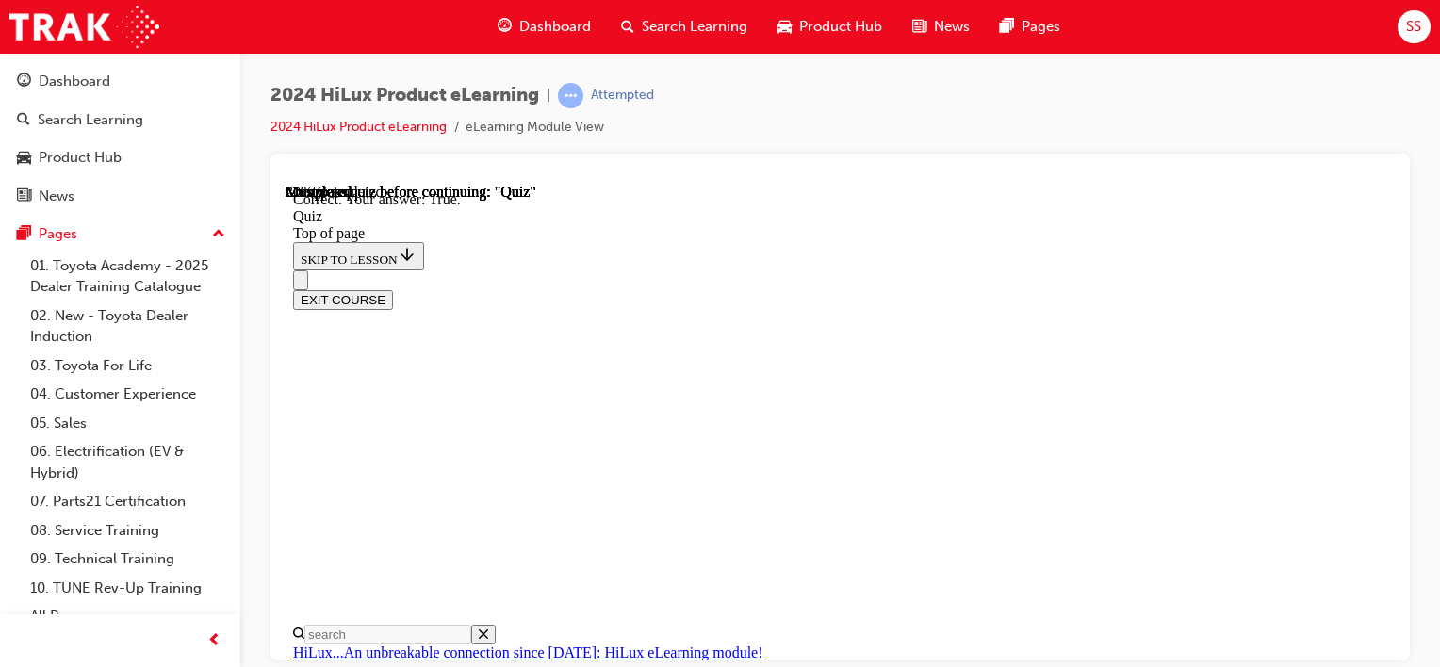
drag, startPoint x: 729, startPoint y: 338, endPoint x: 794, endPoint y: 368, distance: 70.4
copy p "True or False: The 'Start-Stop' function is standard on all HiLux variants."
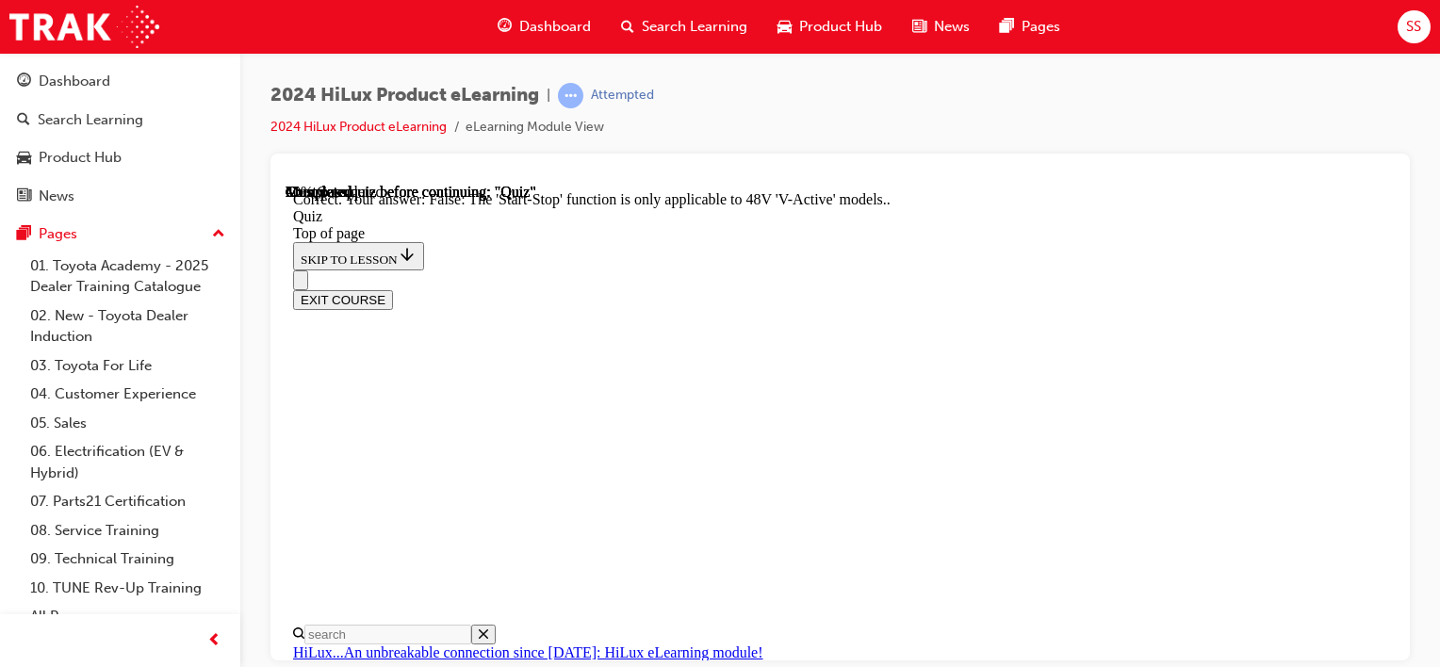
scroll to position [476, 0]
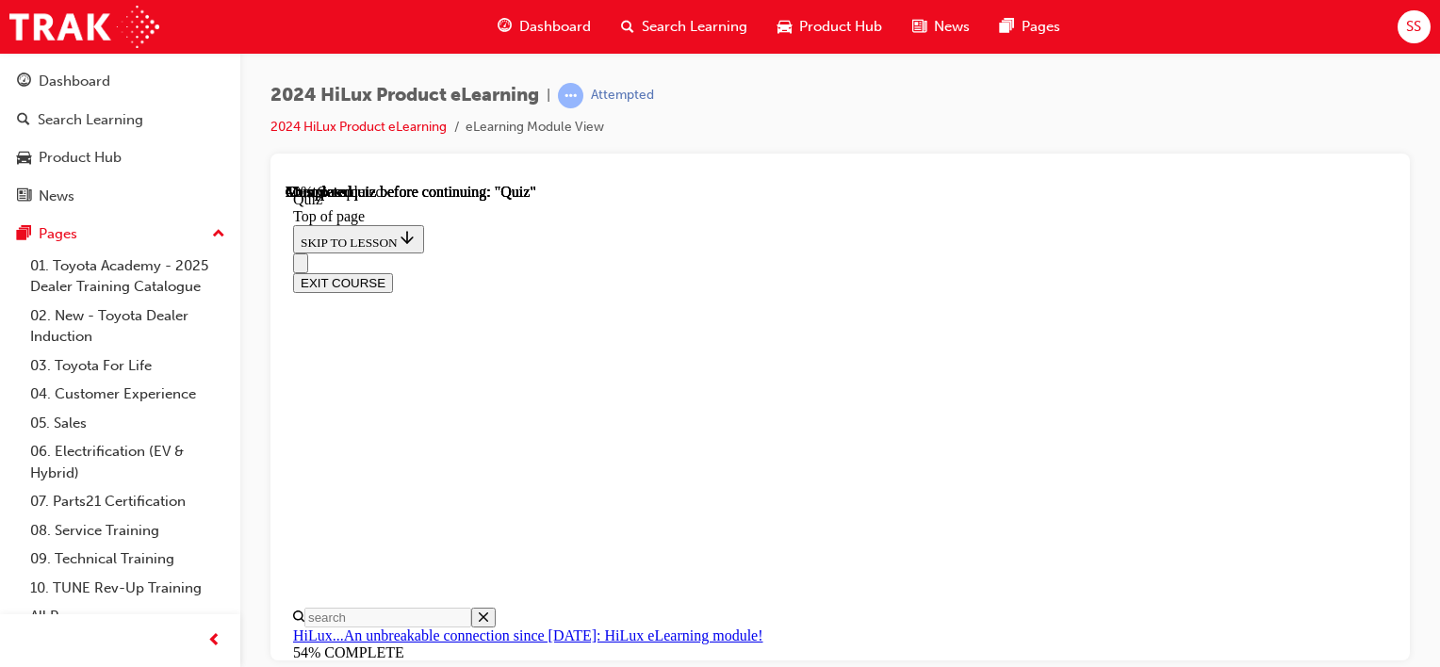
scroll to position [188, 0]
drag, startPoint x: 723, startPoint y: 324, endPoint x: 1007, endPoint y: 361, distance: 286.0
copy p "True or False: All SR5 variants are fitted with towbar, tongue, tow ball & wiri…"
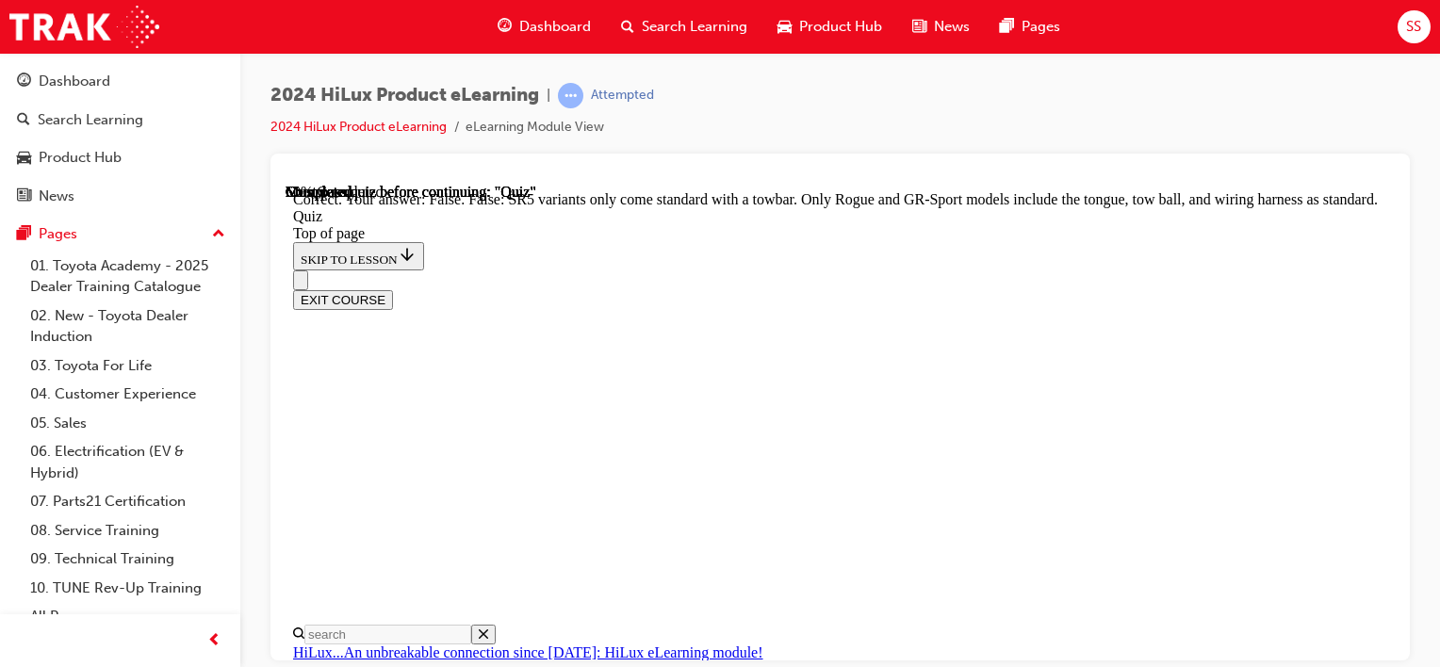
scroll to position [558, 0]
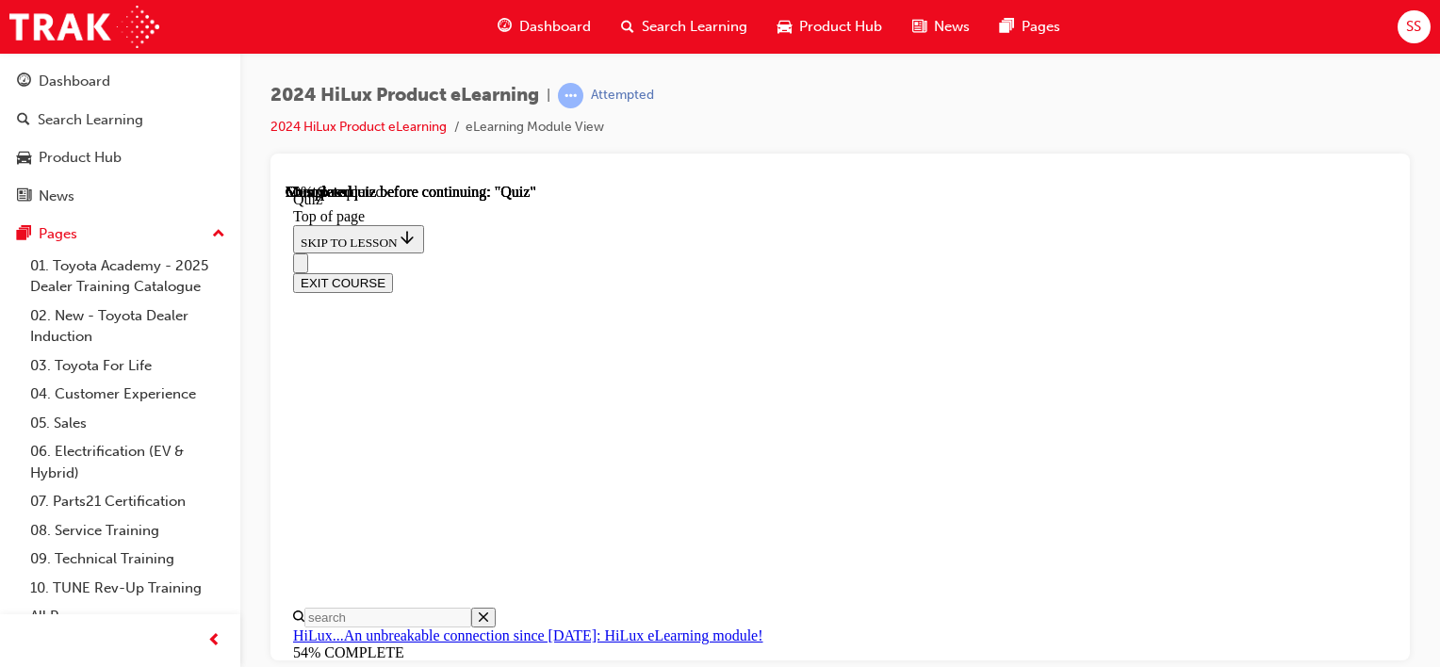
scroll to position [283, 0]
drag, startPoint x: 720, startPoint y: 233, endPoint x: 1123, endPoint y: 231, distance: 403.4
copy p "Which features assist with safe parking in the HiLux?"
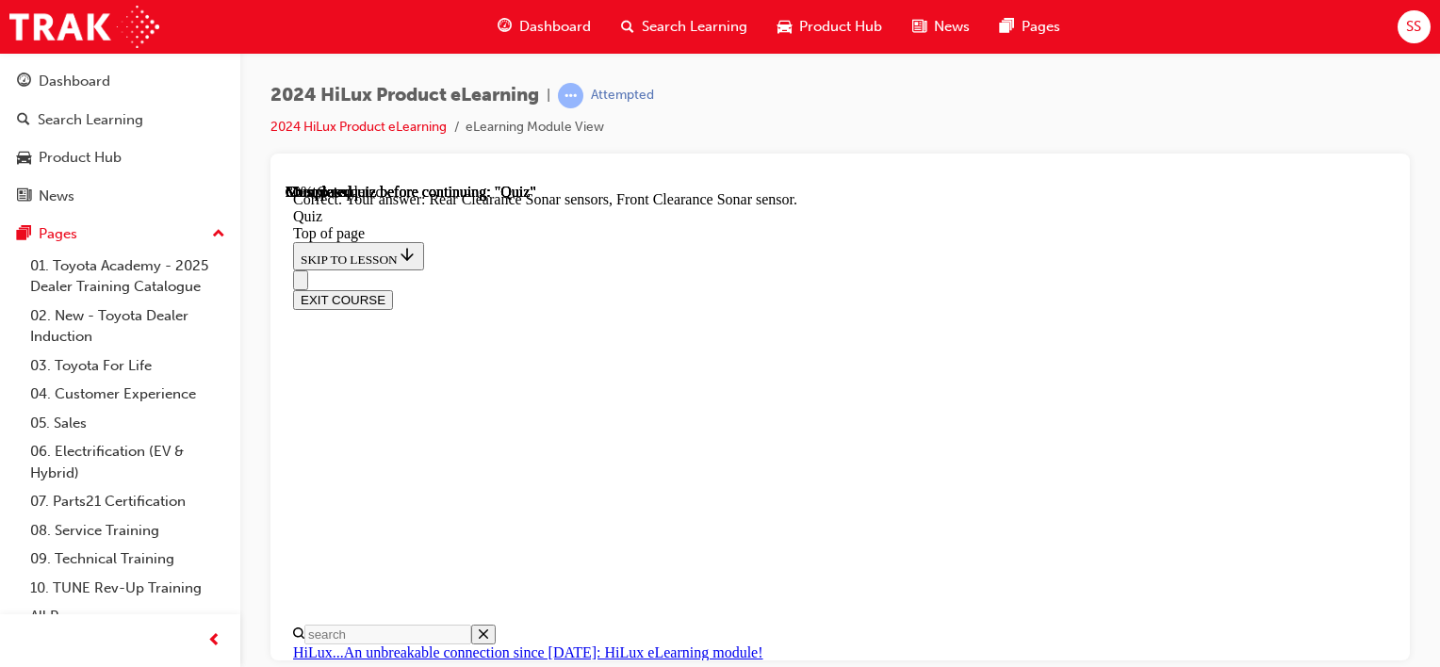
scroll to position [538, 0]
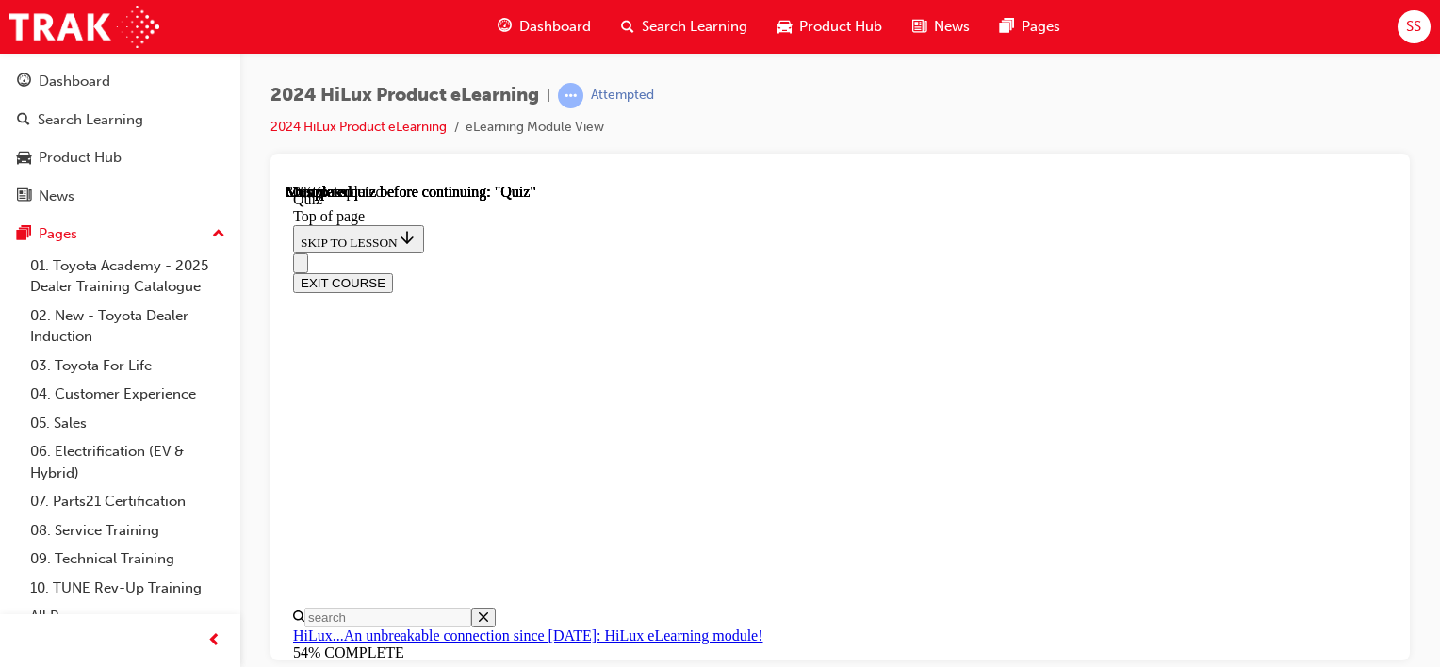
scroll to position [283, 0]
drag, startPoint x: 721, startPoint y: 233, endPoint x: 1079, endPoint y: 262, distance: 359.3
copy p "How many UBS-C ports are standard fitment on SR5, Rogue and GR-Sport automatic …"
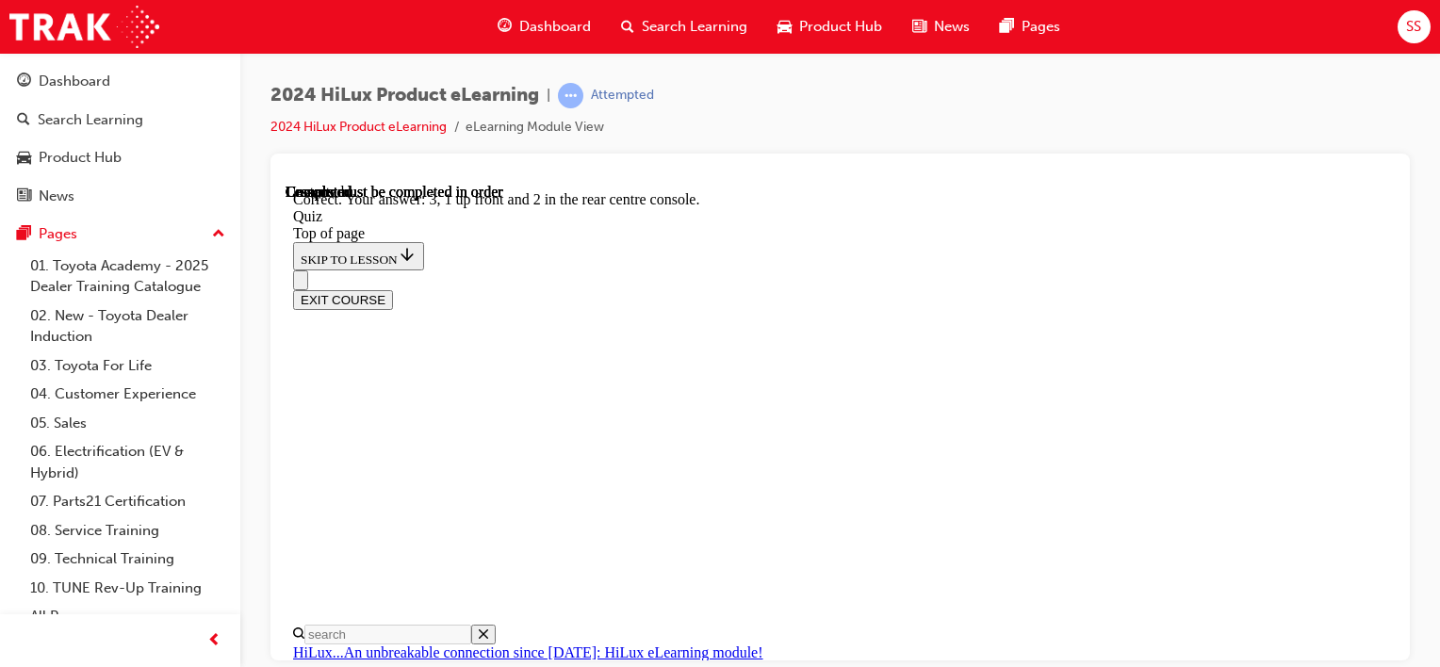
scroll to position [495, 0]
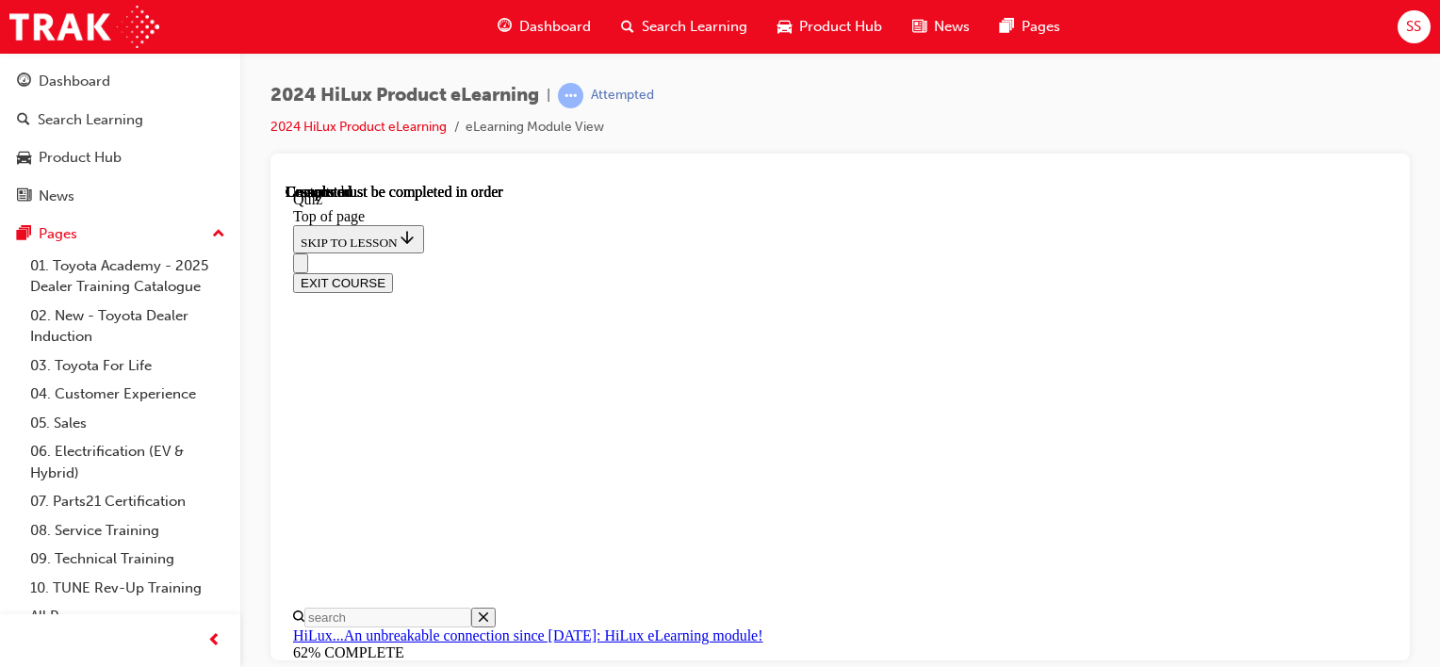
scroll to position [546, 0]
click at [393, 272] on button "EXIT COURSE" at bounding box center [343, 282] width 100 height 20
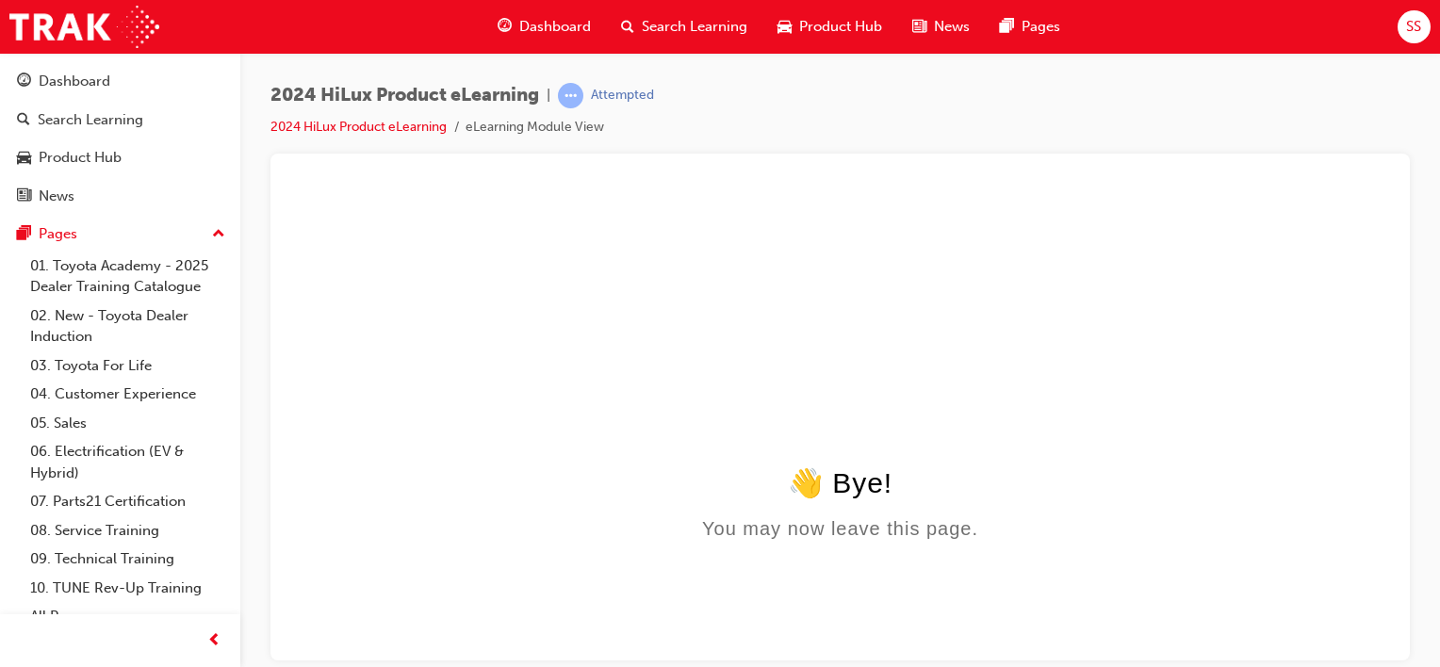
scroll to position [0, 0]
click at [1402, 25] on div "SS" at bounding box center [1414, 26] width 33 height 33
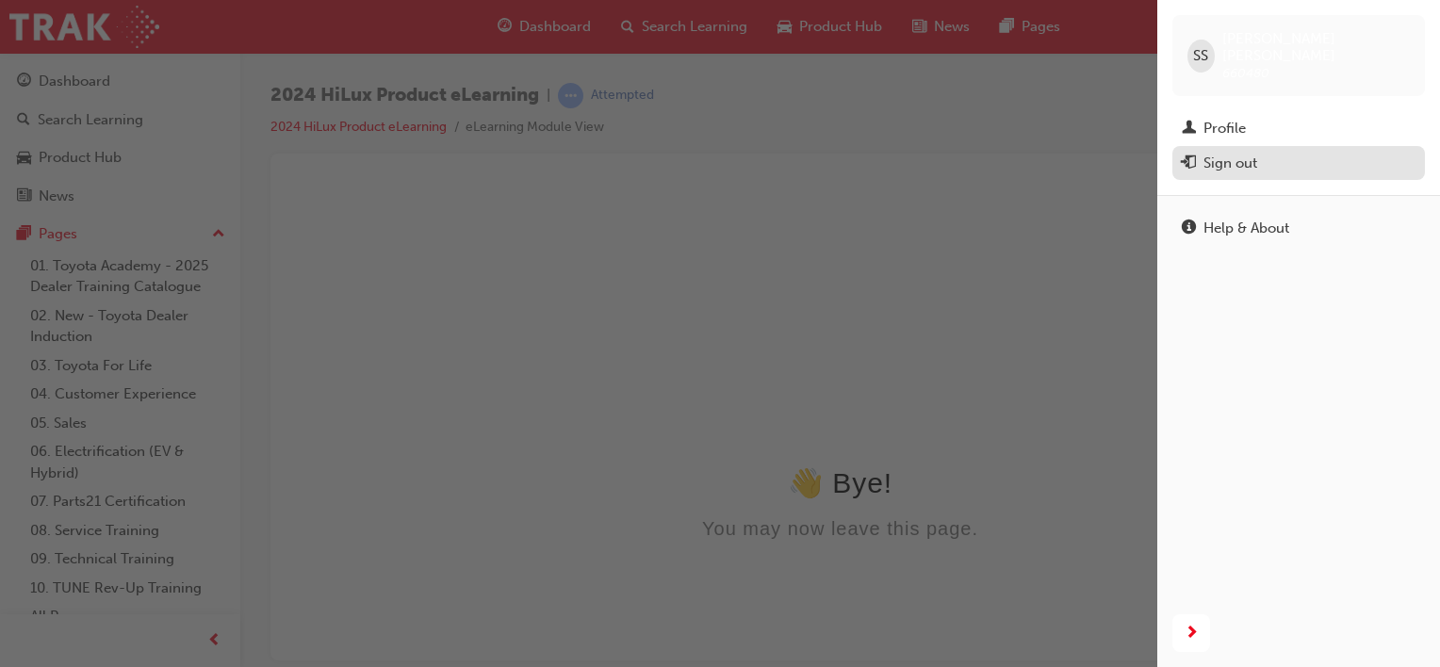
click at [1195, 155] on span "exit-icon" at bounding box center [1189, 163] width 14 height 17
